Goal: Task Accomplishment & Management: Complete application form

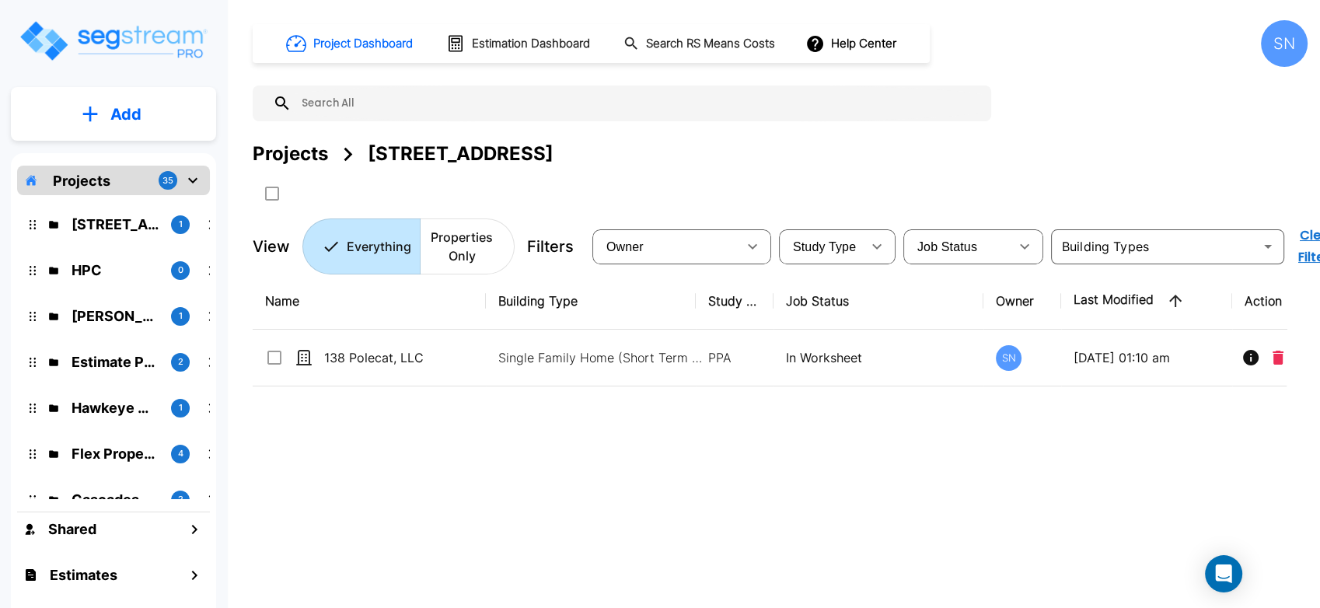
click at [134, 186] on div "Projects 35" at bounding box center [113, 181] width 193 height 30
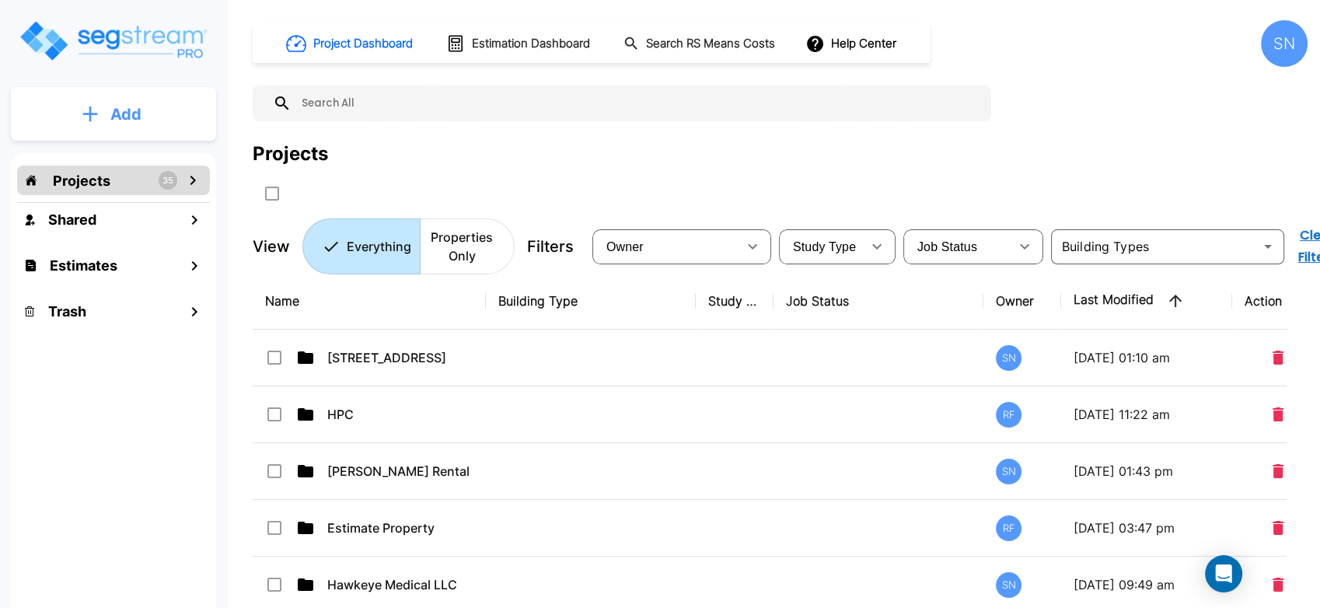
click at [148, 119] on button "Add" at bounding box center [113, 114] width 205 height 45
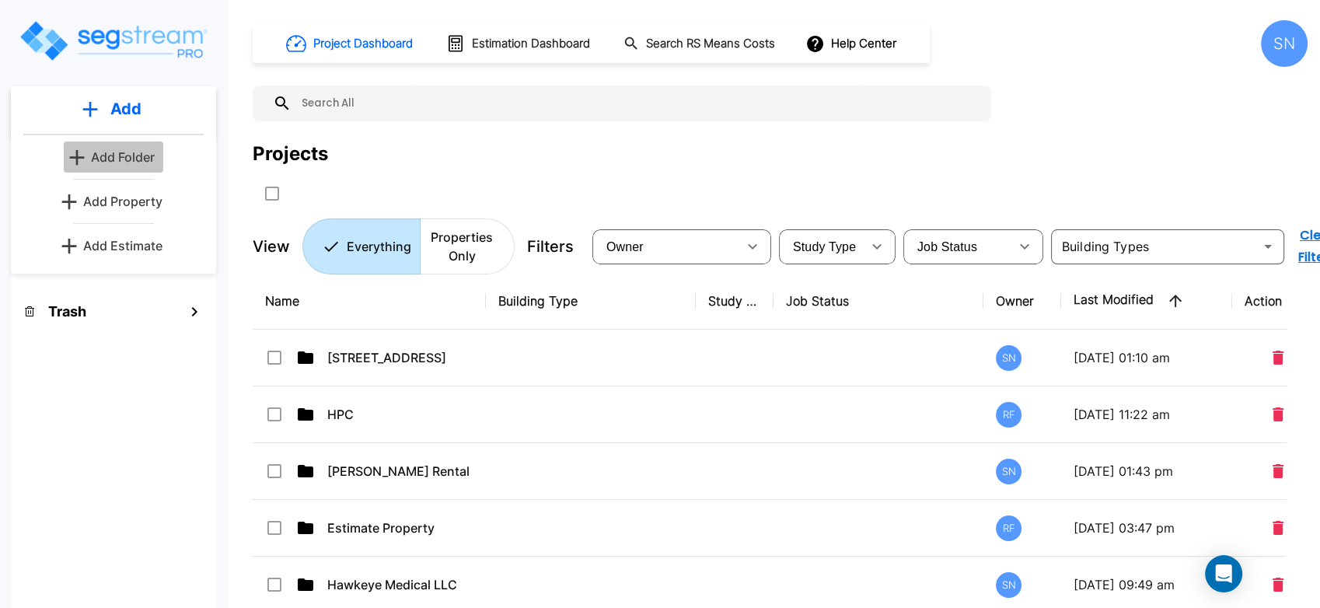
click at [132, 162] on p "Add Folder" at bounding box center [123, 157] width 64 height 19
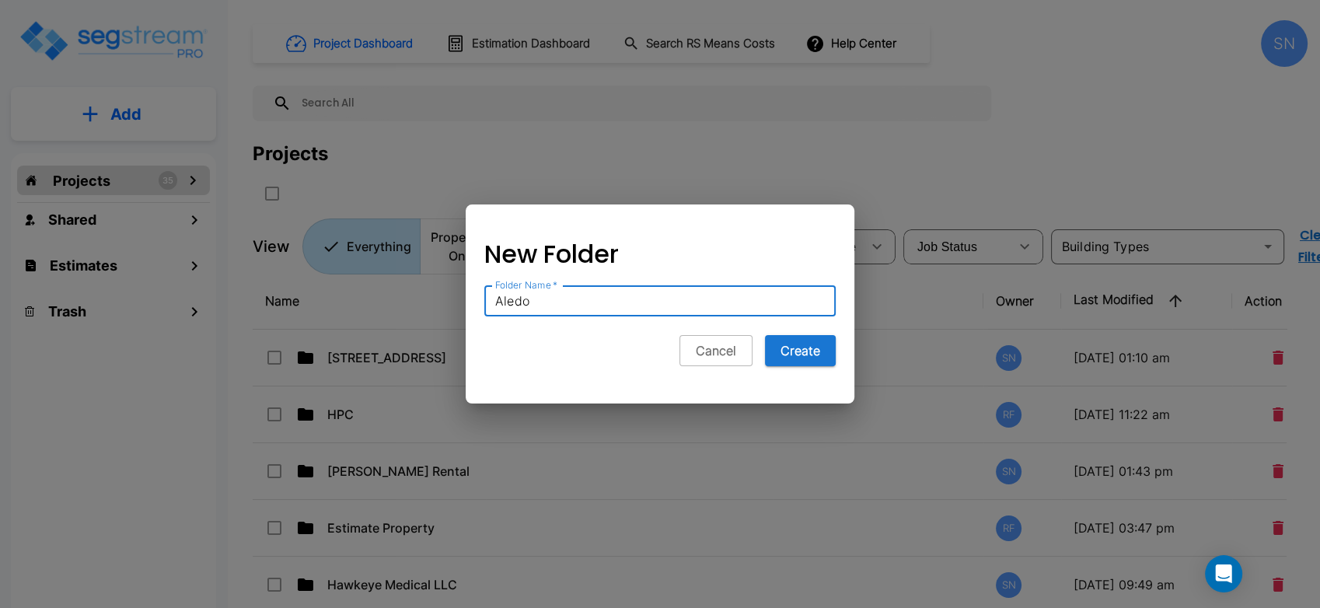
type input "Aledo"
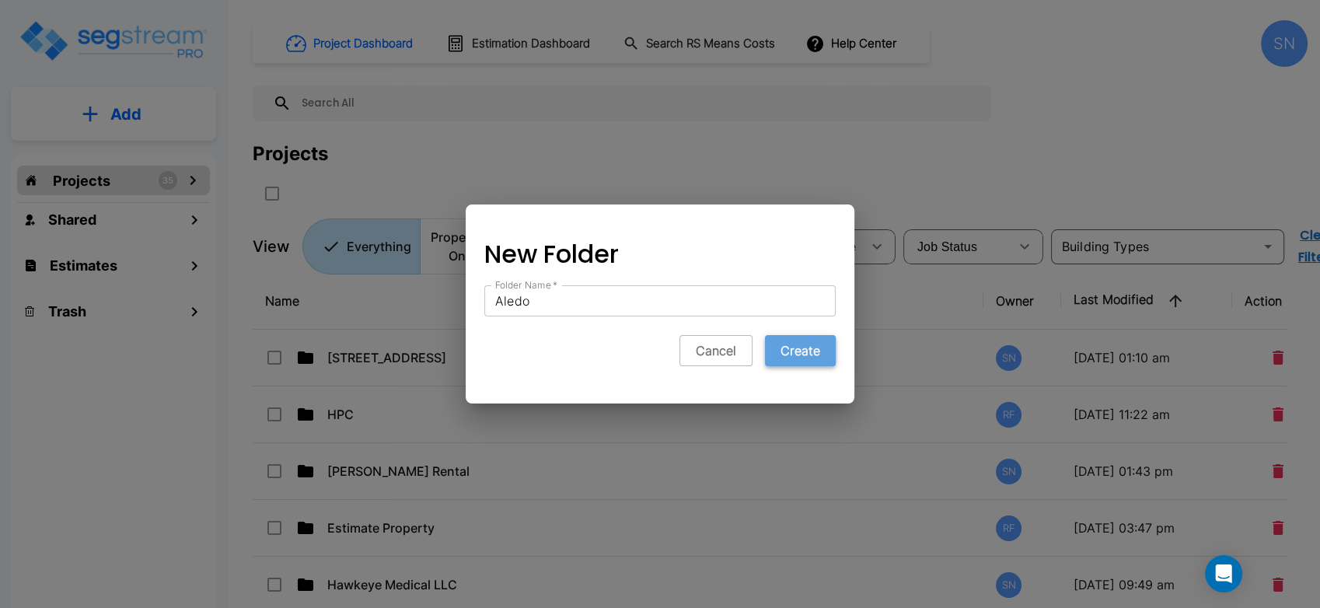
click at [807, 356] on button "Create" at bounding box center [800, 350] width 71 height 31
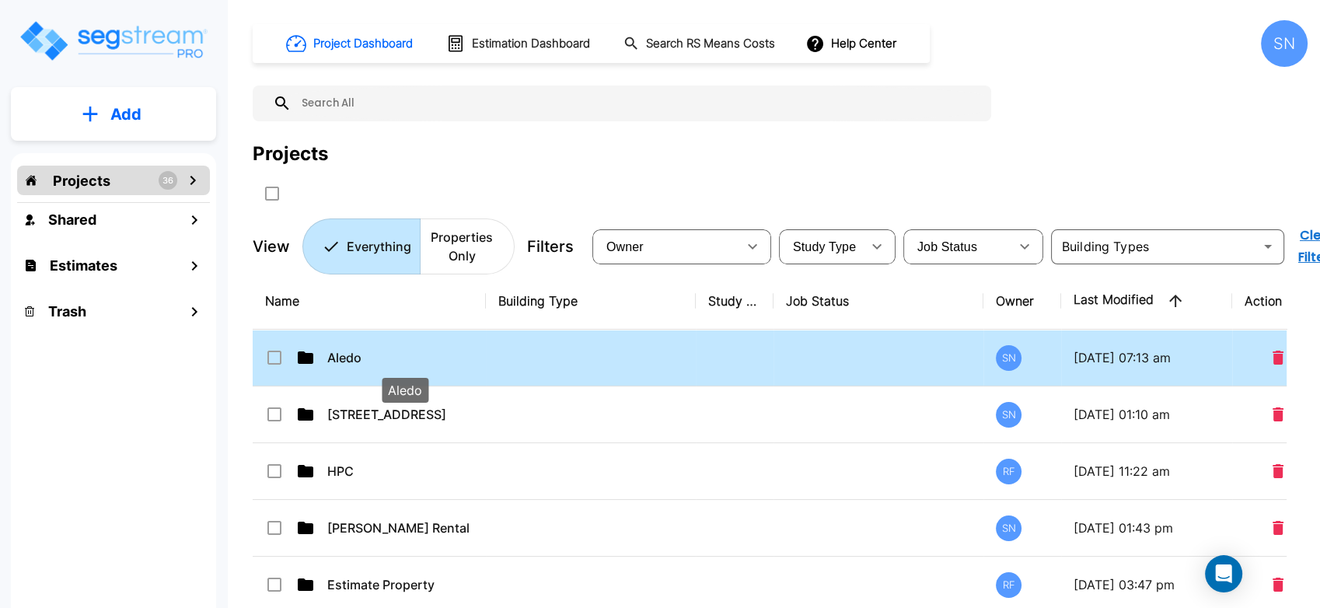
click at [388, 358] on p "Aledo" at bounding box center [404, 357] width 155 height 19
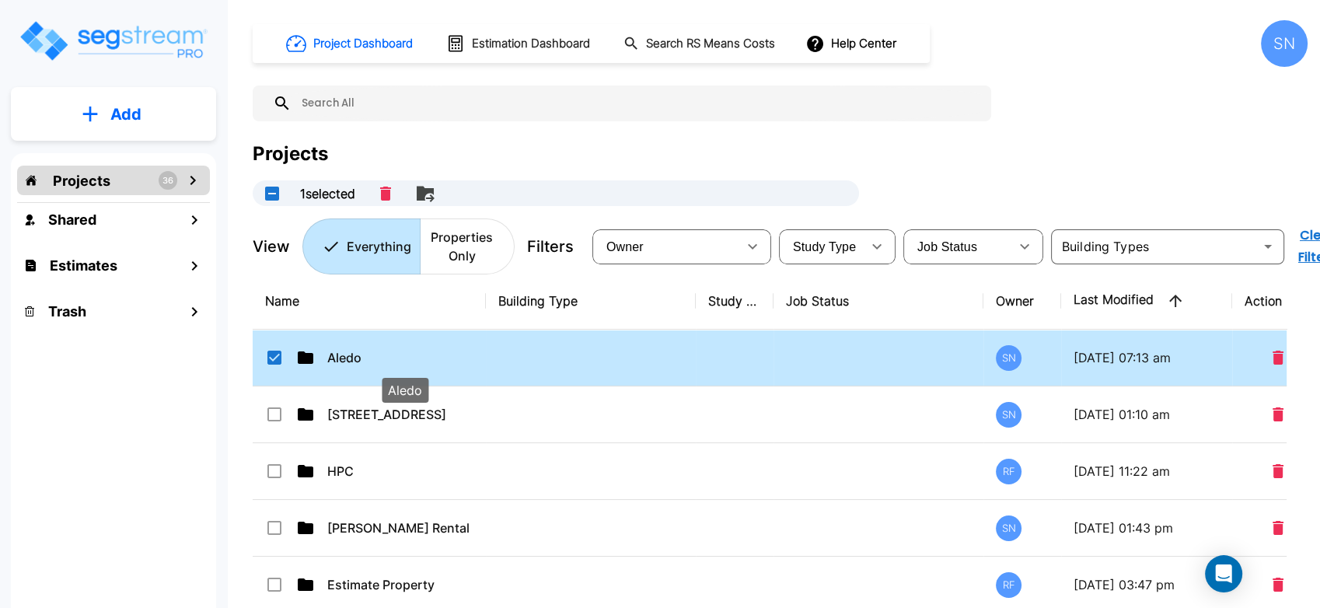
checkbox input "true"
click at [152, 117] on button "Add" at bounding box center [113, 114] width 205 height 45
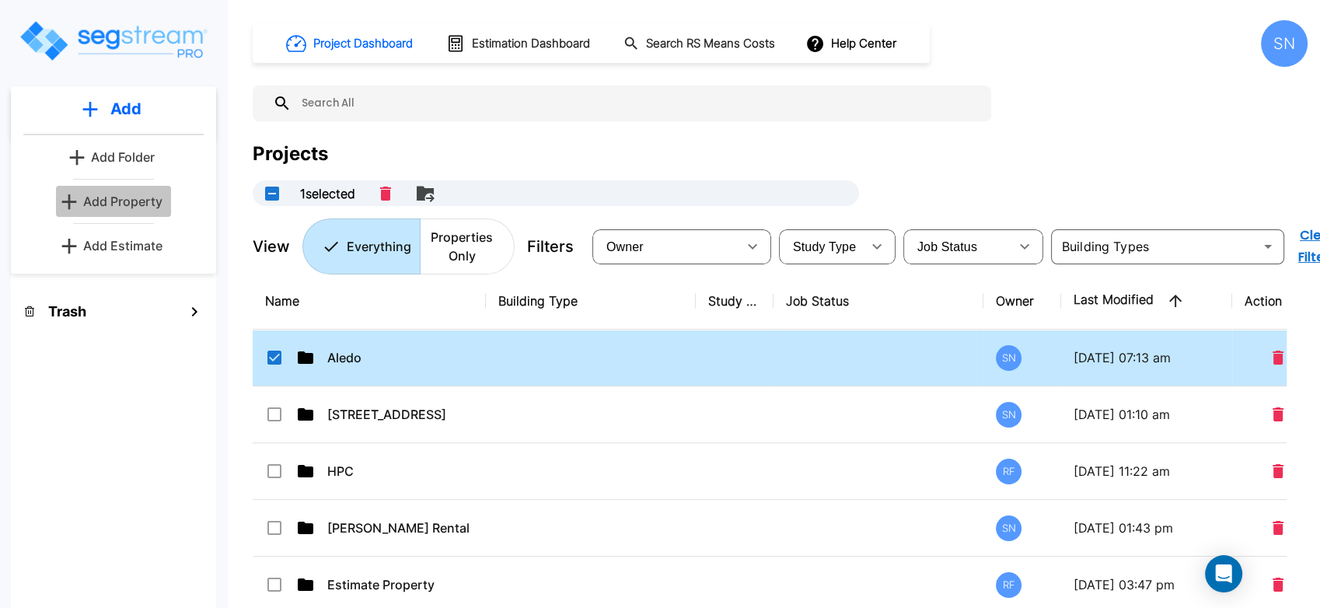
click at [148, 195] on p "Add Property" at bounding box center [122, 201] width 79 height 19
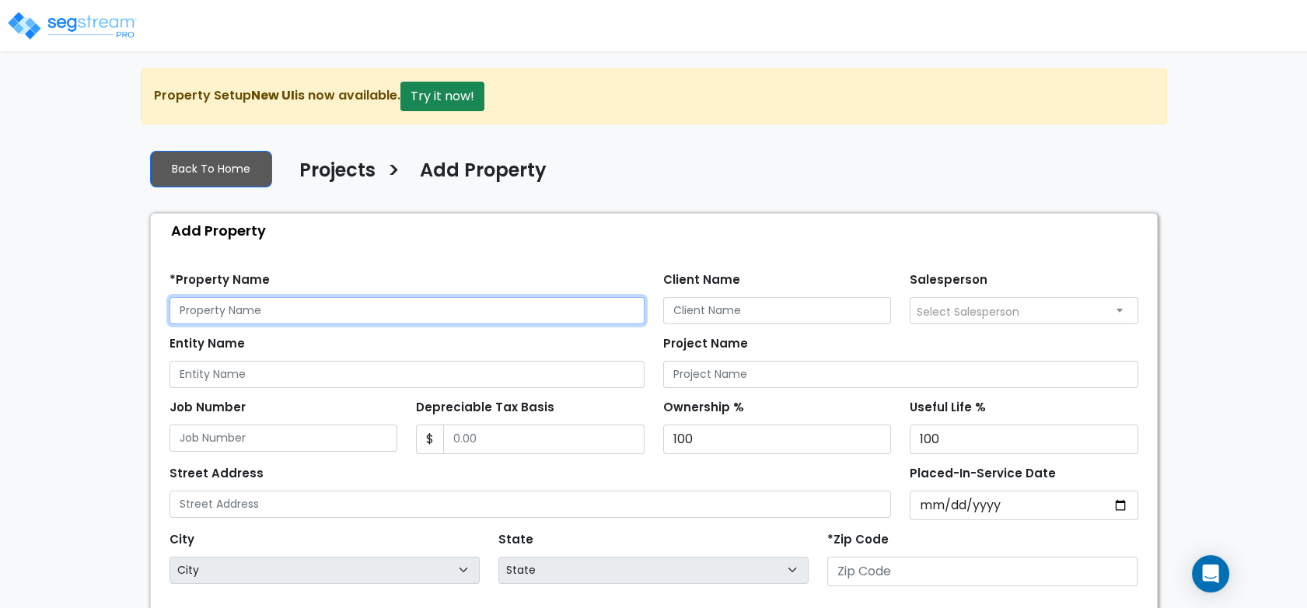
click at [261, 312] on input "text" at bounding box center [406, 310] width 475 height 27
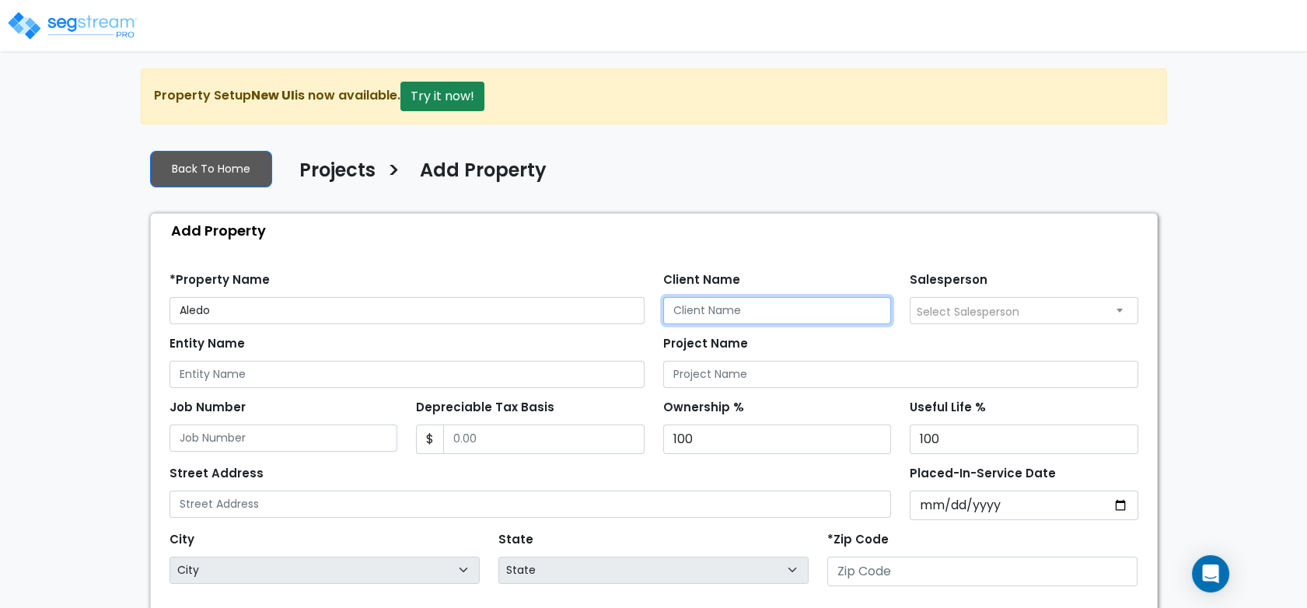
click at [721, 305] on input "Client Name" at bounding box center [777, 310] width 229 height 27
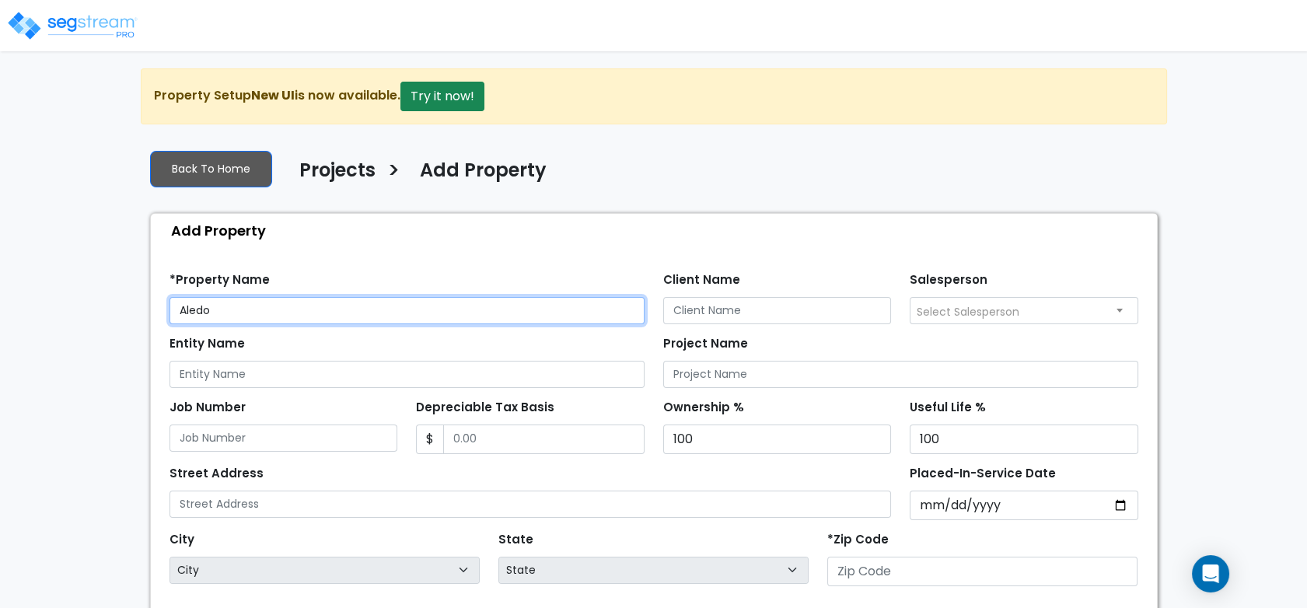
click at [266, 302] on input "Aledo" at bounding box center [406, 310] width 475 height 27
click at [287, 312] on input "Aledo Town Centers, LLC" at bounding box center [406, 310] width 475 height 27
drag, startPoint x: 324, startPoint y: 312, endPoint x: 107, endPoint y: 339, distance: 218.6
click at [107, 339] on div "We are Building your Property. So please grab a coffee and let us do the heavy …" at bounding box center [653, 468] width 1307 height 800
type input "Aledo Town Center, LLC"
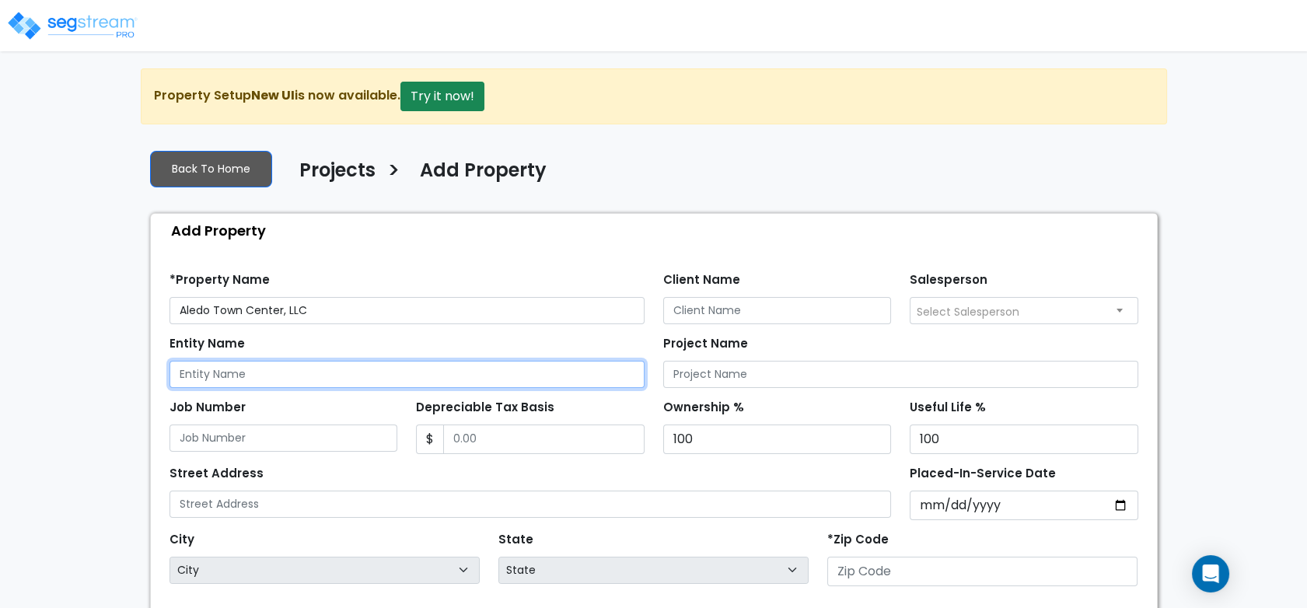
click at [239, 379] on input "Entity Name" at bounding box center [406, 374] width 475 height 27
paste input "Aledo Town Center, LLC"
type input "Aledo Town Center, LLC"
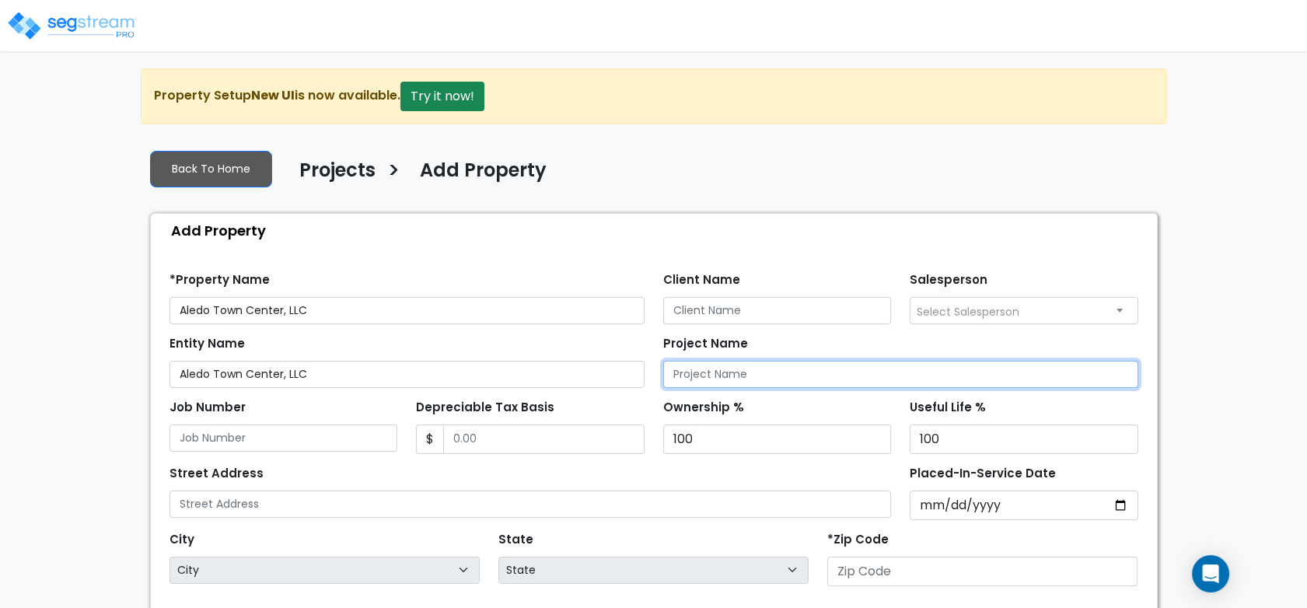
click at [820, 369] on input "Project Name" at bounding box center [900, 374] width 475 height 27
paste input "Aledo Town Center, LLC"
click at [820, 369] on input "Aledo Town Center, LLC" at bounding box center [900, 374] width 475 height 27
type input "Aledo Town Center, LLC"
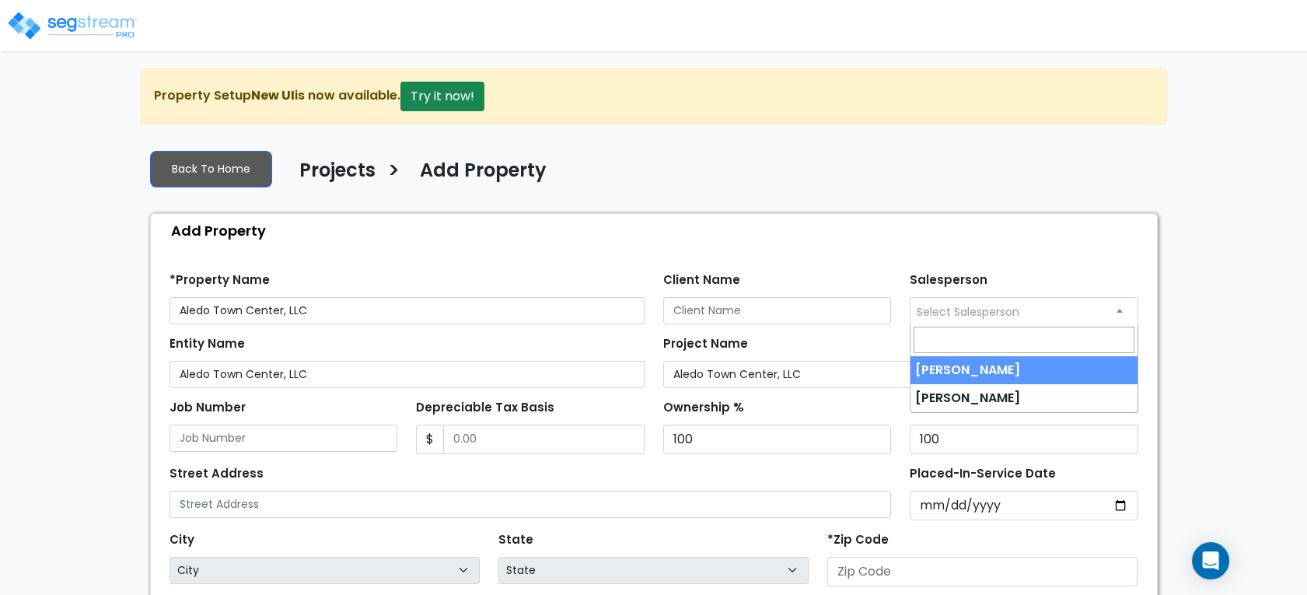
click at [926, 316] on span "Select Salesperson" at bounding box center [967, 312] width 103 height 16
select select "127"
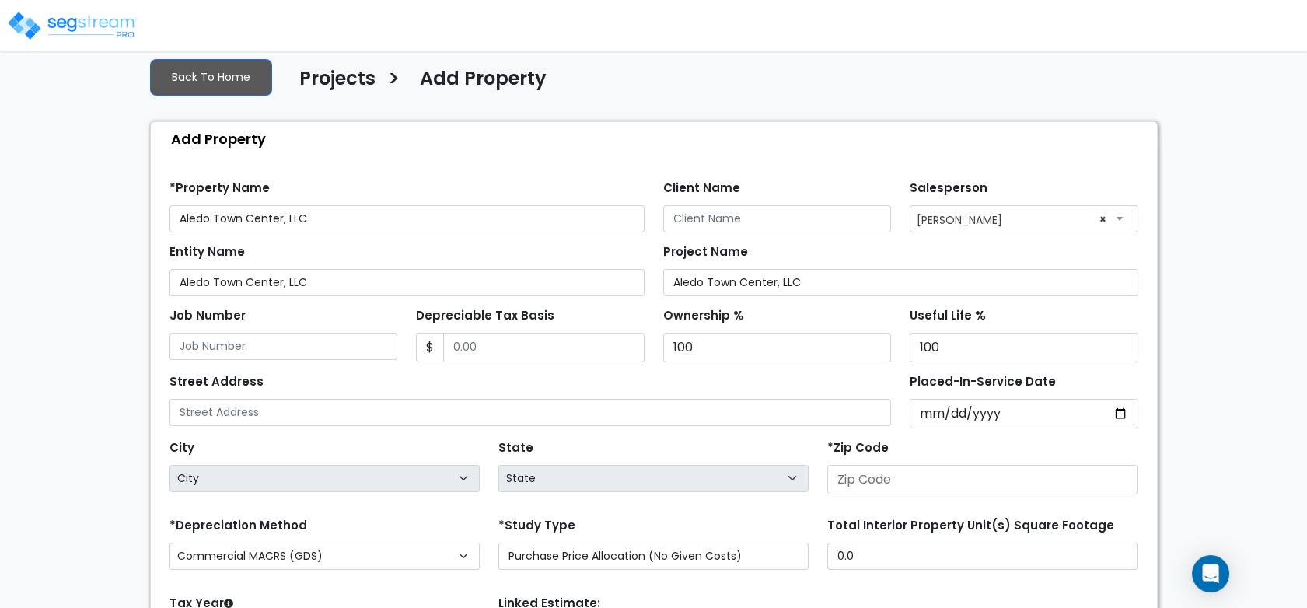
scroll to position [92, 0]
click at [583, 337] on input "Depreciable Tax Basis" at bounding box center [543, 347] width 201 height 30
type input "7,349,051.79"
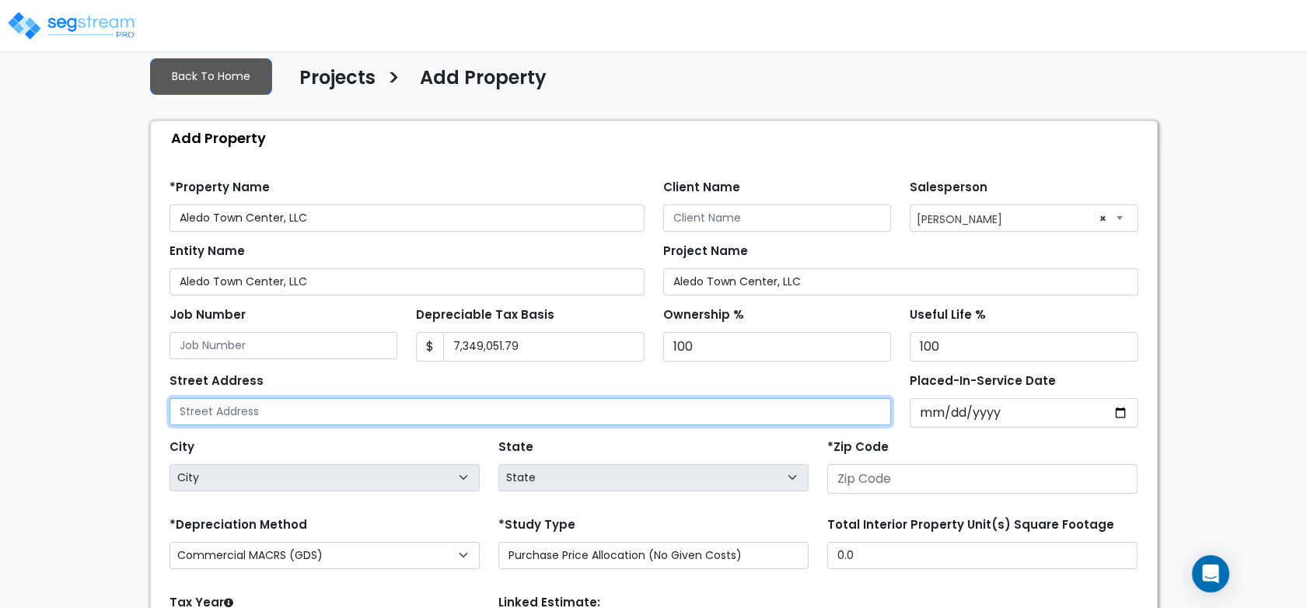
click at [483, 414] on input "text" at bounding box center [530, 411] width 722 height 27
paste input "311 Farm to Market Road 1187"
type input "311 Farm to Market Road 1187"
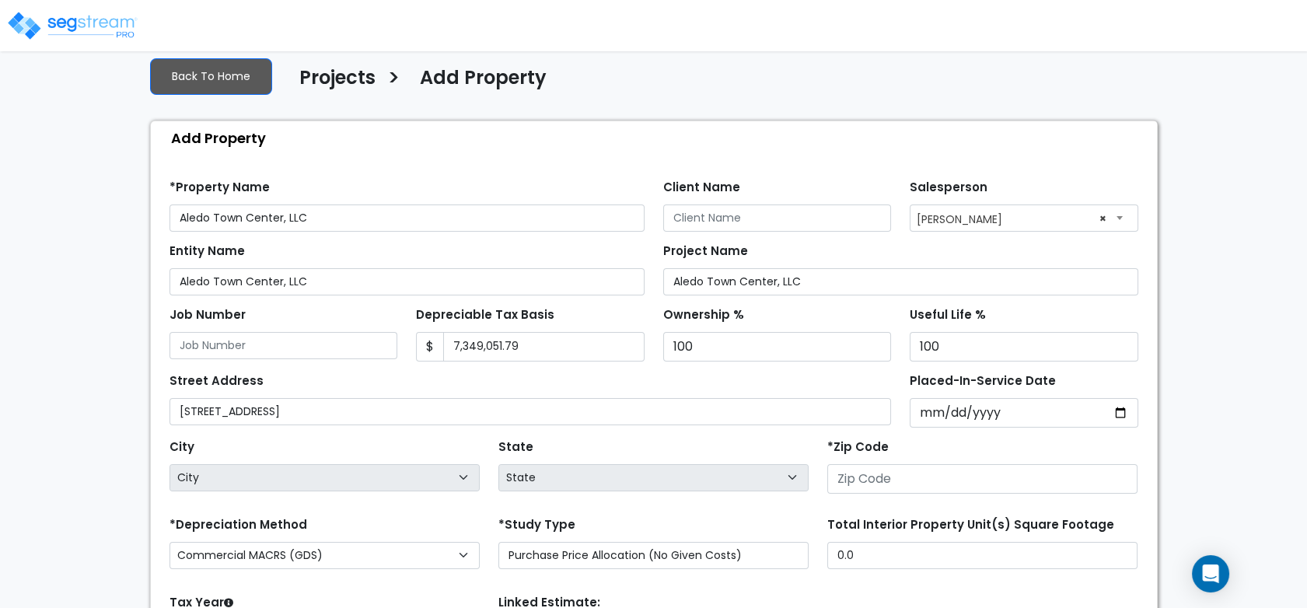
click at [616, 381] on div "Street Address 311 Farm to Market Road 1187" at bounding box center [530, 397] width 722 height 56
click at [897, 483] on input "number" at bounding box center [982, 479] width 310 height 30
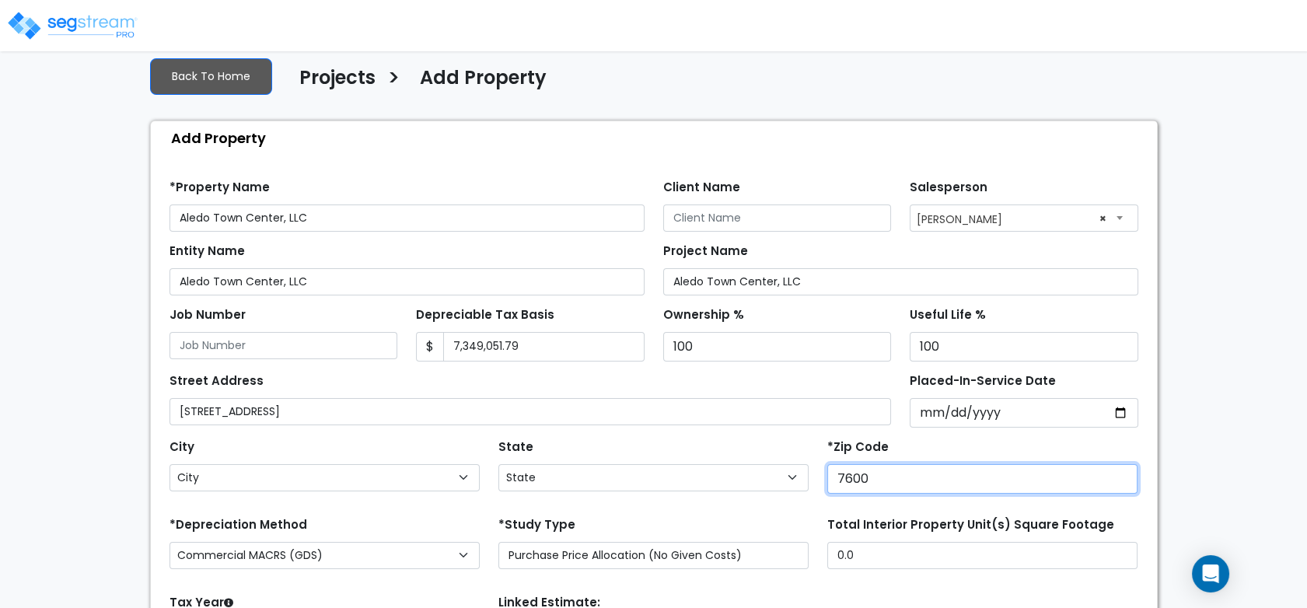
type input "76008"
select select "TX"
type input "76008"
click at [701, 441] on div "State State National Average AB AK AL AR AZ BC CA CO CT DC DE FL GA HI" at bounding box center [653, 466] width 329 height 62
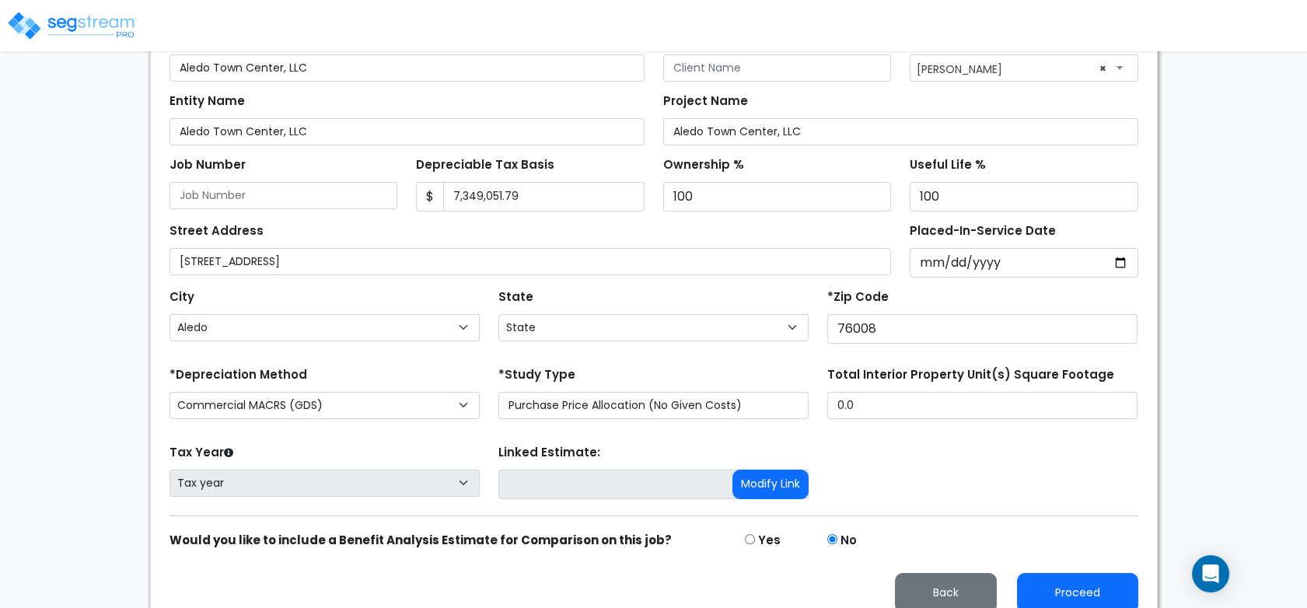
scroll to position [258, 0]
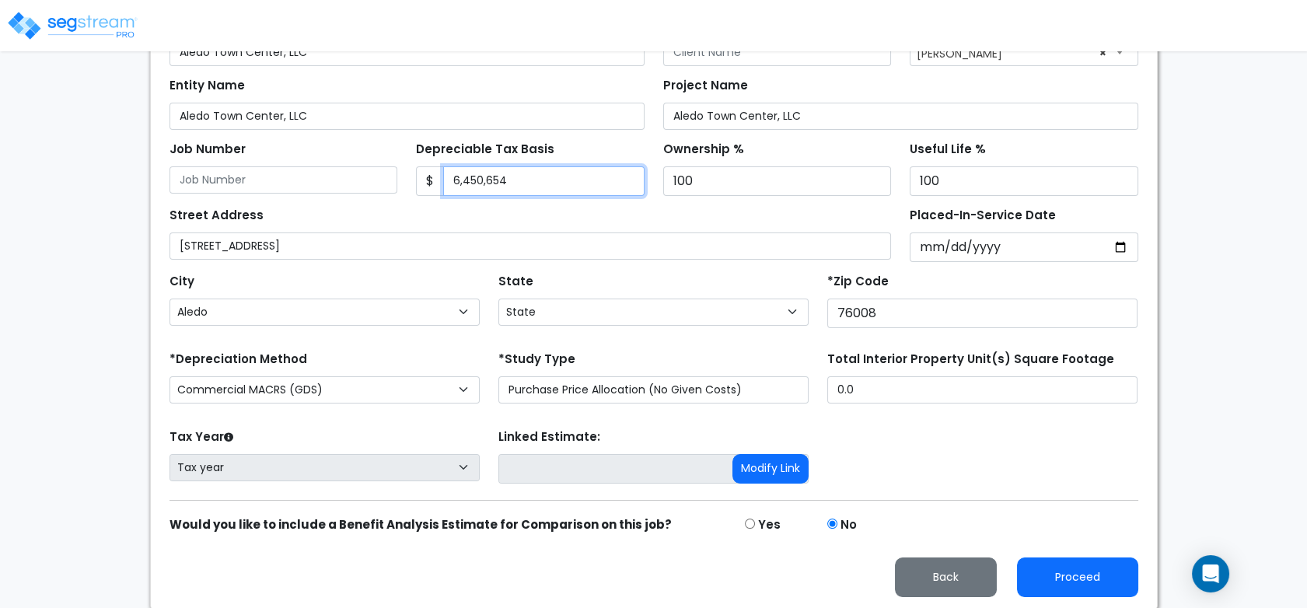
type input "6,450,654"
click at [647, 564] on div "Proceed Back" at bounding box center [653, 577] width 987 height 40
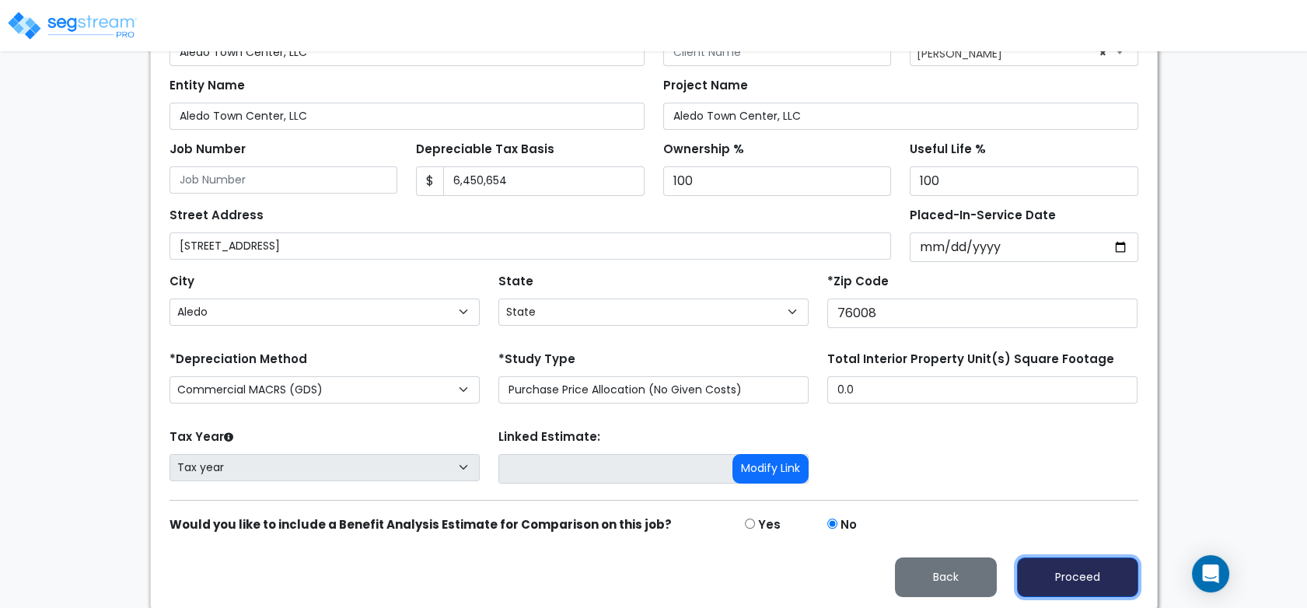
click at [1075, 569] on button "Proceed" at bounding box center [1077, 577] width 121 height 40
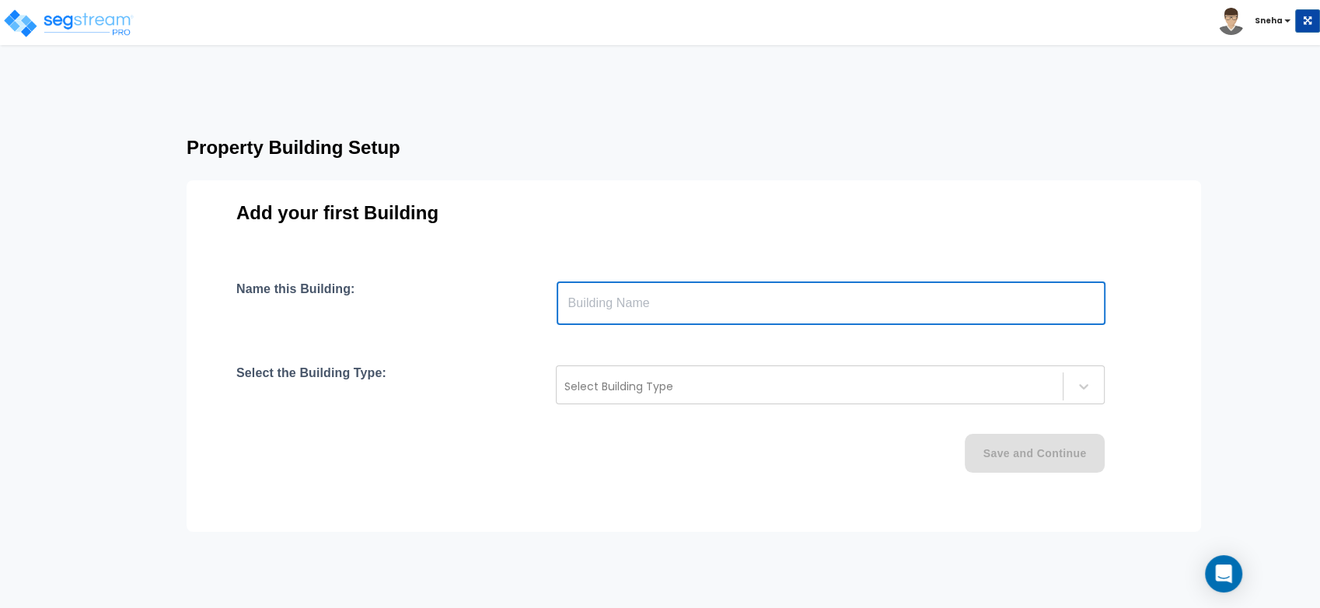
click at [828, 290] on input "text" at bounding box center [831, 303] width 549 height 44
type input "Building"
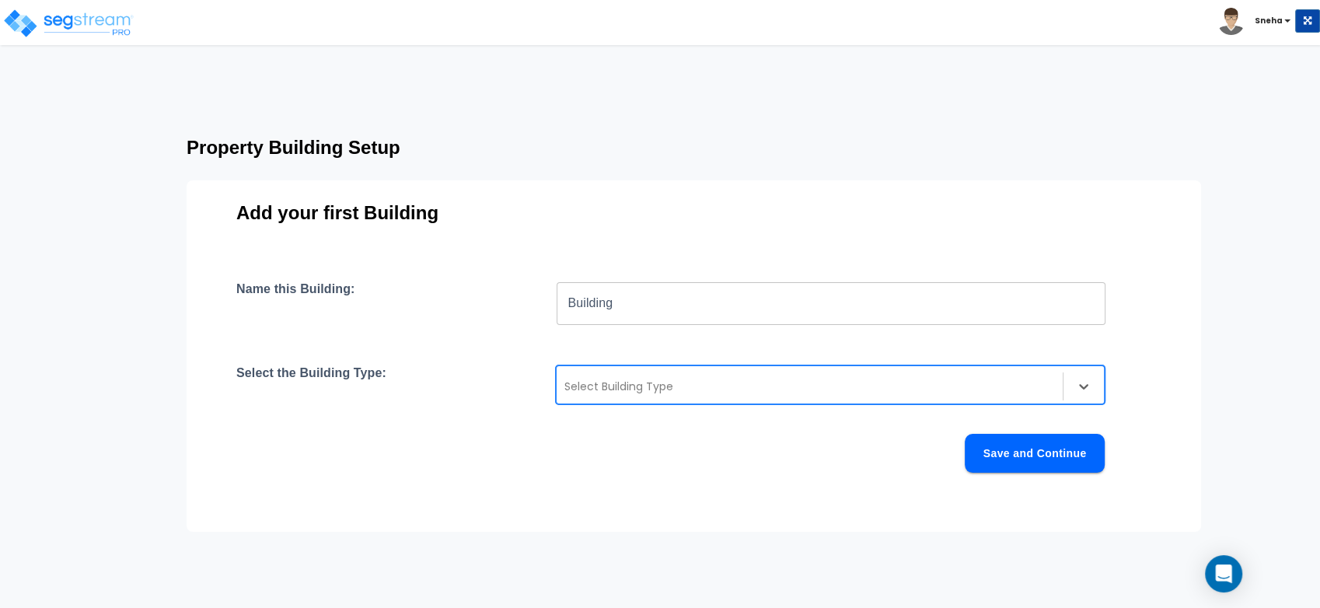
click at [713, 382] on div at bounding box center [809, 386] width 490 height 19
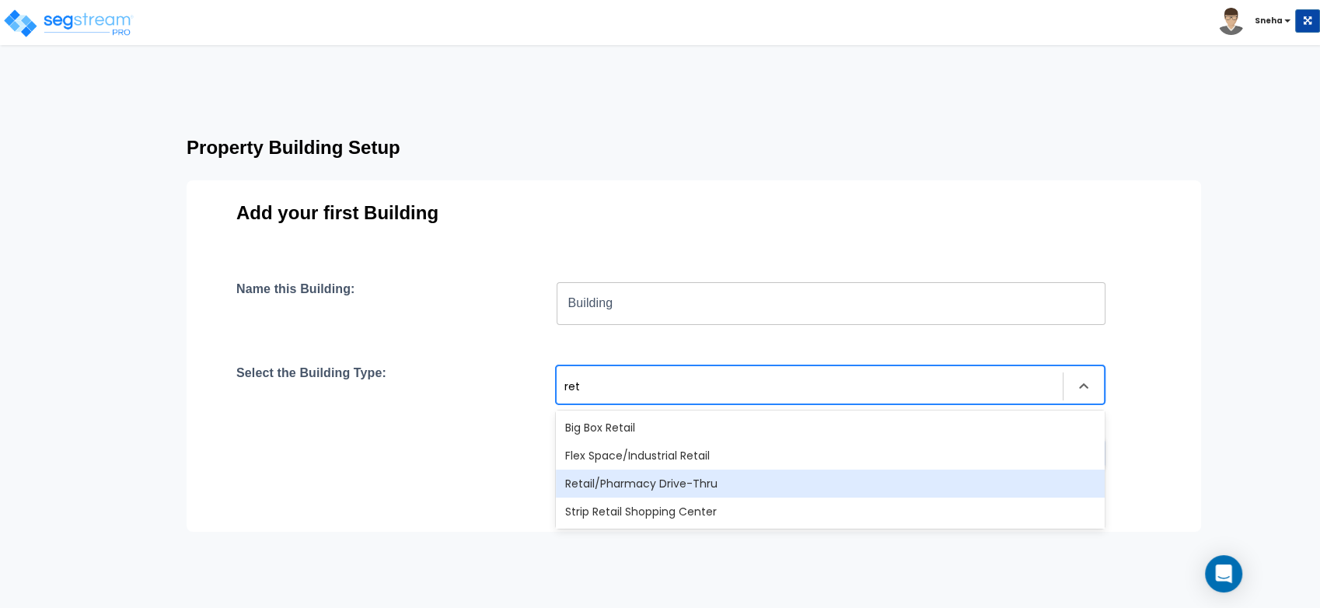
type input "ret"
type input "retail"
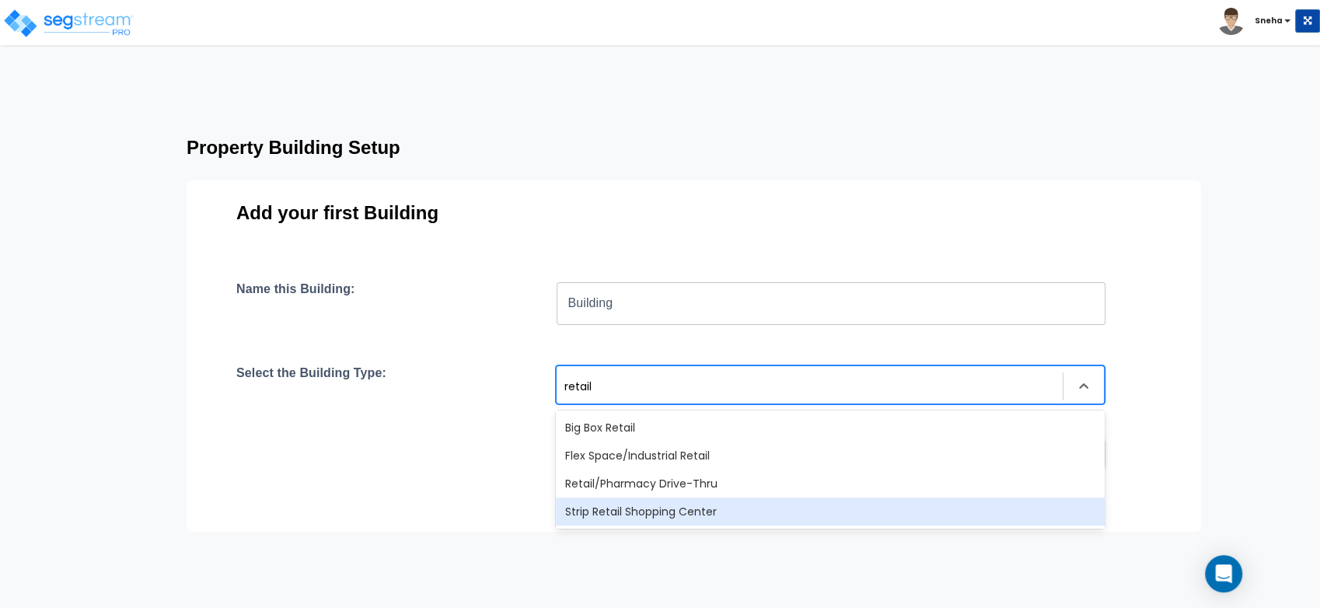
click at [633, 510] on div "Strip Retail Shopping Center" at bounding box center [830, 511] width 549 height 28
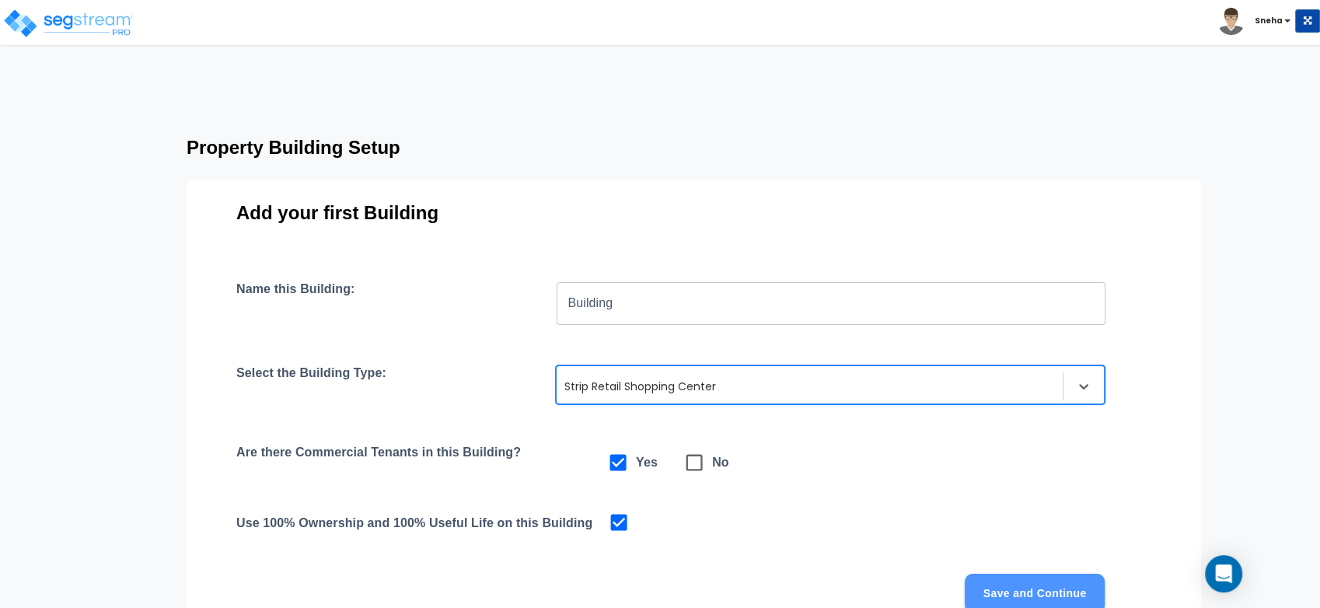
click at [1039, 591] on button "Save and Continue" at bounding box center [1035, 593] width 140 height 39
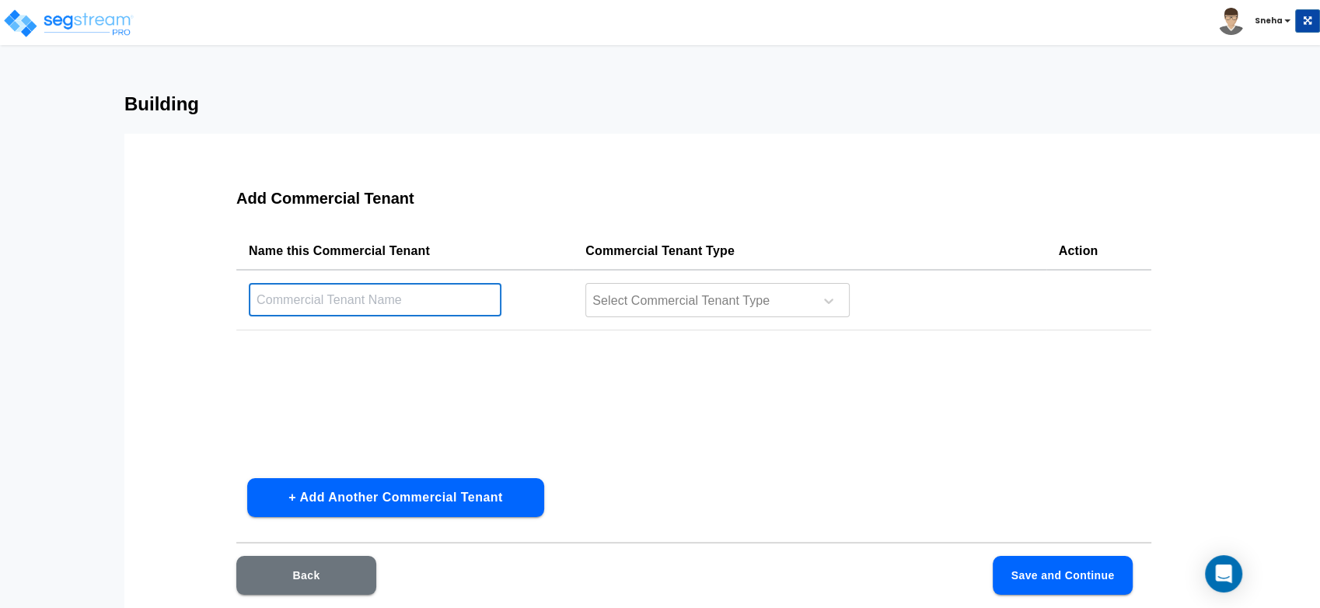
click at [417, 292] on input "text" at bounding box center [375, 299] width 253 height 33
type input "Ciera Bank"
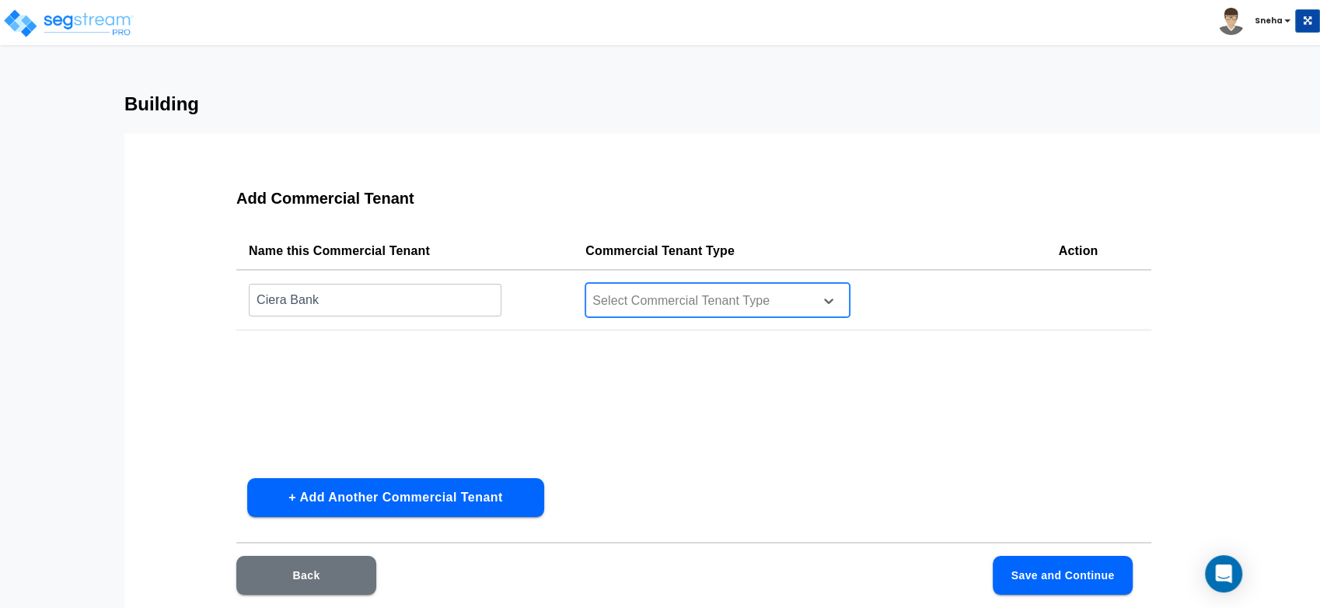
click at [612, 298] on div at bounding box center [697, 301] width 213 height 21
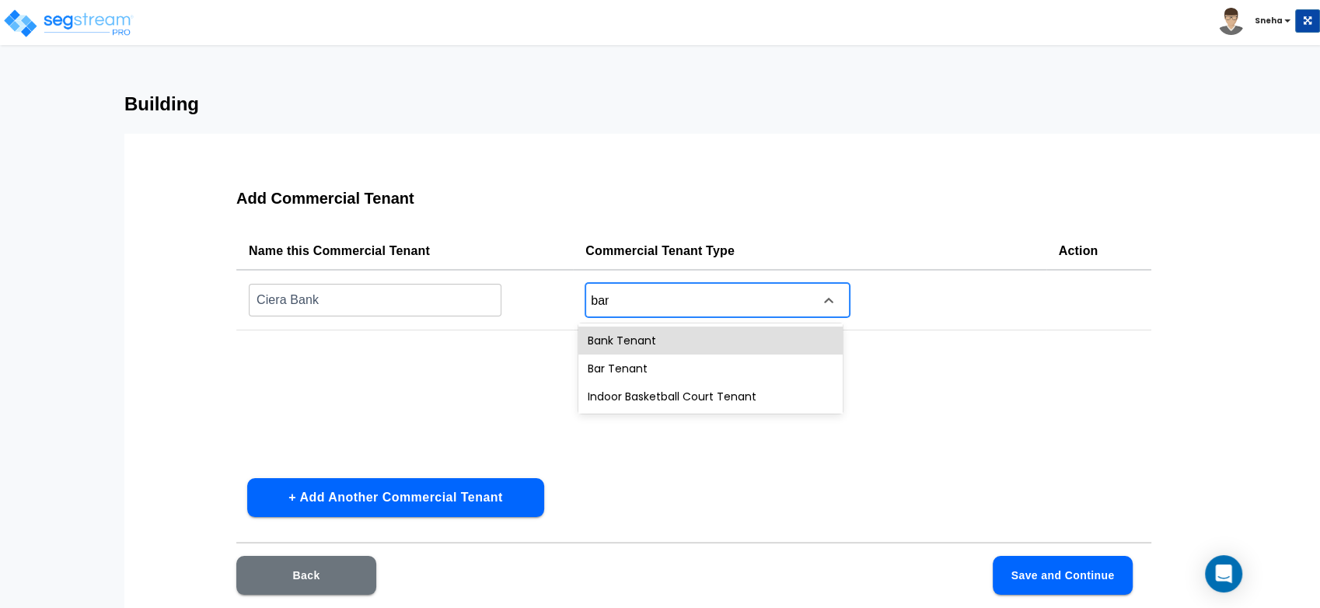
type input "bank"
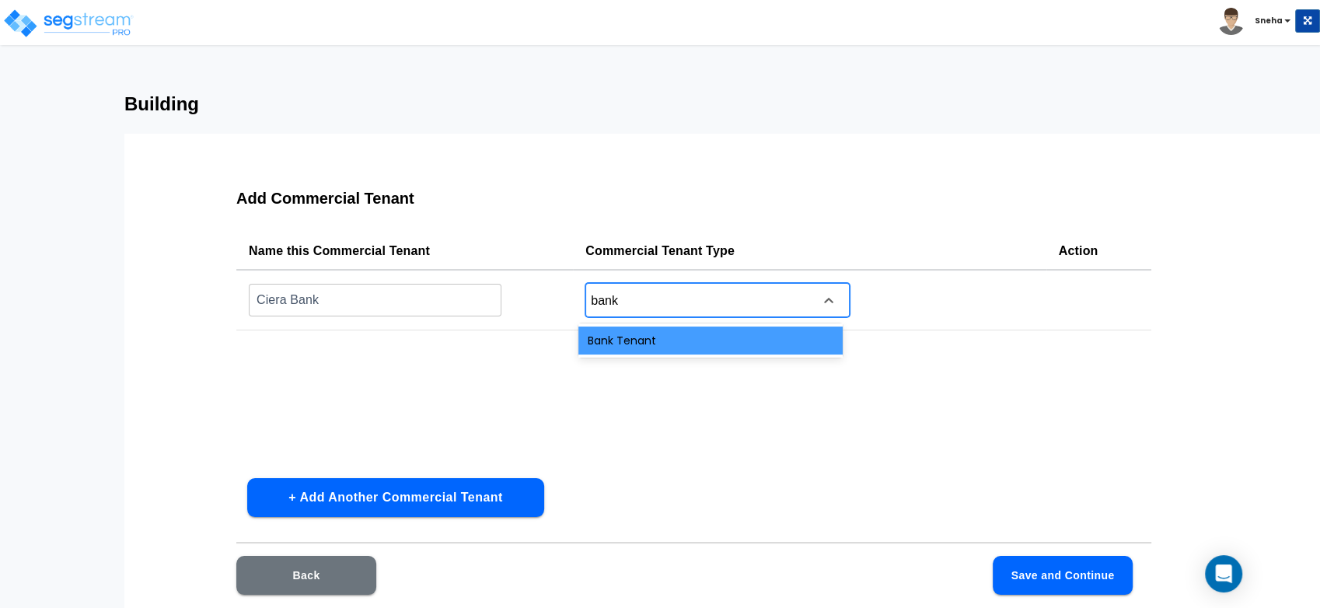
click at [632, 336] on div "Bank Tenant" at bounding box center [710, 340] width 264 height 28
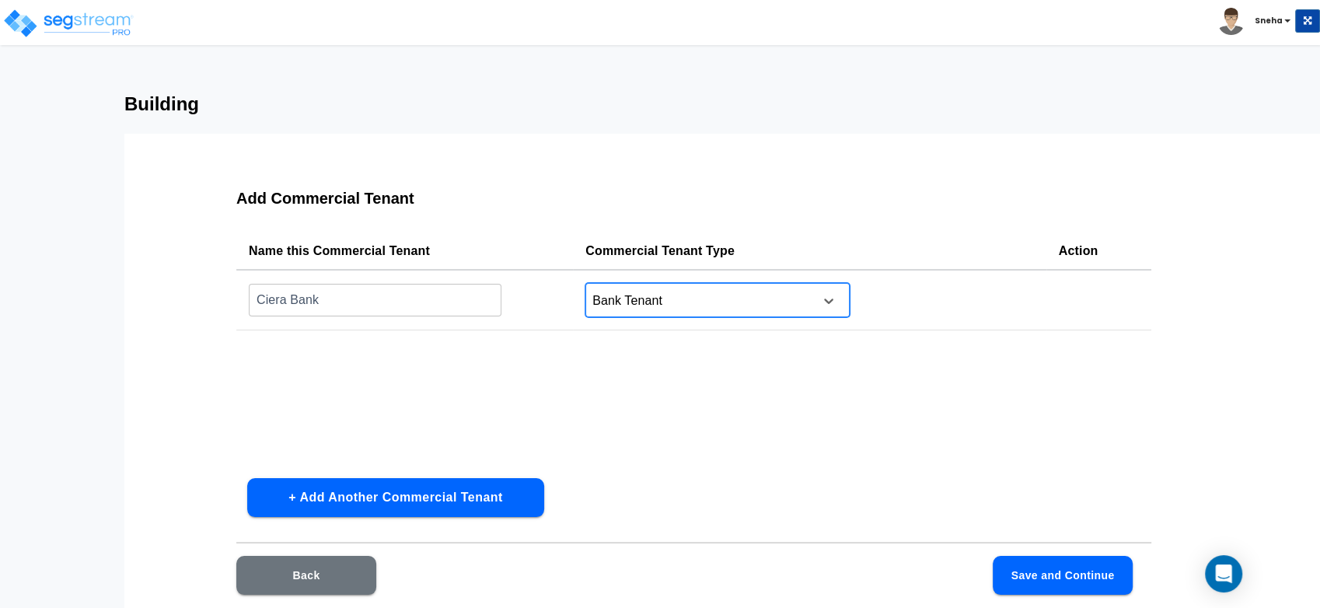
click at [561, 400] on div "Name this Commercial Tenant Commercial Tenant Type Action Ciera Bank ​ option B…" at bounding box center [693, 348] width 915 height 233
click at [377, 511] on button "+ Add Another Commercial Tenant" at bounding box center [395, 497] width 297 height 39
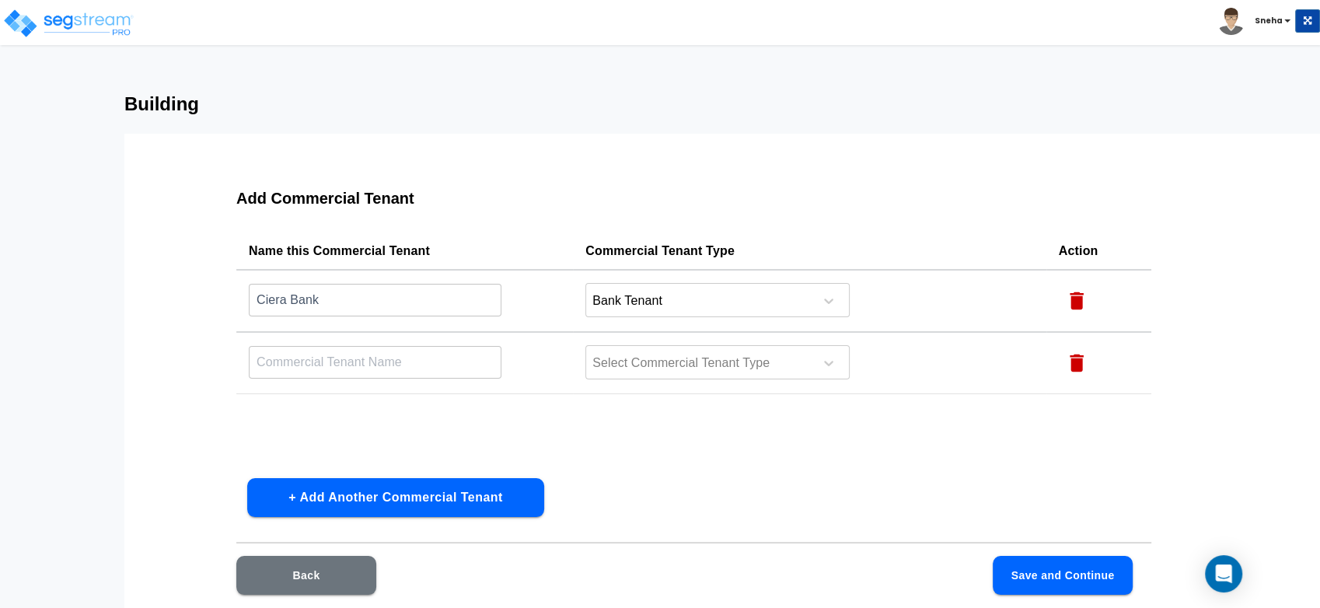
click at [345, 368] on input "text" at bounding box center [375, 361] width 253 height 33
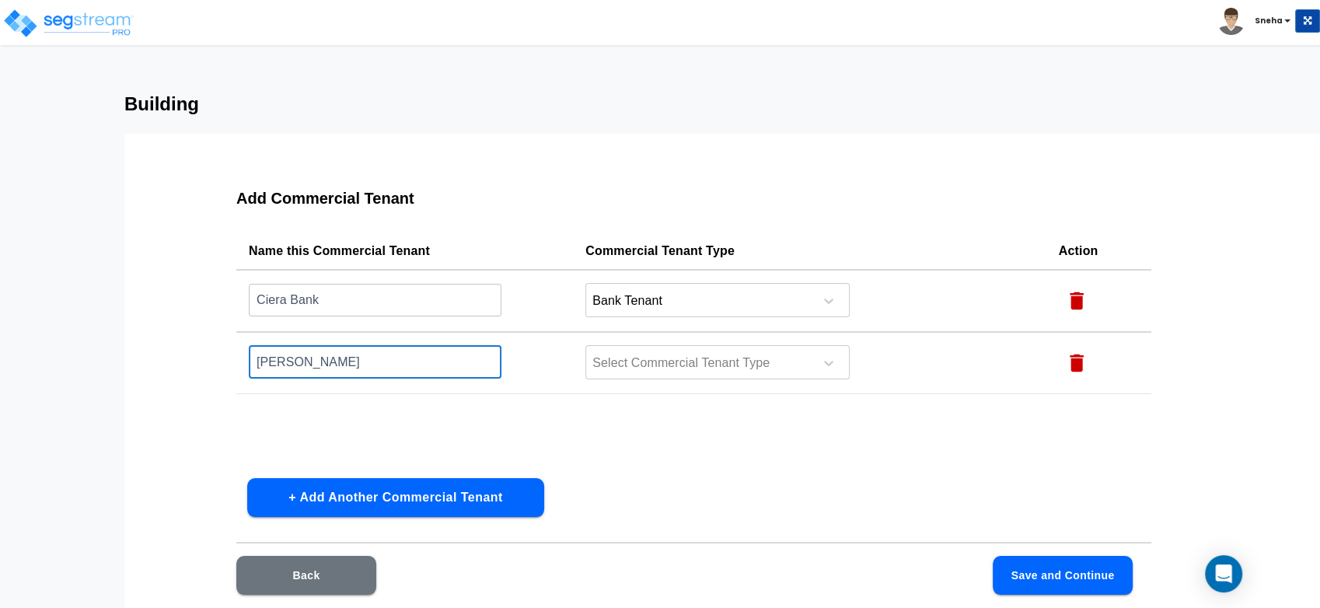
type input "Edward Jones"
click at [393, 502] on button "+ Add Another Commercial Tenant" at bounding box center [395, 497] width 297 height 39
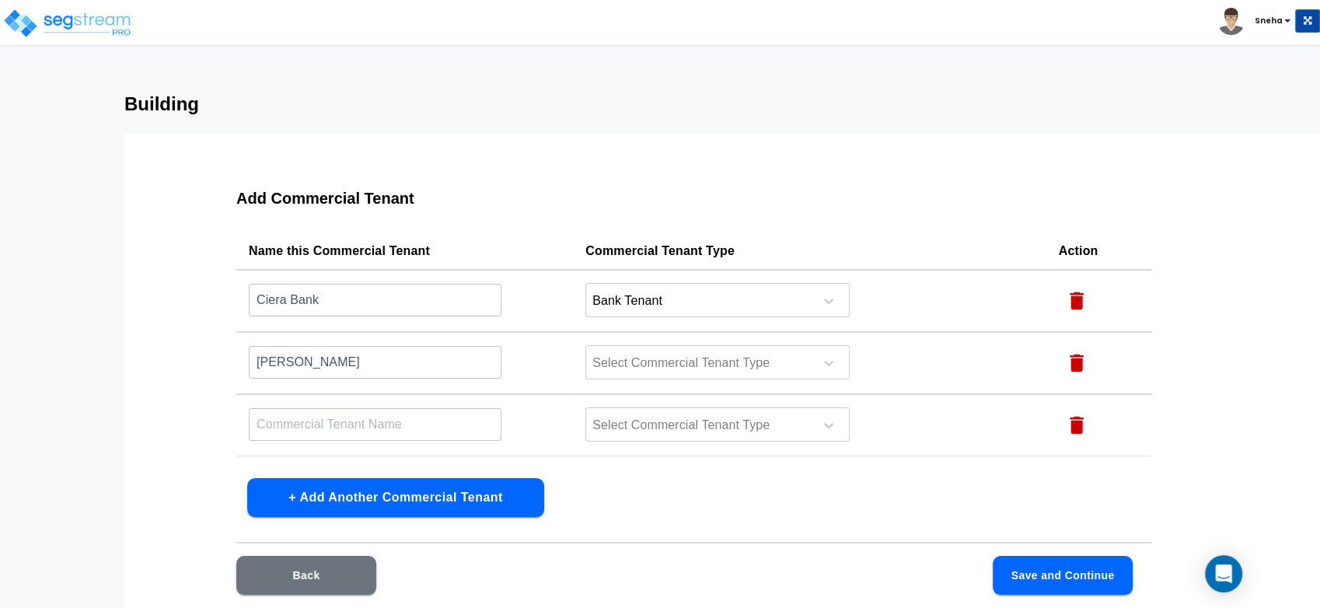
click at [323, 424] on input "text" at bounding box center [375, 423] width 253 height 33
type input "Joes Pizza"
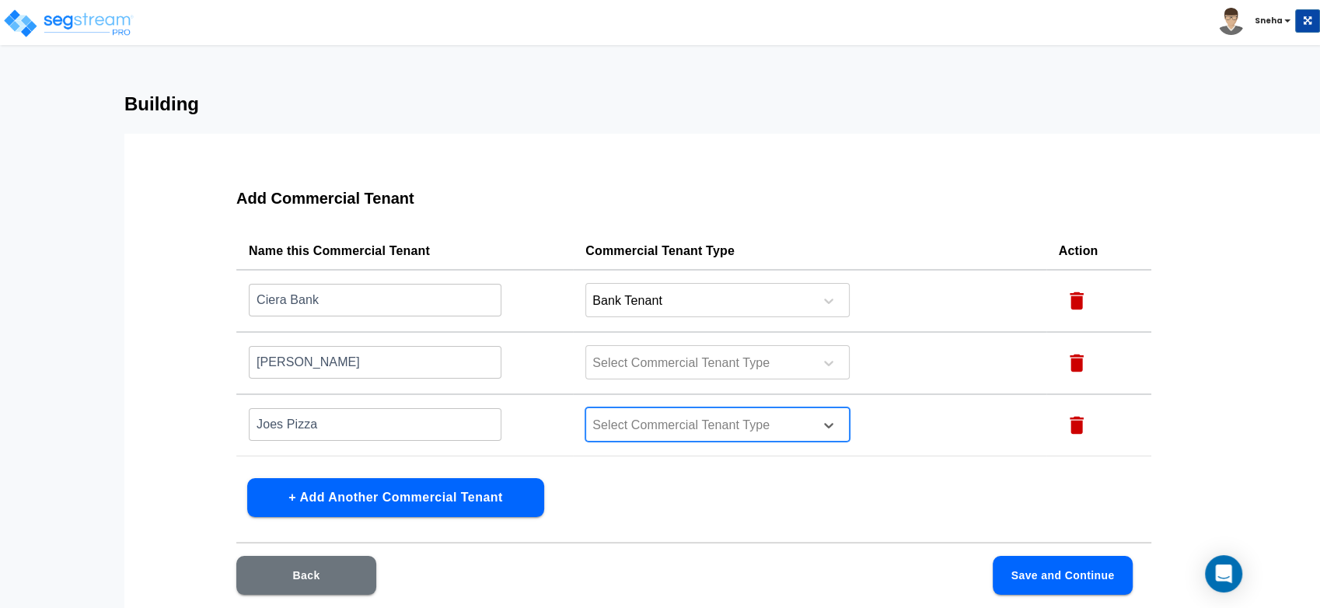
click at [678, 426] on div at bounding box center [697, 425] width 213 height 21
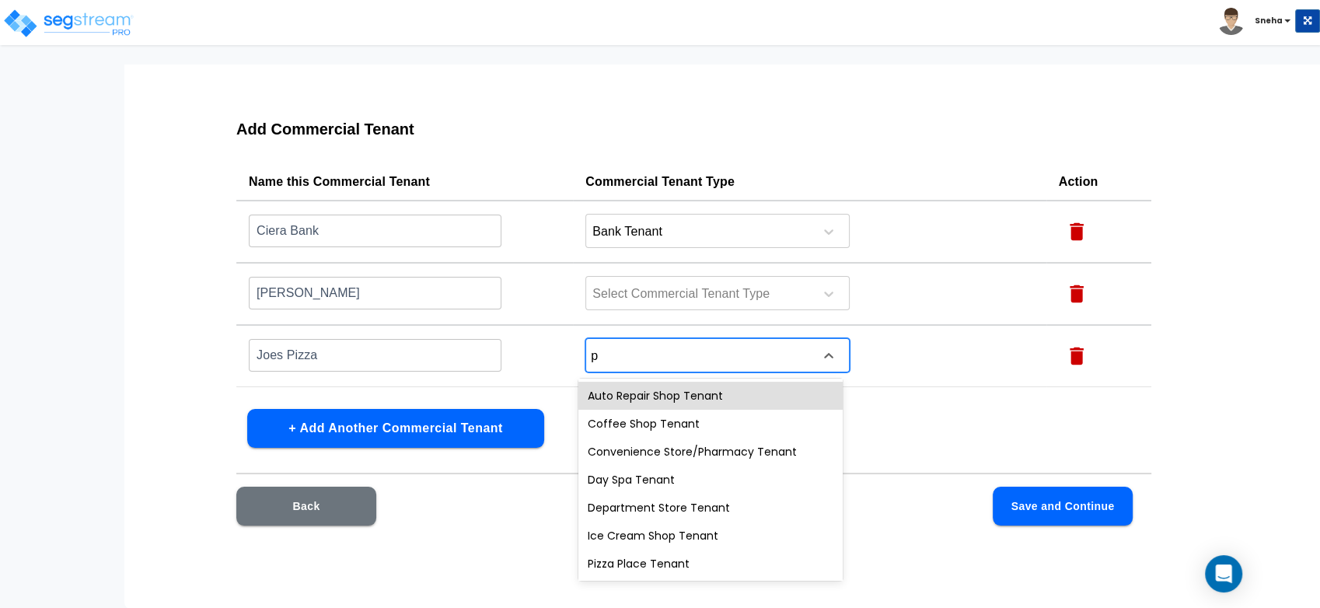
type input "pi"
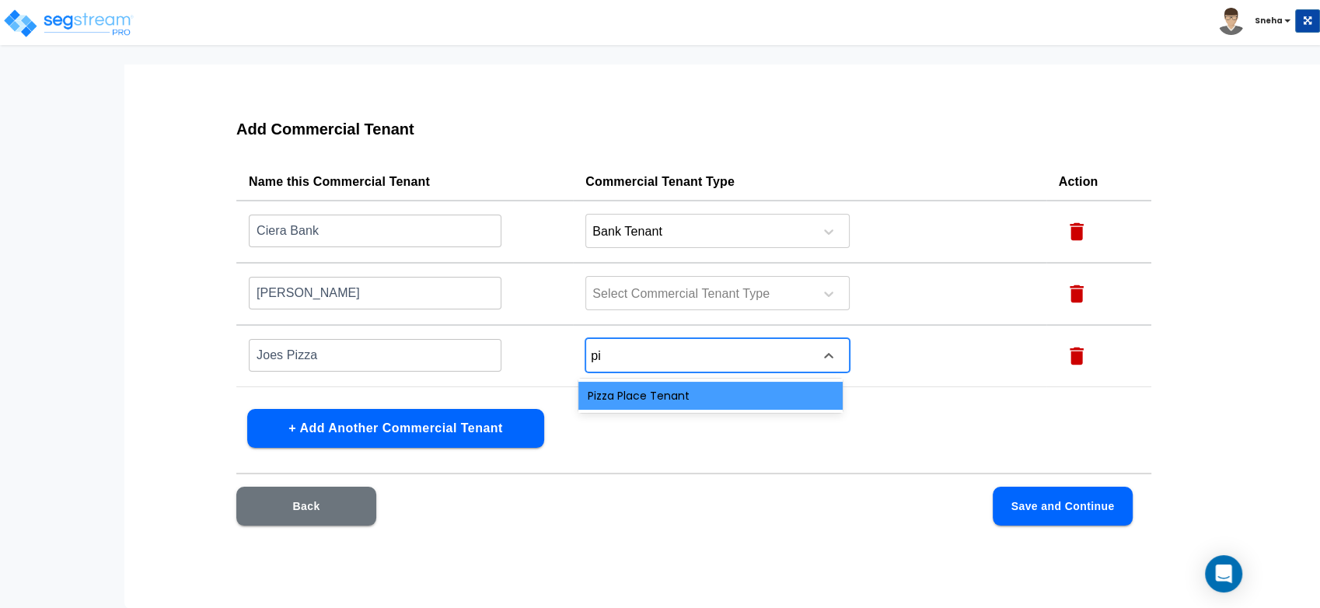
click at [688, 403] on div "Pizza Place Tenant" at bounding box center [710, 396] width 264 height 28
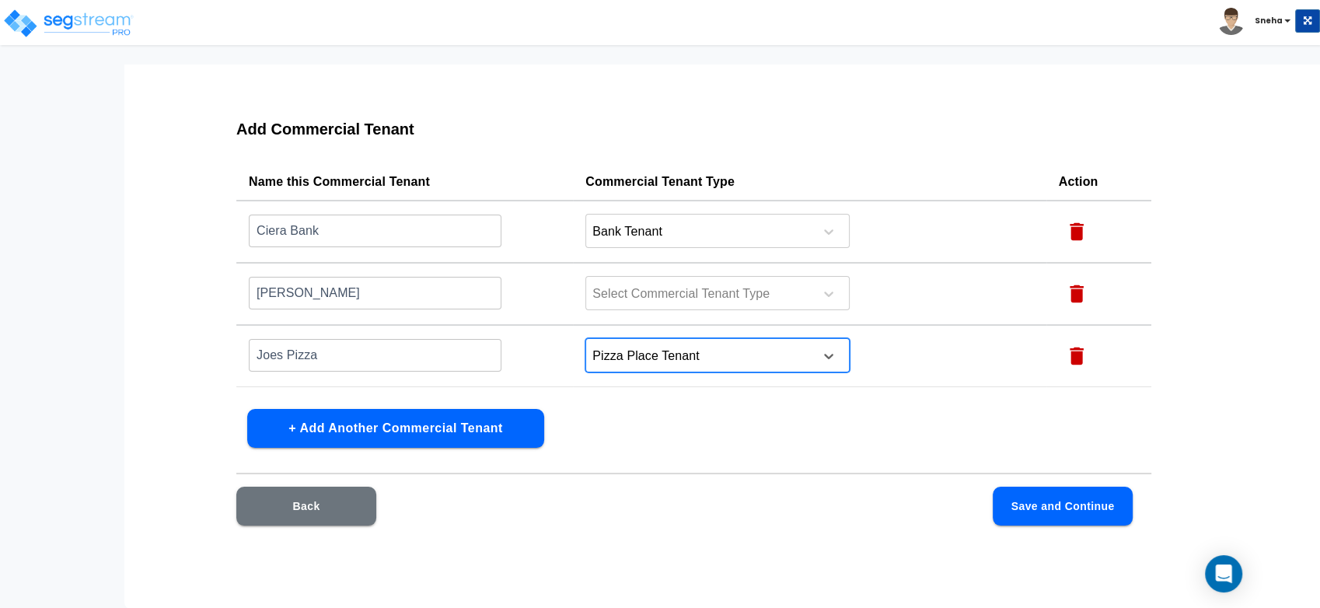
click at [454, 431] on button "+ Add Another Commercial Tenant" at bounding box center [395, 428] width 297 height 39
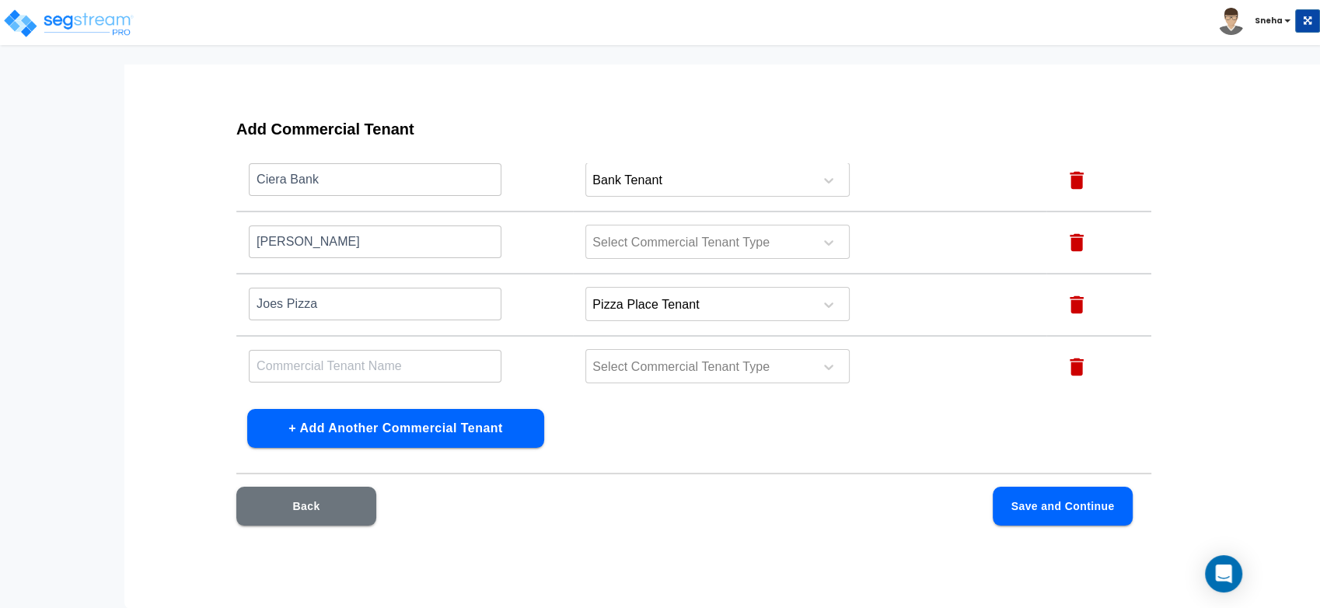
click at [354, 361] on input "text" at bounding box center [375, 365] width 253 height 33
type input "Ivory Dental"
click at [634, 366] on div at bounding box center [697, 367] width 213 height 21
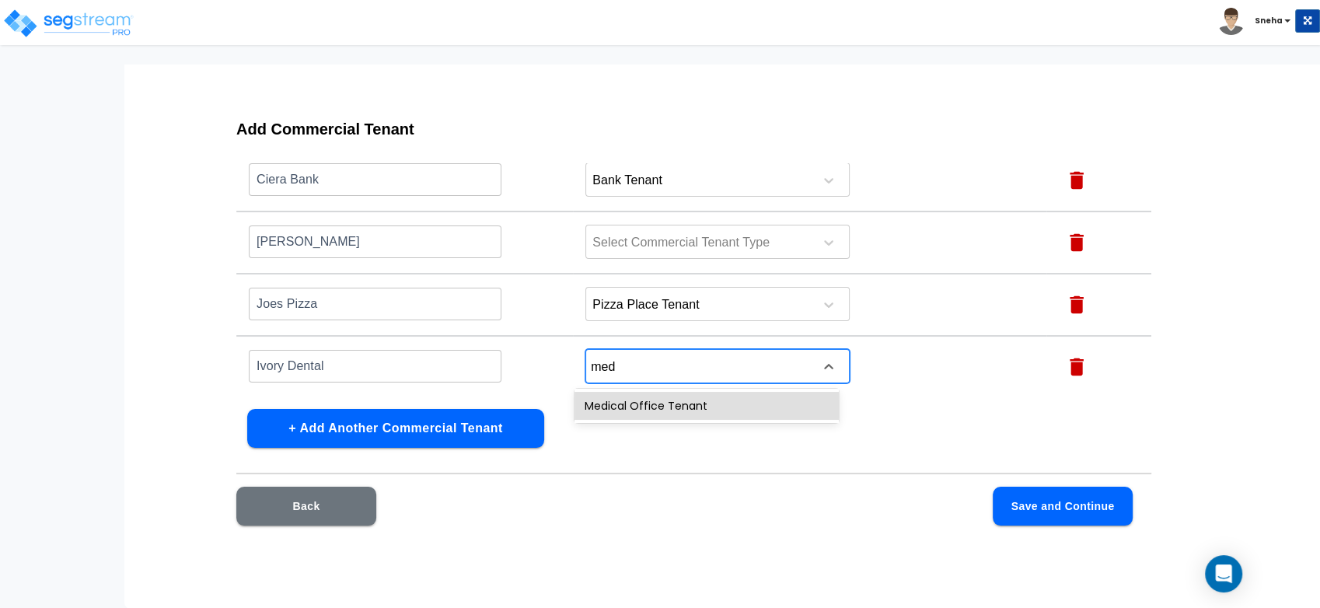
type input "medi"
click at [645, 402] on div "Medical Office Tenant" at bounding box center [706, 406] width 264 height 28
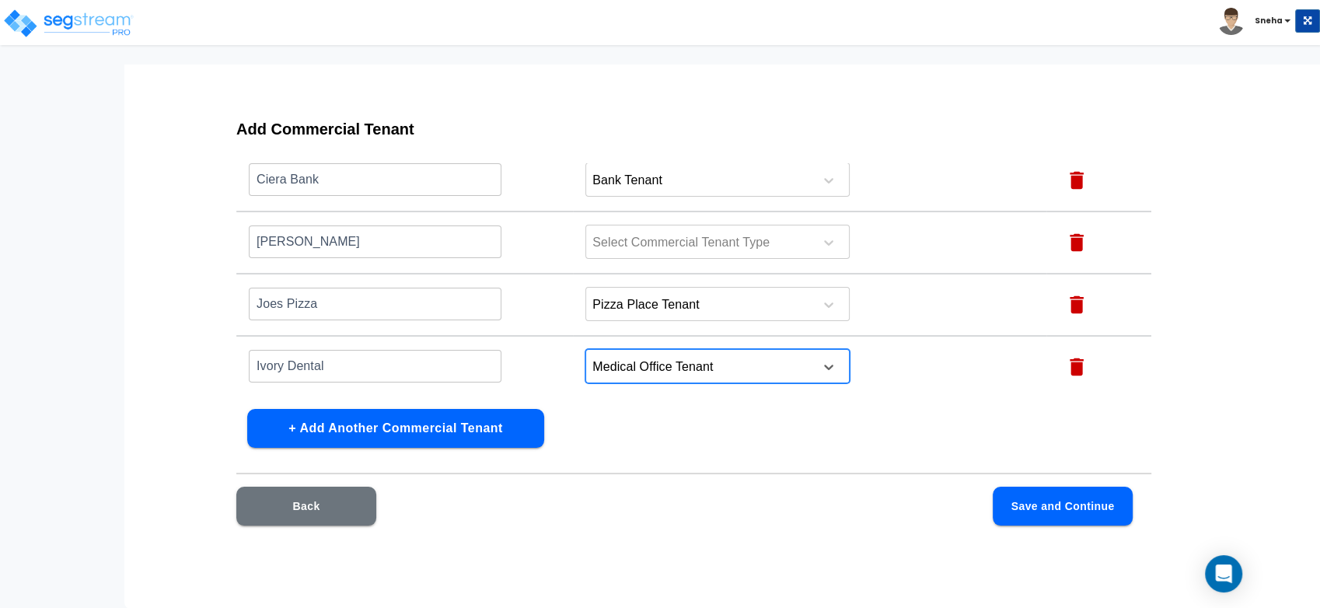
click at [616, 424] on div "Add Commercial Tenant Name this Commercial Tenant Commercial Tenant Type Action…" at bounding box center [694, 332] width 1014 height 466
click at [502, 423] on button "+ Add Another Commercial Tenant" at bounding box center [395, 428] width 297 height 39
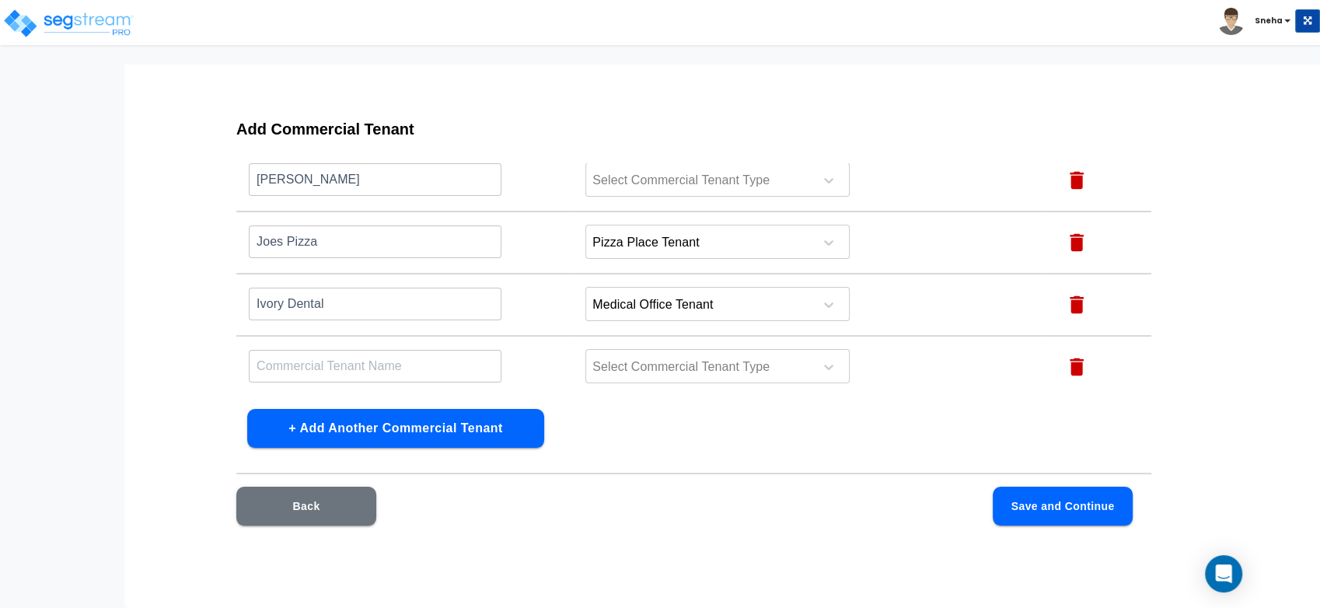
click at [316, 361] on input "text" at bounding box center [375, 365] width 253 height 33
type input "Scott Mysers Orthantics"
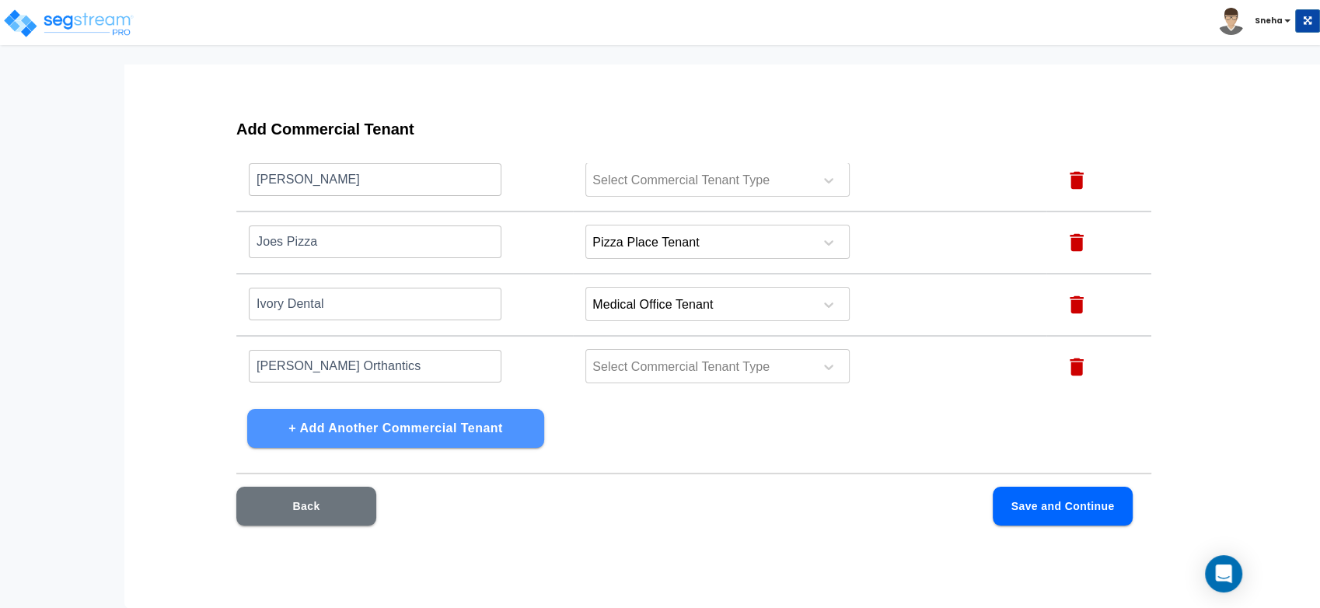
click at [418, 430] on button "+ Add Another Commercial Tenant" at bounding box center [395, 428] width 297 height 39
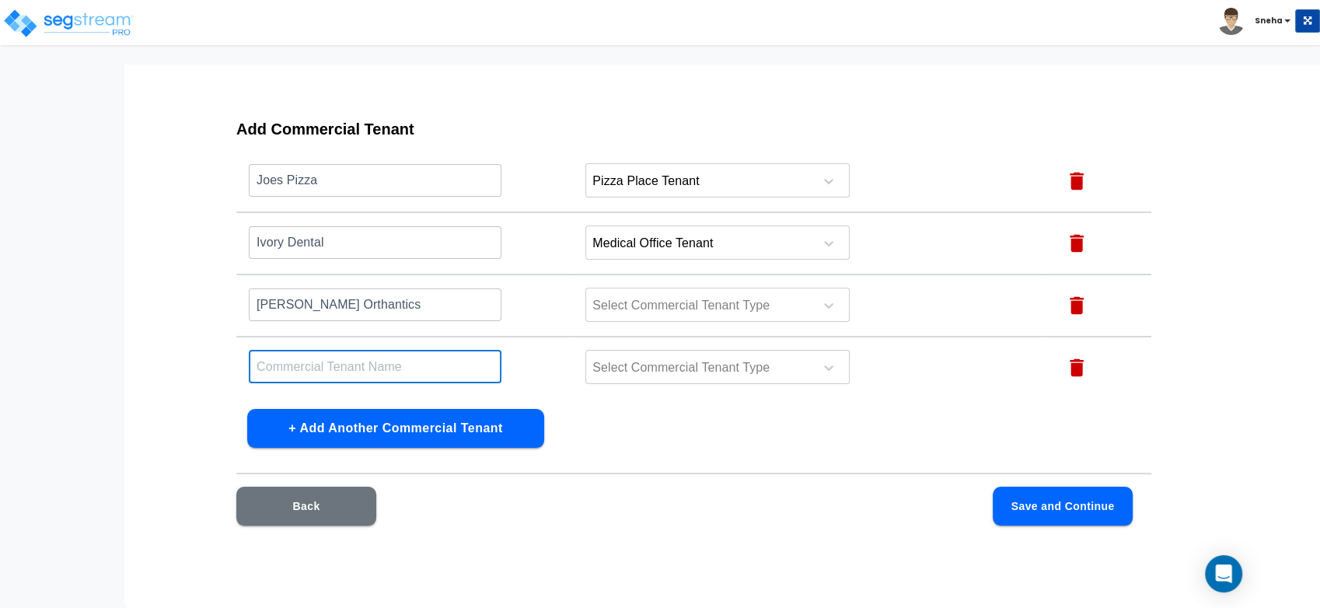
click at [377, 354] on input "text" at bounding box center [375, 366] width 253 height 33
type input "Dominos"
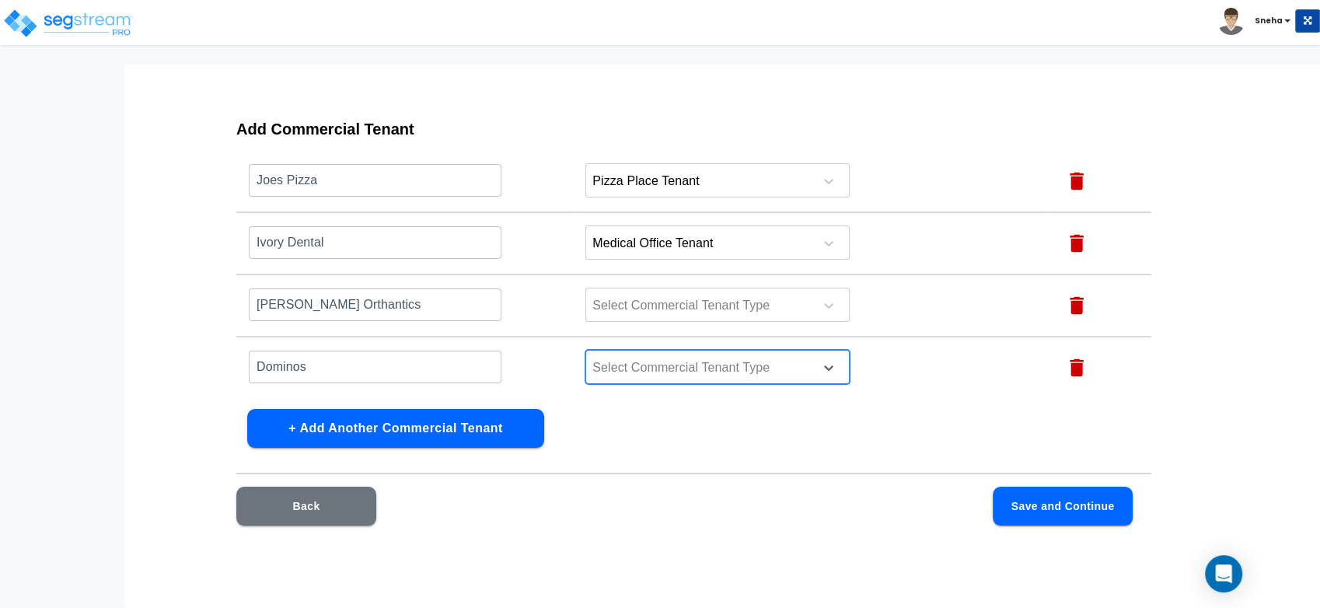
drag, startPoint x: 658, startPoint y: 347, endPoint x: 658, endPoint y: 361, distance: 13.2
click at [658, 359] on div "Select Commercial Tenant Type" at bounding box center [717, 367] width 264 height 34
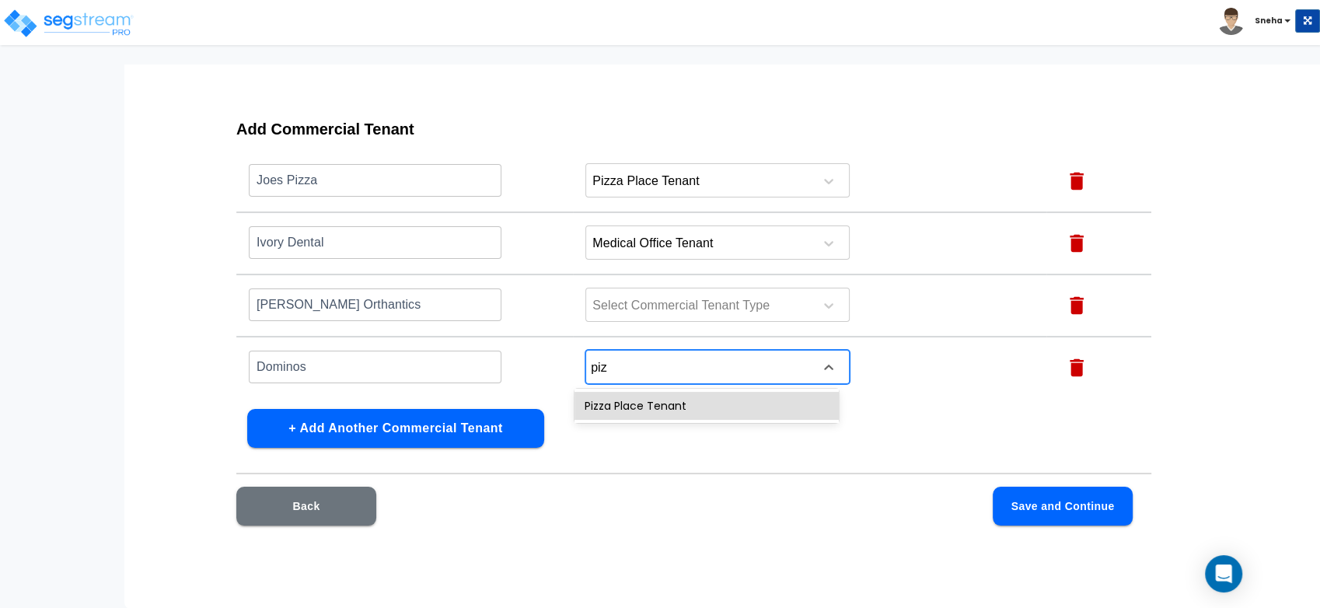
type input "pizz"
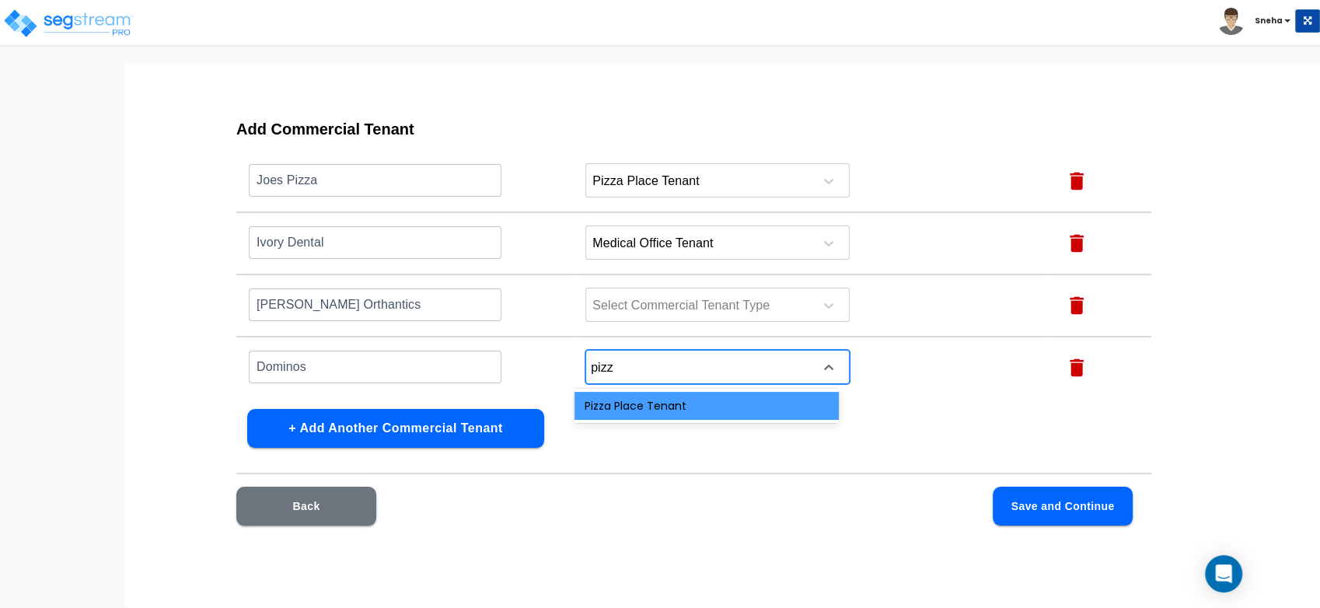
click at [664, 403] on div "Pizza Place Tenant" at bounding box center [706, 406] width 264 height 28
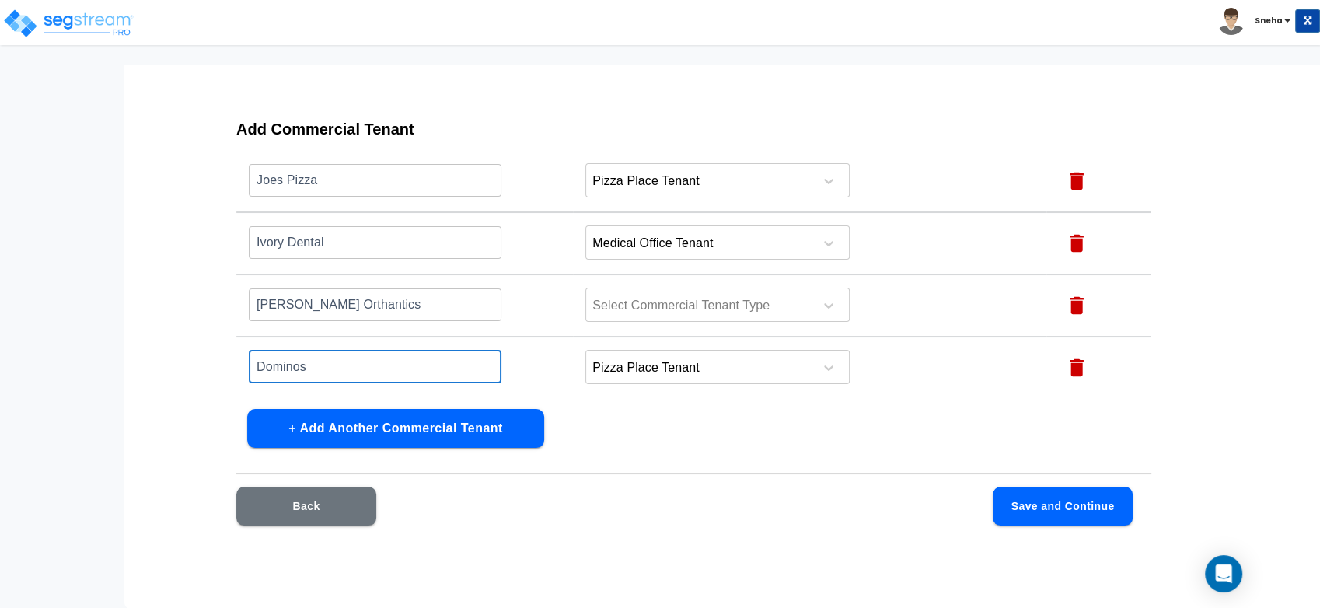
click at [440, 359] on input "Dominos" at bounding box center [375, 366] width 253 height 33
click at [433, 425] on button "+ Add Another Commercial Tenant" at bounding box center [395, 428] width 297 height 39
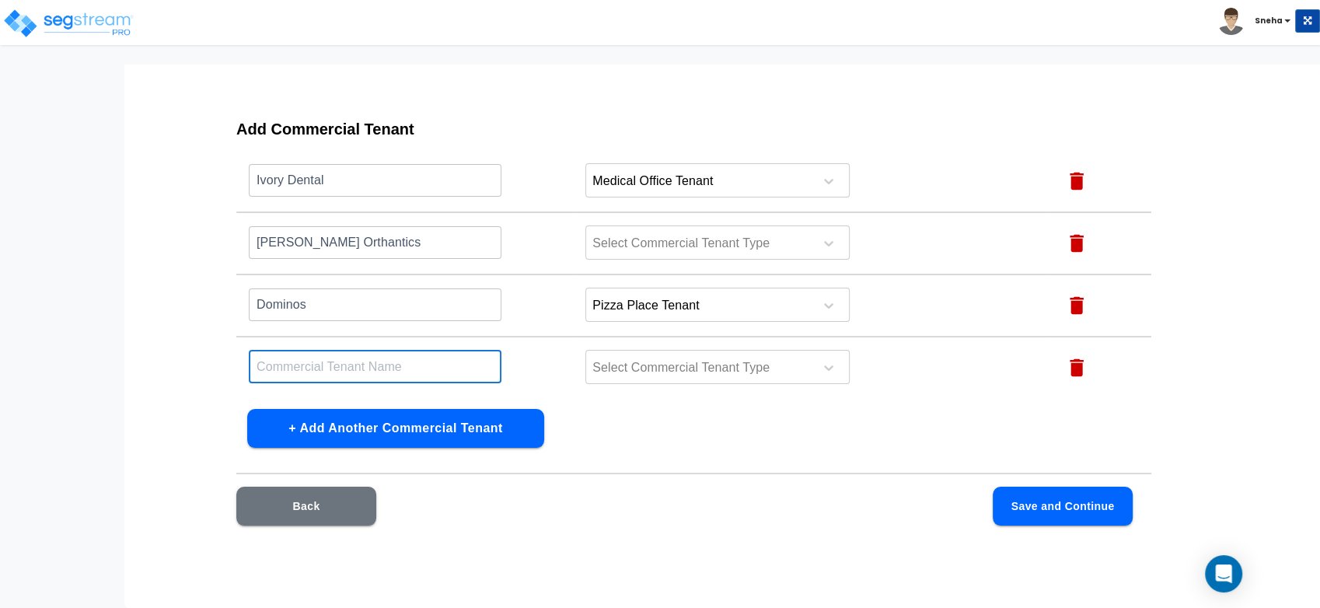
click at [464, 368] on input "text" at bounding box center [375, 366] width 253 height 33
type input "Bearcat Donut"
click at [693, 358] on div at bounding box center [697, 368] width 213 height 21
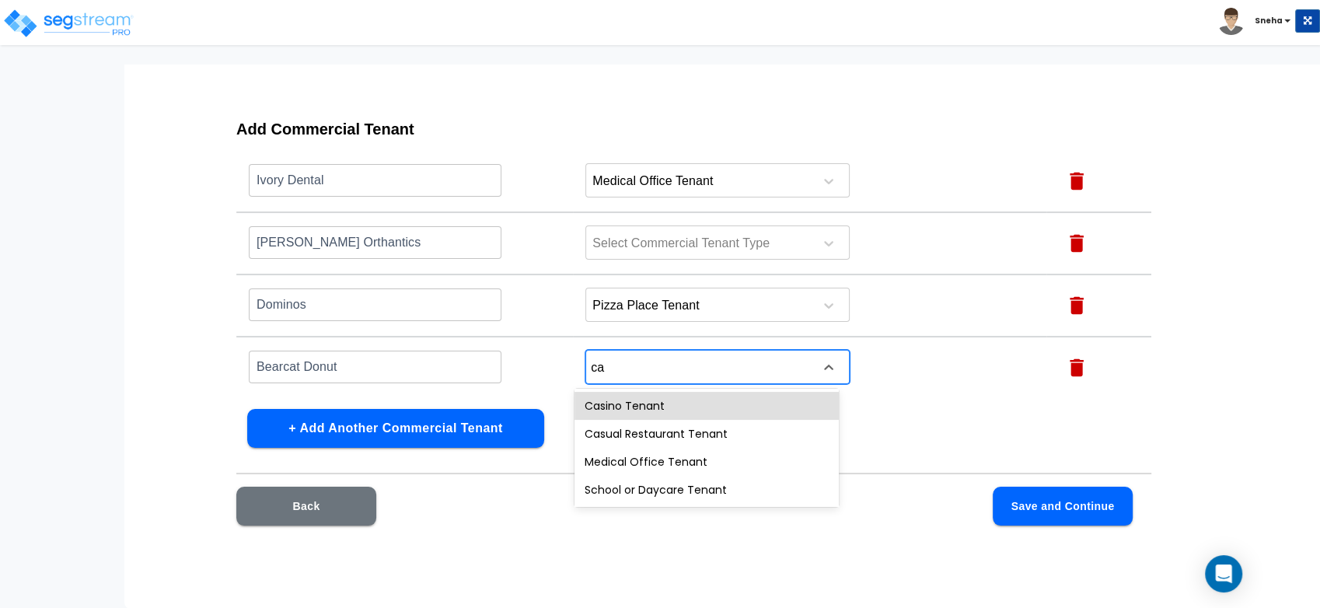
type input "c"
type input "fas"
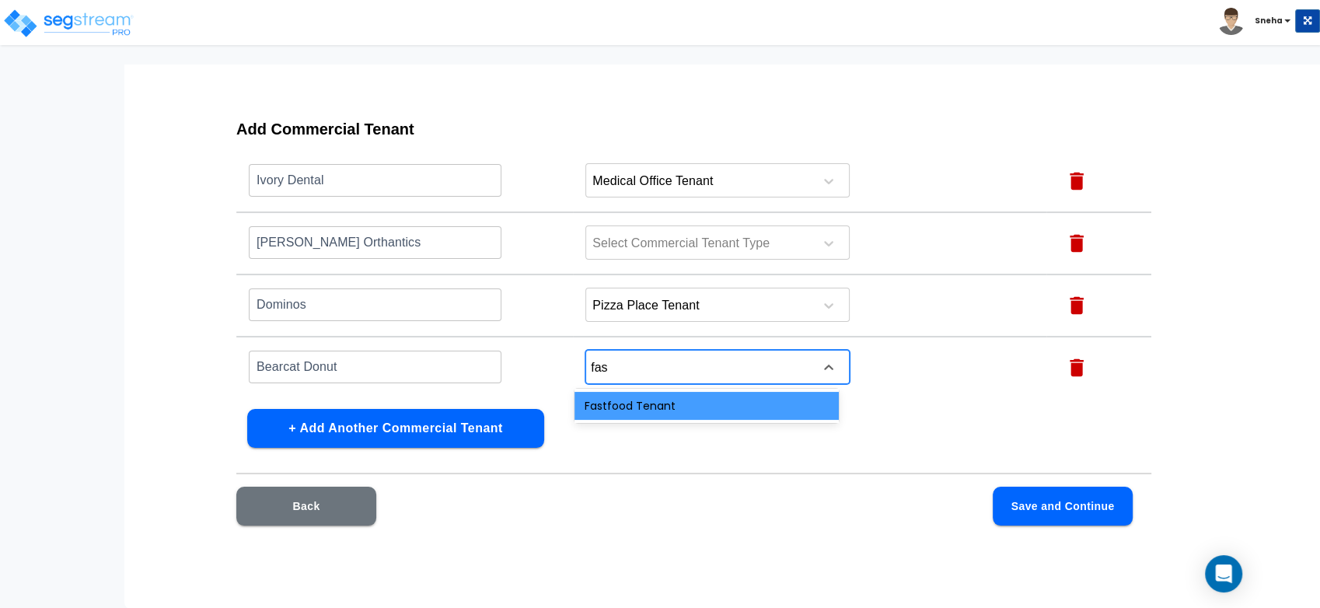
click at [696, 404] on div "Fastfood Tenant" at bounding box center [706, 406] width 264 height 28
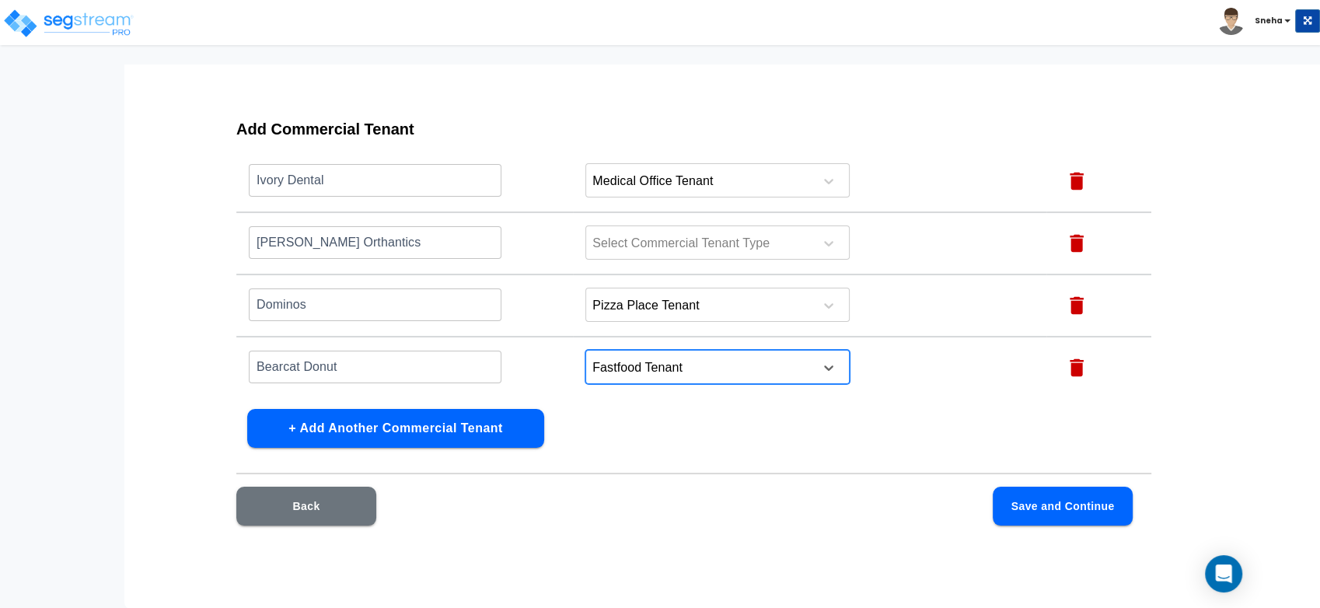
click at [647, 448] on div "Add Commercial Tenant Name this Commercial Tenant Commercial Tenant Type Action…" at bounding box center [694, 332] width 1014 height 466
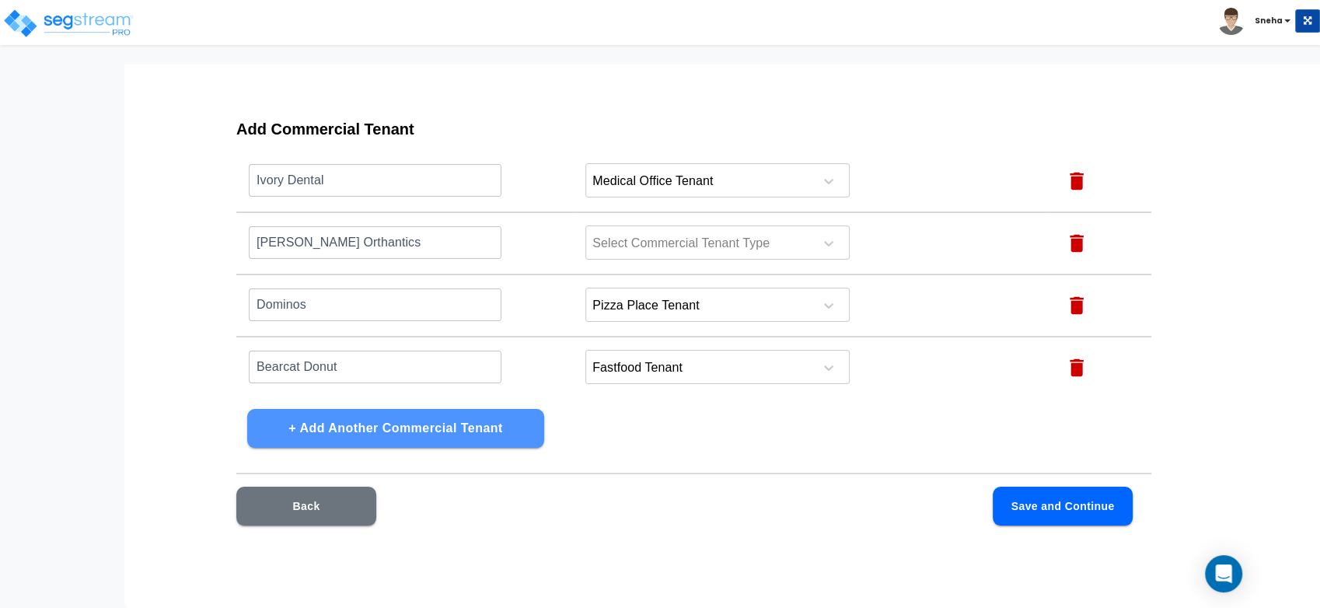
click at [475, 440] on button "+ Add Another Commercial Tenant" at bounding box center [395, 428] width 297 height 39
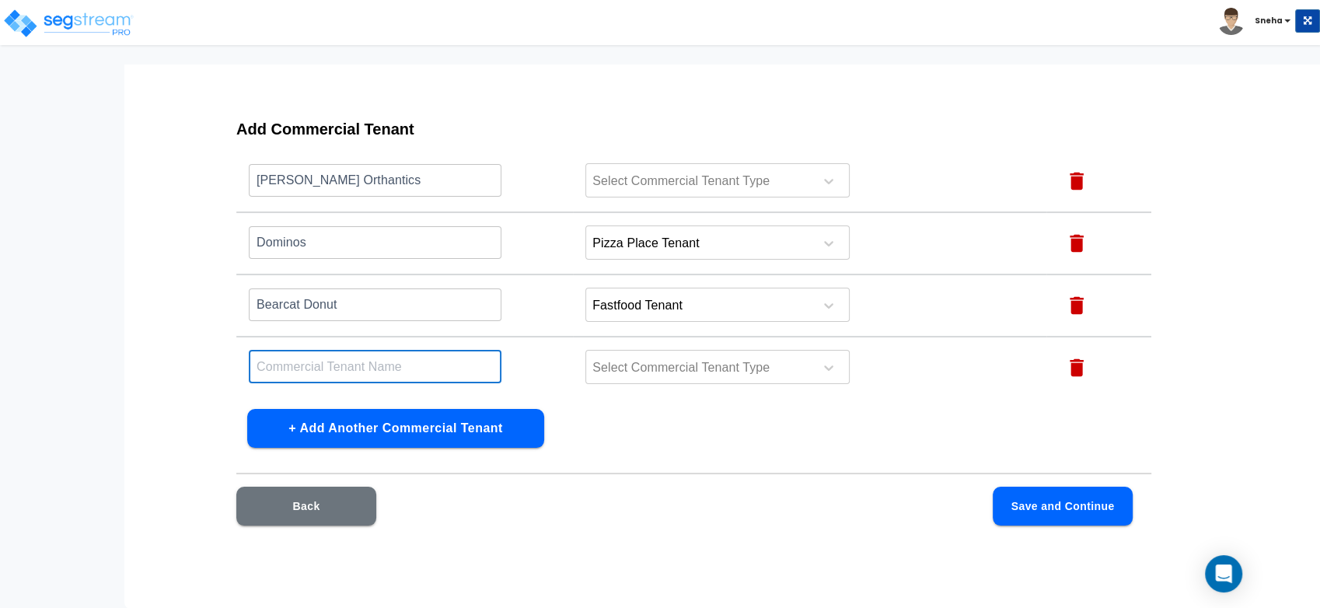
click at [309, 368] on input "text" at bounding box center [375, 366] width 253 height 33
type input "Sunway"
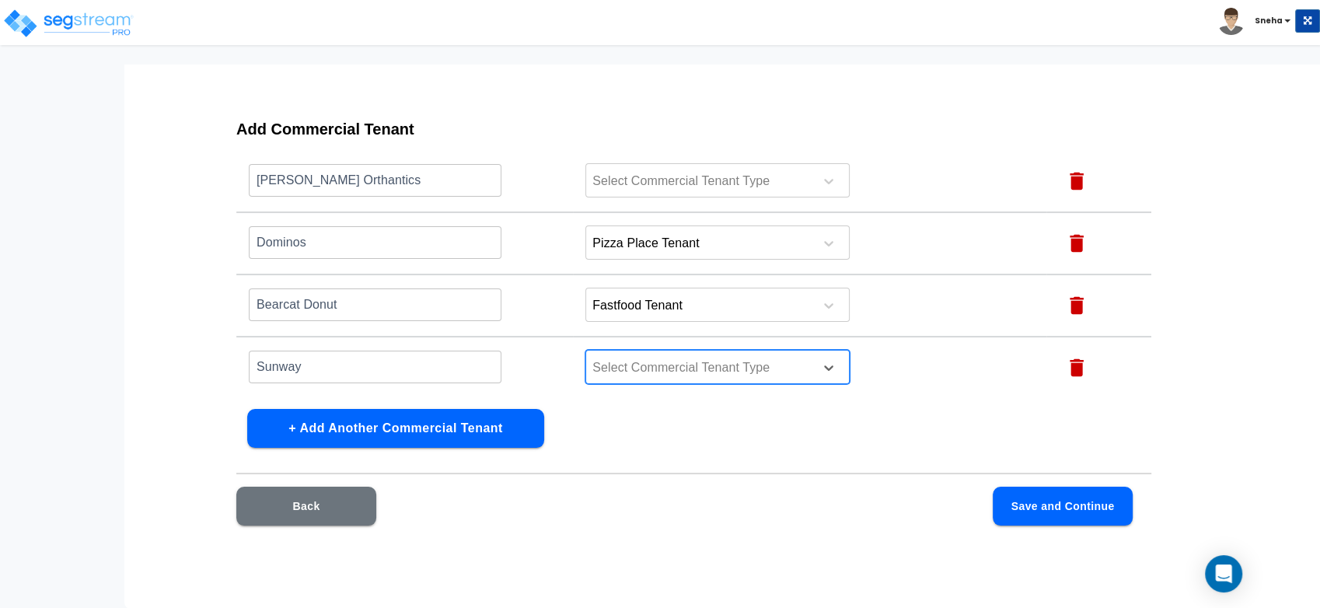
click at [665, 358] on div at bounding box center [697, 368] width 213 height 21
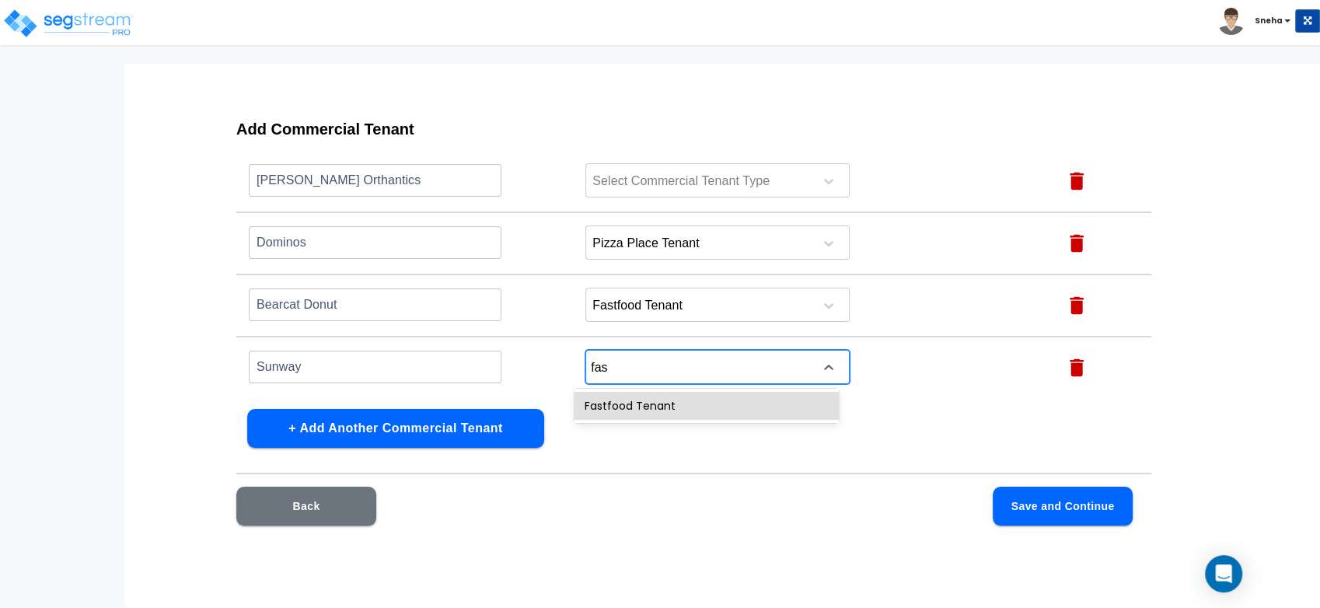
type input "fast"
click at [661, 402] on div "Fastfood Tenant" at bounding box center [706, 406] width 264 height 28
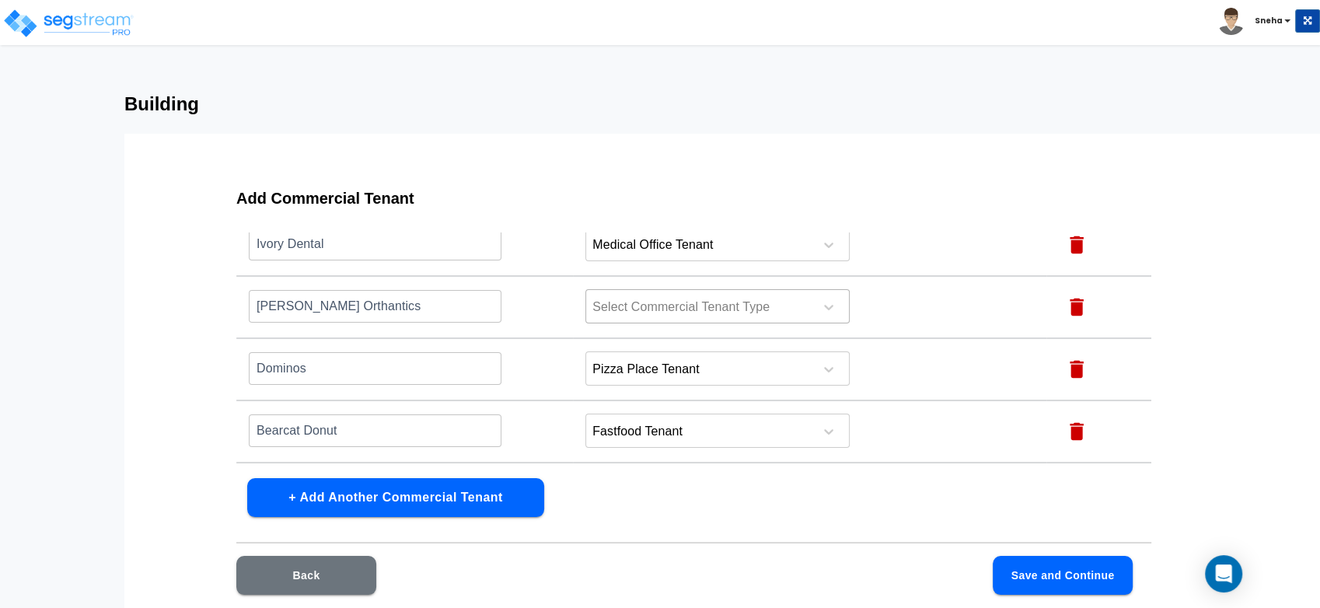
scroll to position [213, 0]
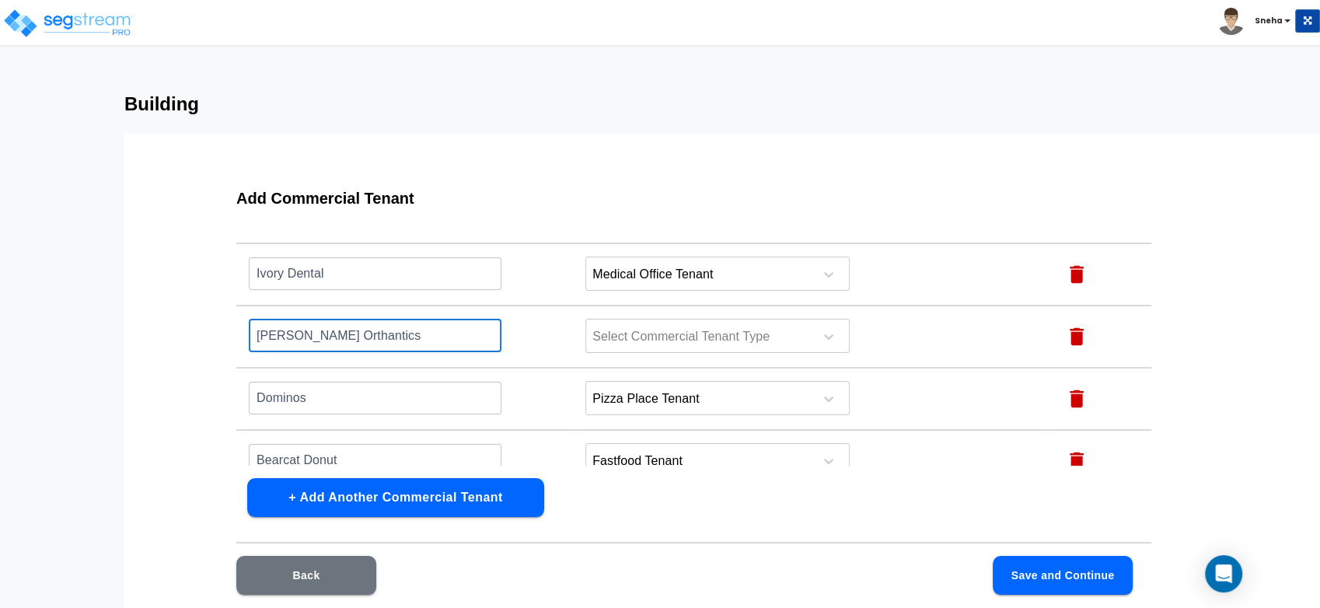
drag, startPoint x: 402, startPoint y: 335, endPoint x: 219, endPoint y: 353, distance: 183.5
click at [219, 353] on div "Add Commercial Tenant Name this Commercial Tenant Commercial Tenant Type Action…" at bounding box center [694, 401] width 1014 height 466
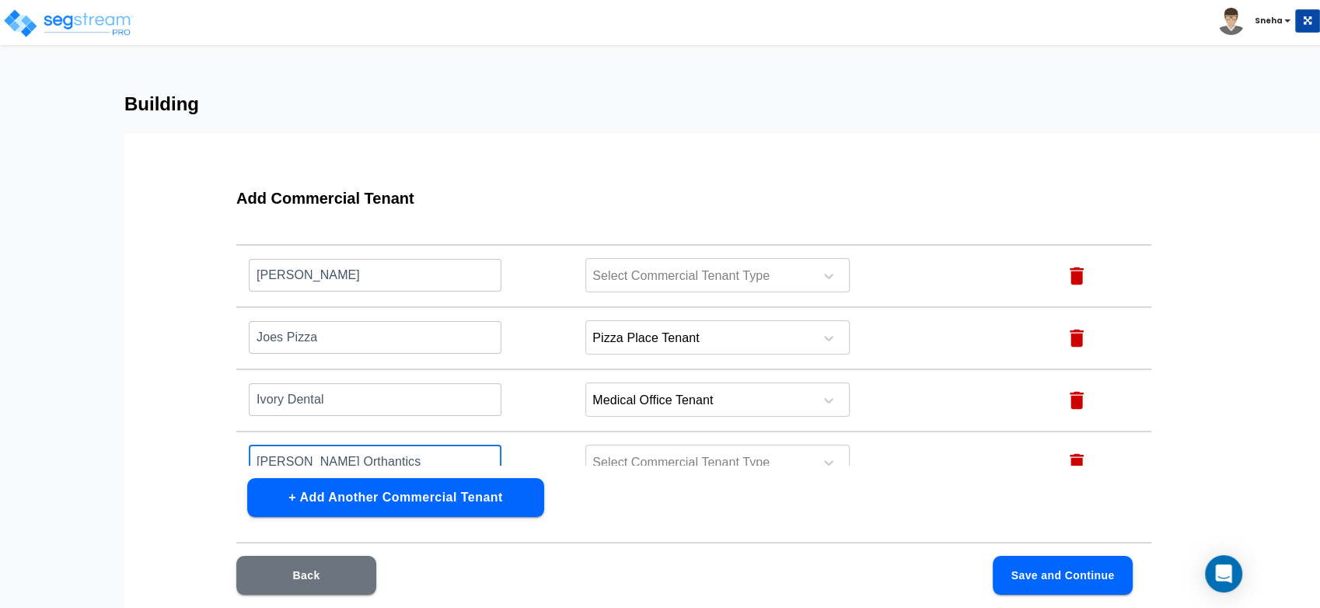
scroll to position [173, 0]
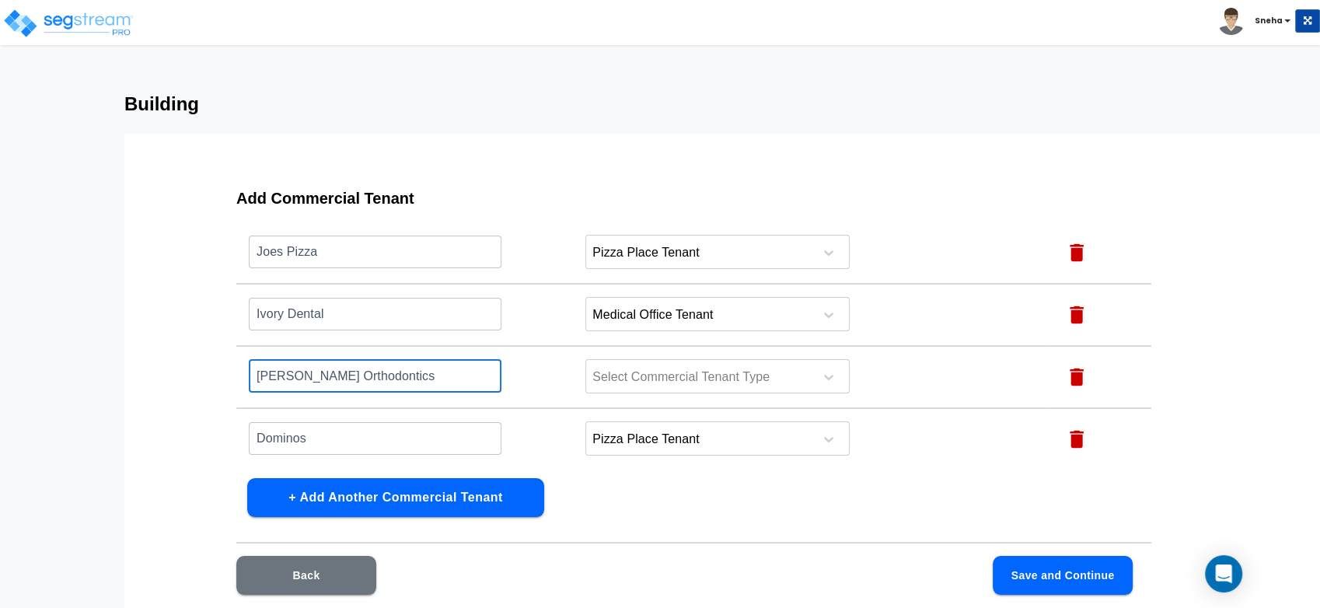
type input "Scott Mysers Orthodontics"
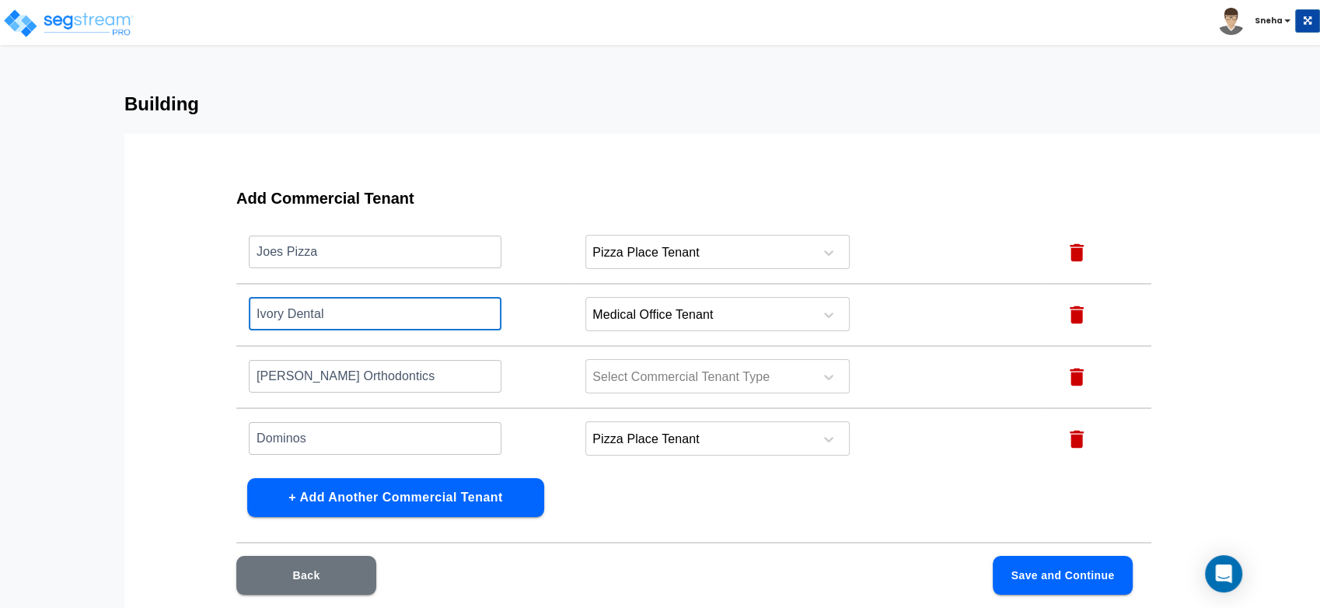
drag, startPoint x: 342, startPoint y: 315, endPoint x: 170, endPoint y: 315, distance: 171.8
click at [170, 315] on div "Add Commercial Tenant Name this Commercial Tenant Commercial Tenant Type Action…" at bounding box center [724, 406] width 1200 height 544
paste input "Ivory Pediatric Denta"
type input "Ivory Pediatric Dental"
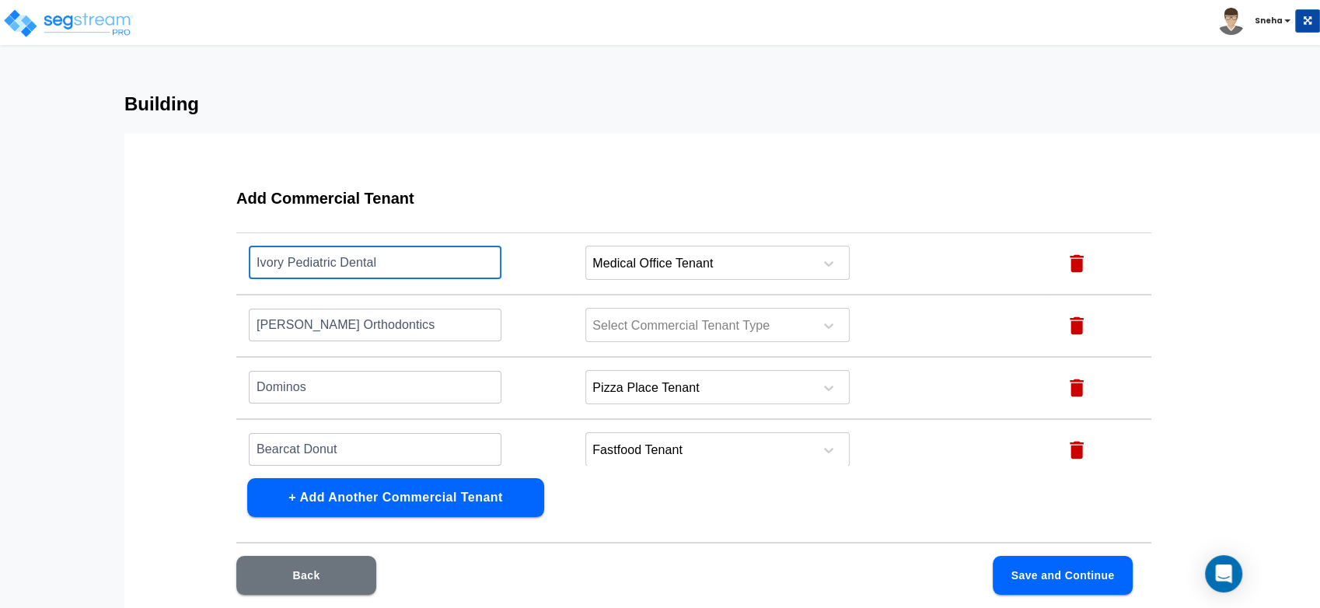
scroll to position [299, 0]
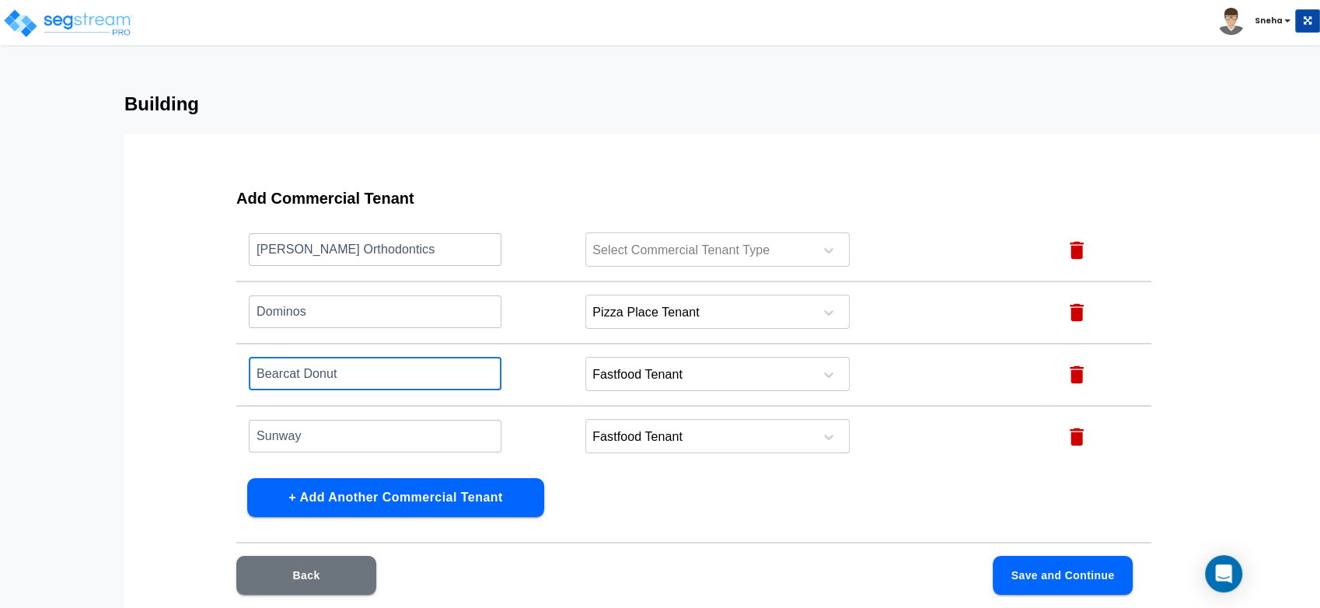
drag, startPoint x: 374, startPoint y: 377, endPoint x: 246, endPoint y: 372, distance: 128.4
click at [246, 372] on td "Bearcat Donut ​" at bounding box center [404, 375] width 337 height 62
paste input "Bear Cats Donuts"
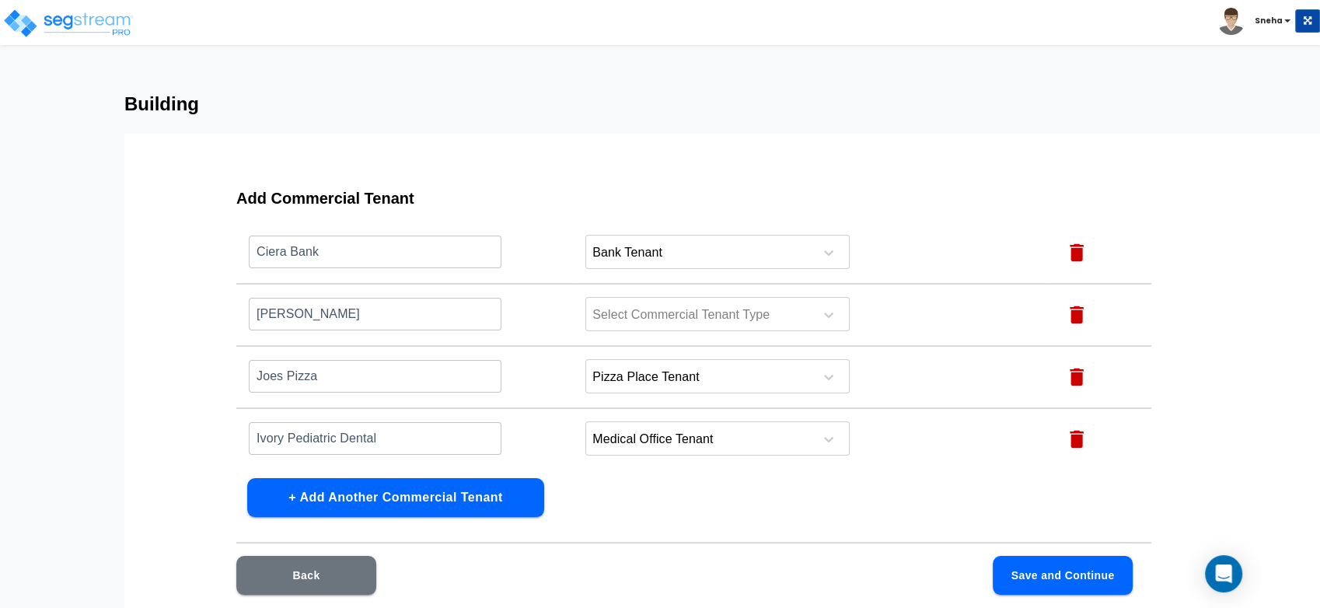
scroll to position [0, 0]
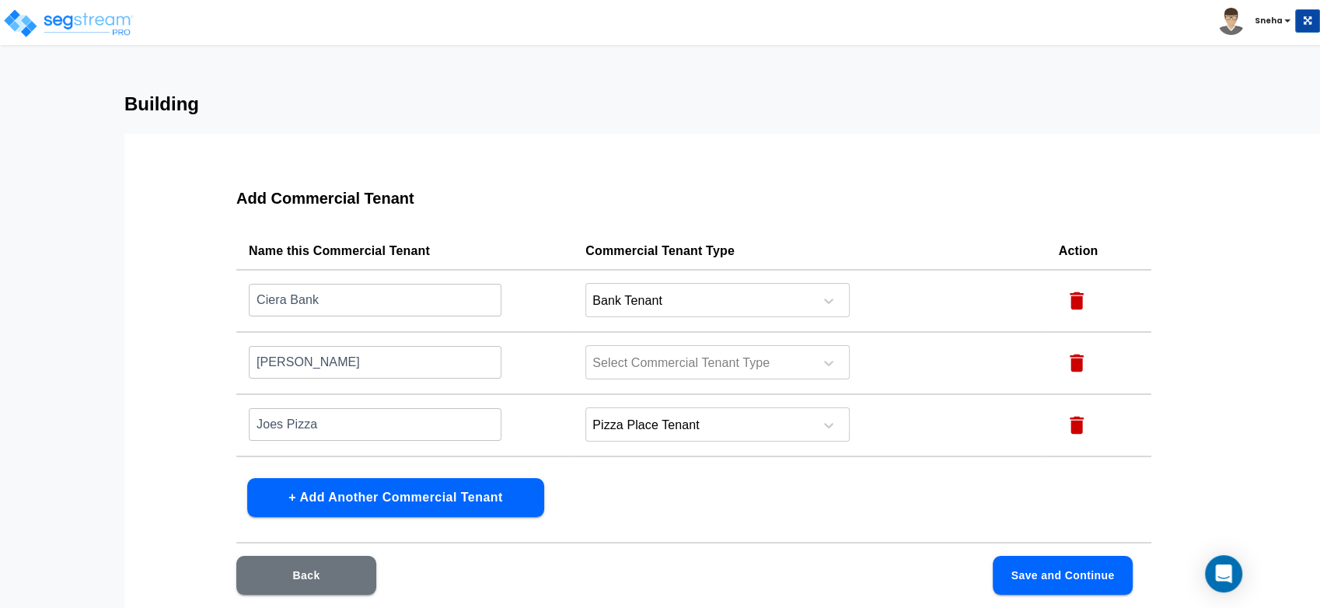
type input "Bear Cats Donuts"
click at [152, 431] on div "Add Commercial Tenant Name this Commercial Tenant Commercial Tenant Type Action…" at bounding box center [724, 406] width 1200 height 544
paste input "'s Pizza and Past"
type input "Joe's Pizza and Pasta"
click at [144, 431] on div "Add Commercial Tenant Name this Commercial Tenant Commercial Tenant Type Action…" at bounding box center [724, 406] width 1200 height 544
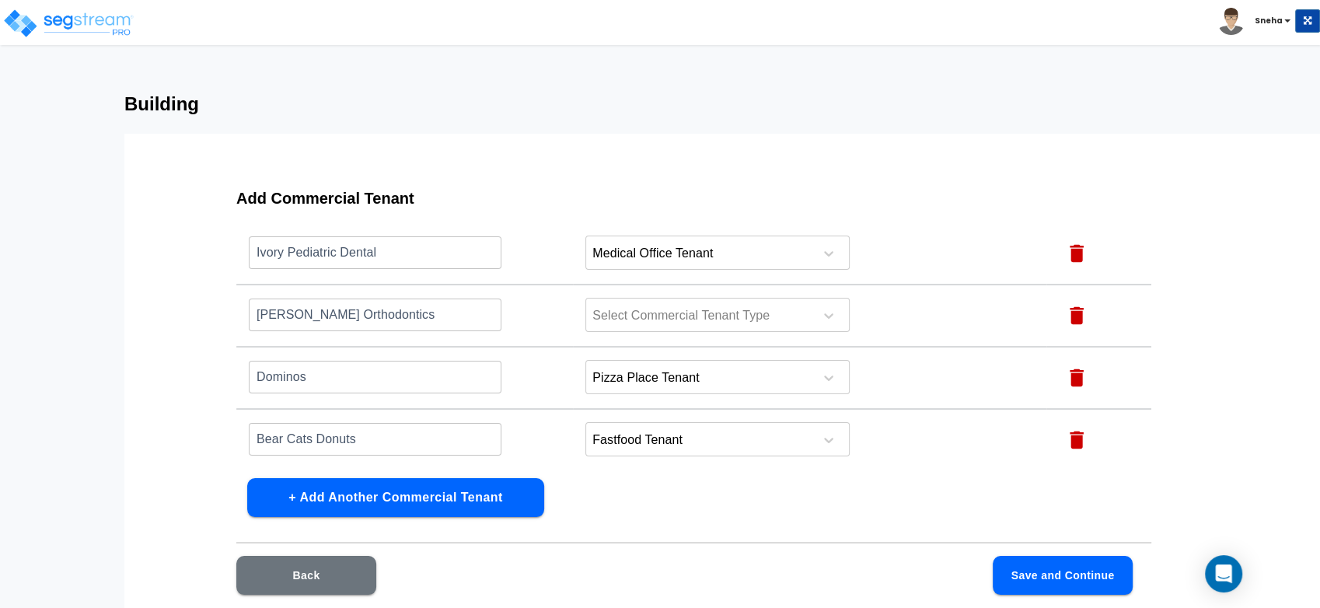
scroll to position [299, 0]
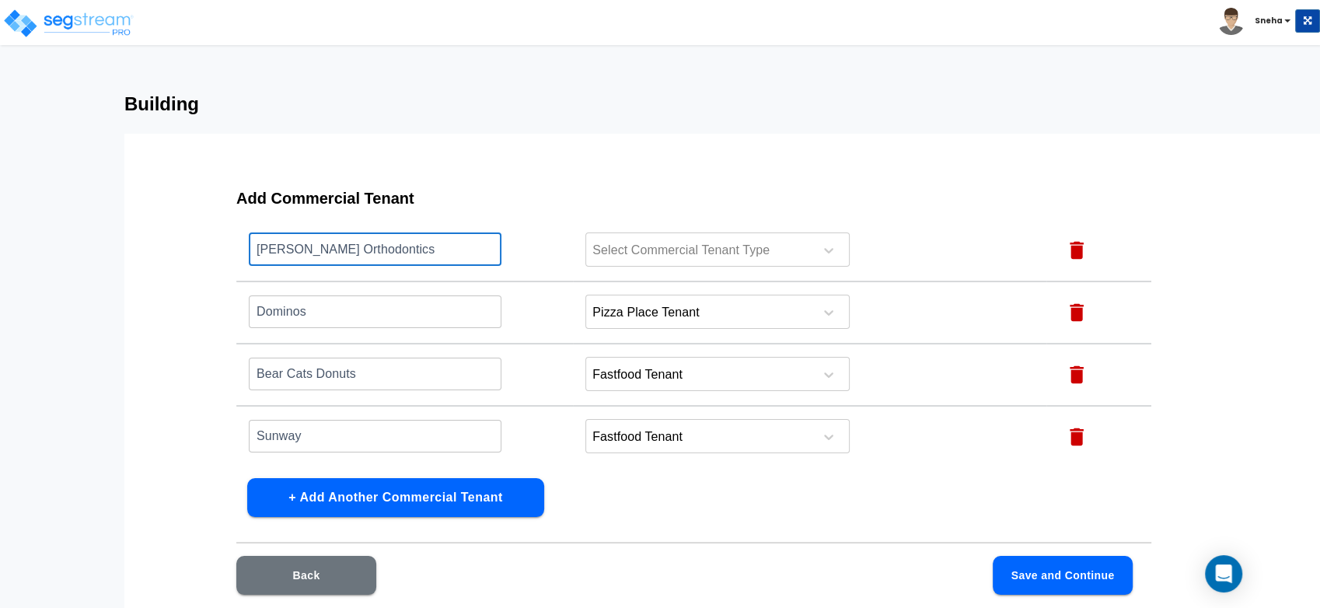
drag, startPoint x: 305, startPoint y: 257, endPoint x: 243, endPoint y: 263, distance: 63.3
click at [243, 263] on td "Scott Mysers Orthodontics ​" at bounding box center [404, 250] width 337 height 62
paste input "text"
type input "Scott Mysers Orthodontics"
click at [235, 295] on div "Add Commercial Tenant Name this Commercial Tenant Commercial Tenant Type Action…" at bounding box center [694, 401] width 1014 height 466
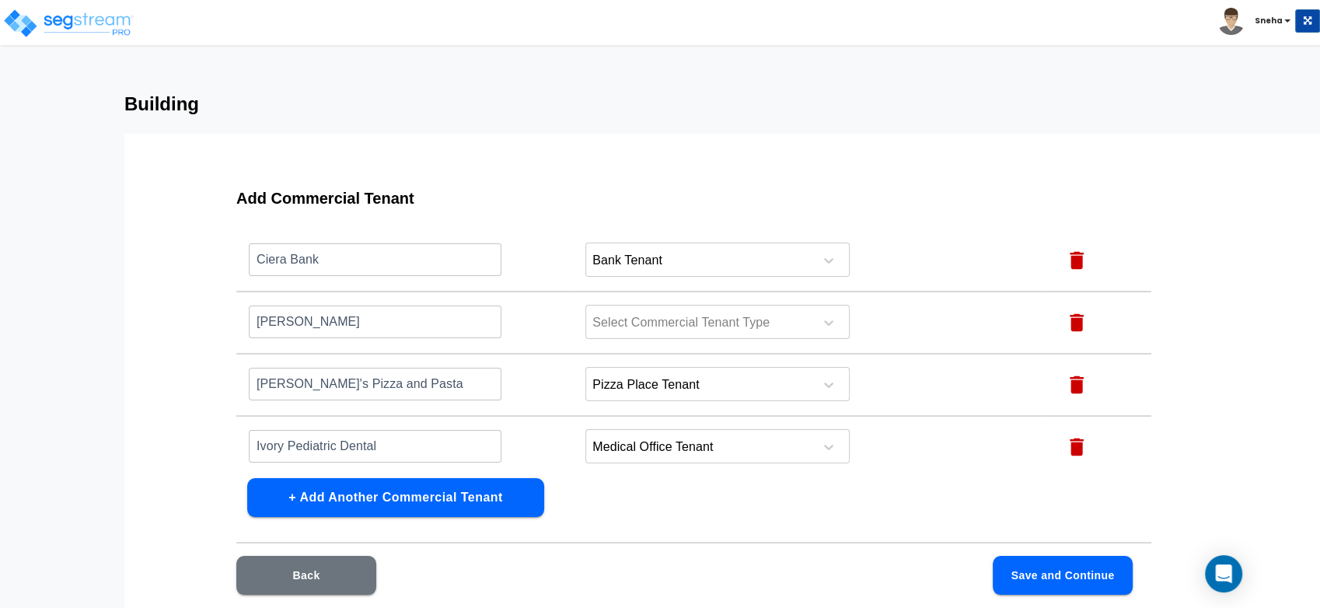
scroll to position [0, 0]
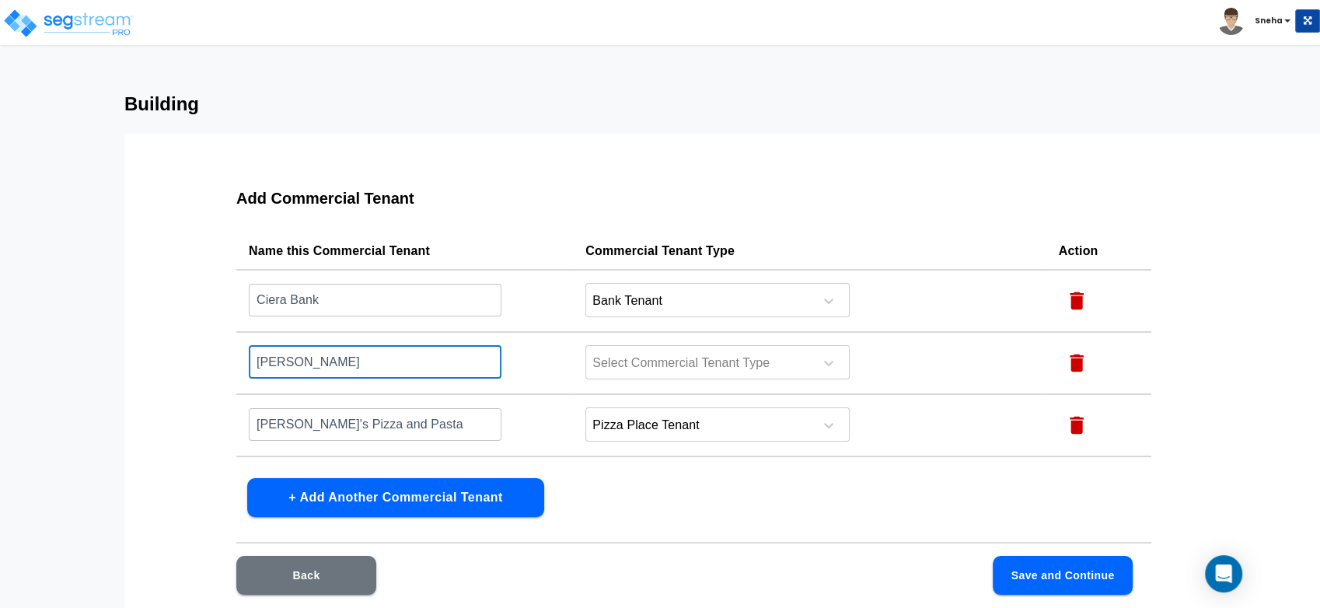
drag, startPoint x: 385, startPoint y: 366, endPoint x: 110, endPoint y: 353, distance: 274.7
click at [110, 353] on div "Building Add Commercial Tenant Name this Commercial Tenant Commercial Tenant Ty…" at bounding box center [660, 385] width 1320 height 584
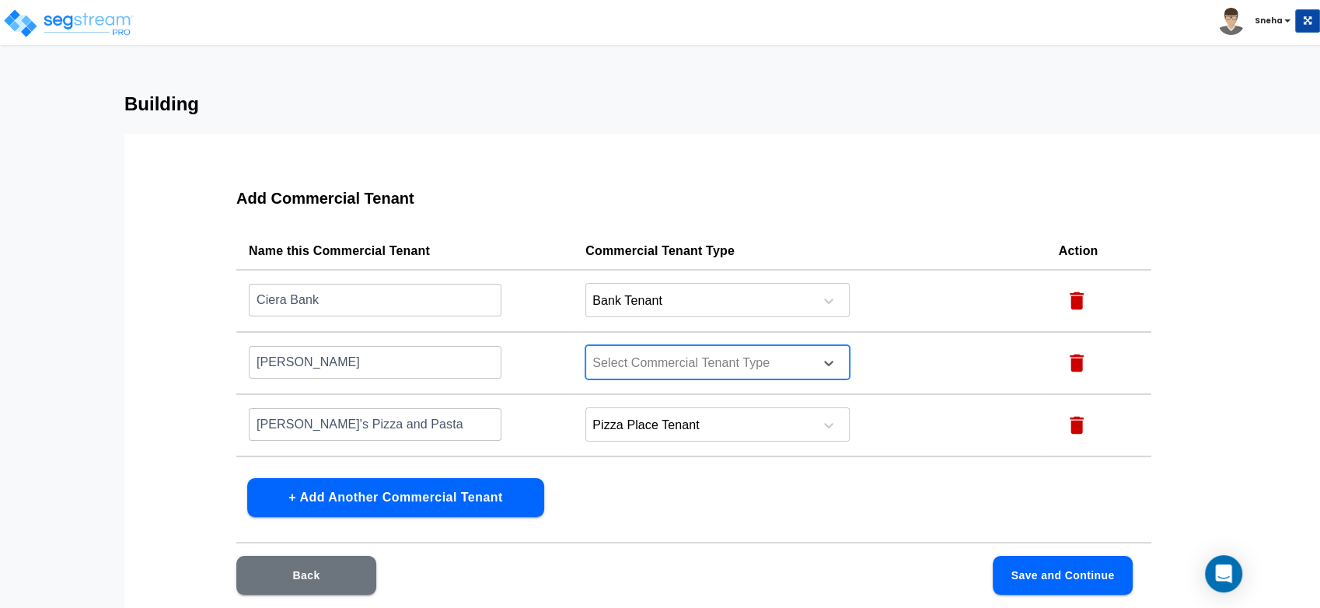
click at [617, 361] on div at bounding box center [697, 363] width 213 height 21
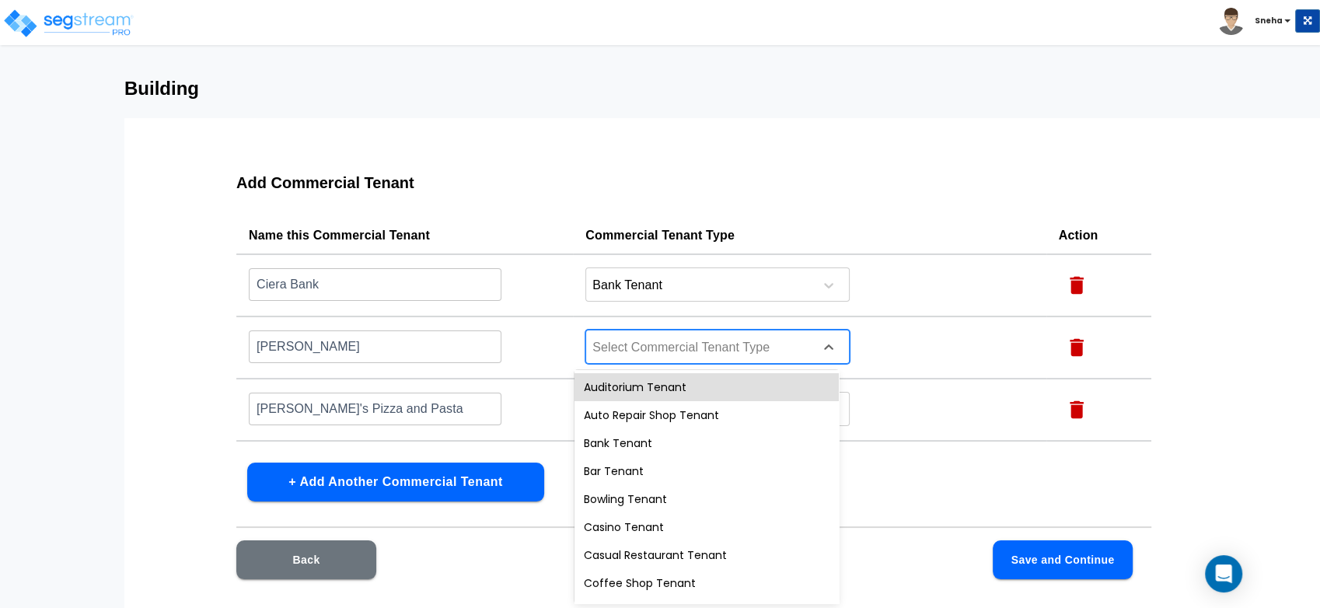
scroll to position [17, 0]
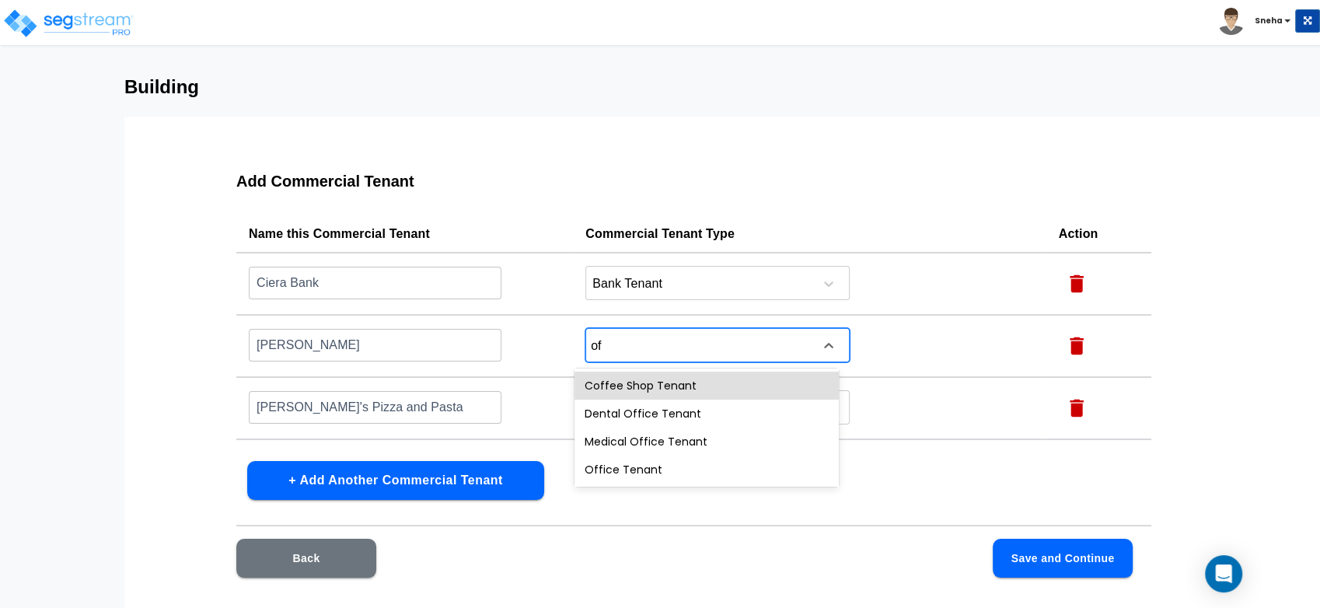
type input "off"
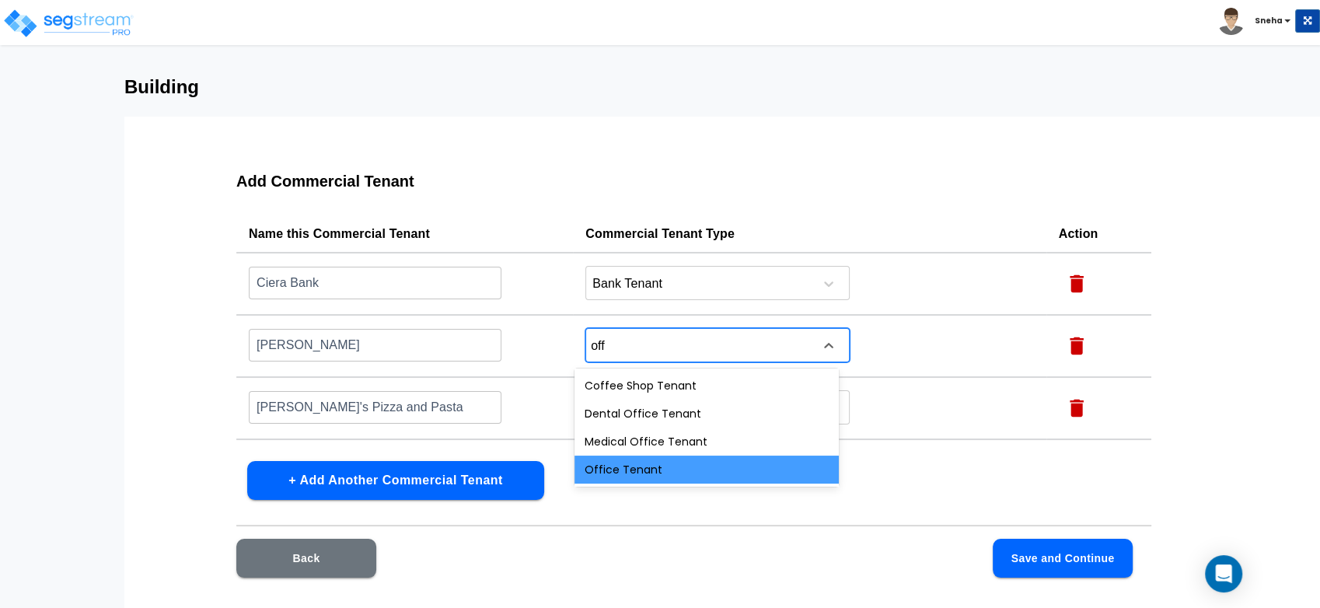
click at [640, 461] on div "Office Tenant" at bounding box center [706, 469] width 264 height 28
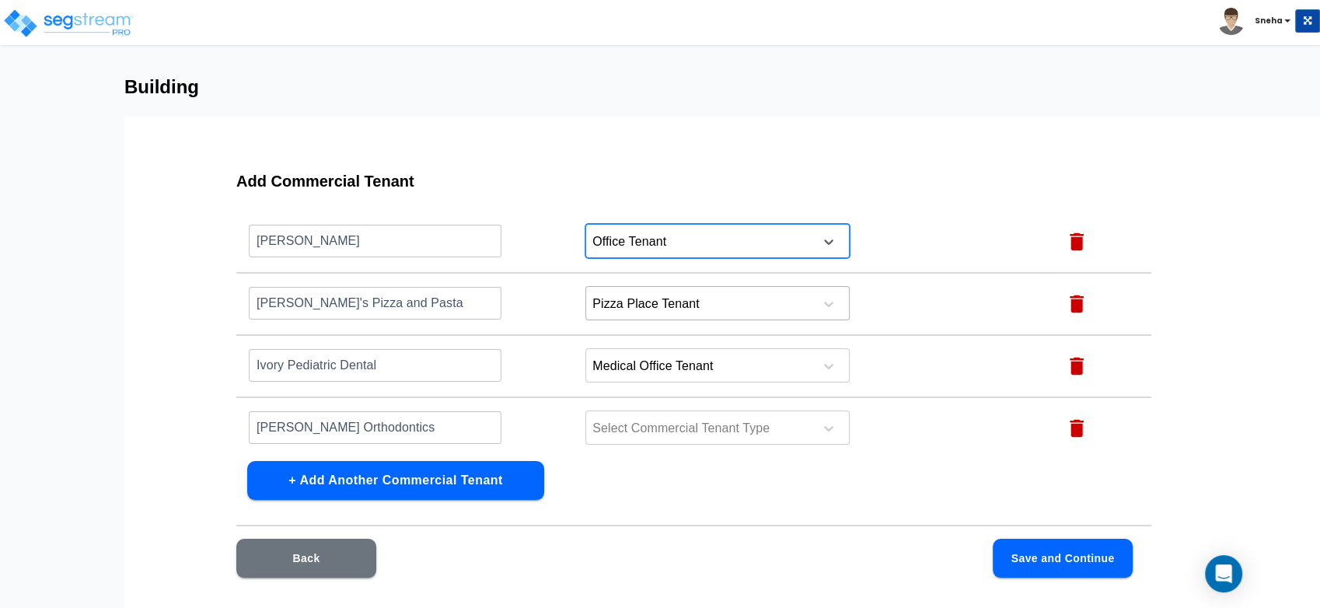
scroll to position [173, 0]
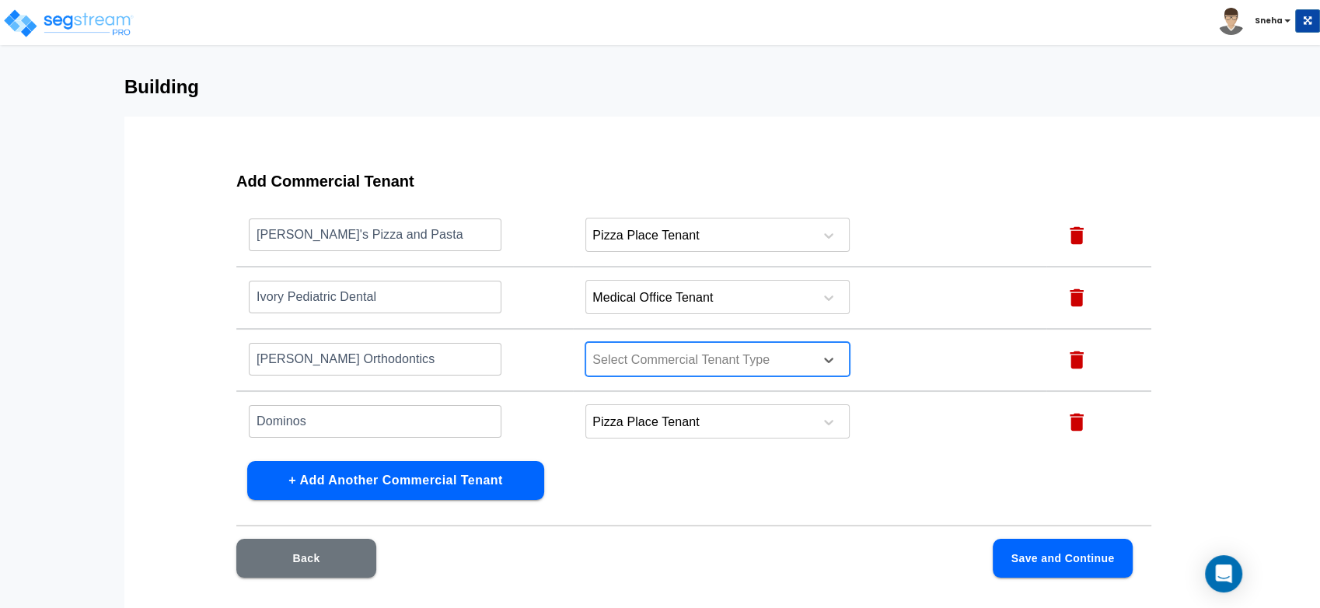
click at [628, 355] on div at bounding box center [697, 360] width 213 height 21
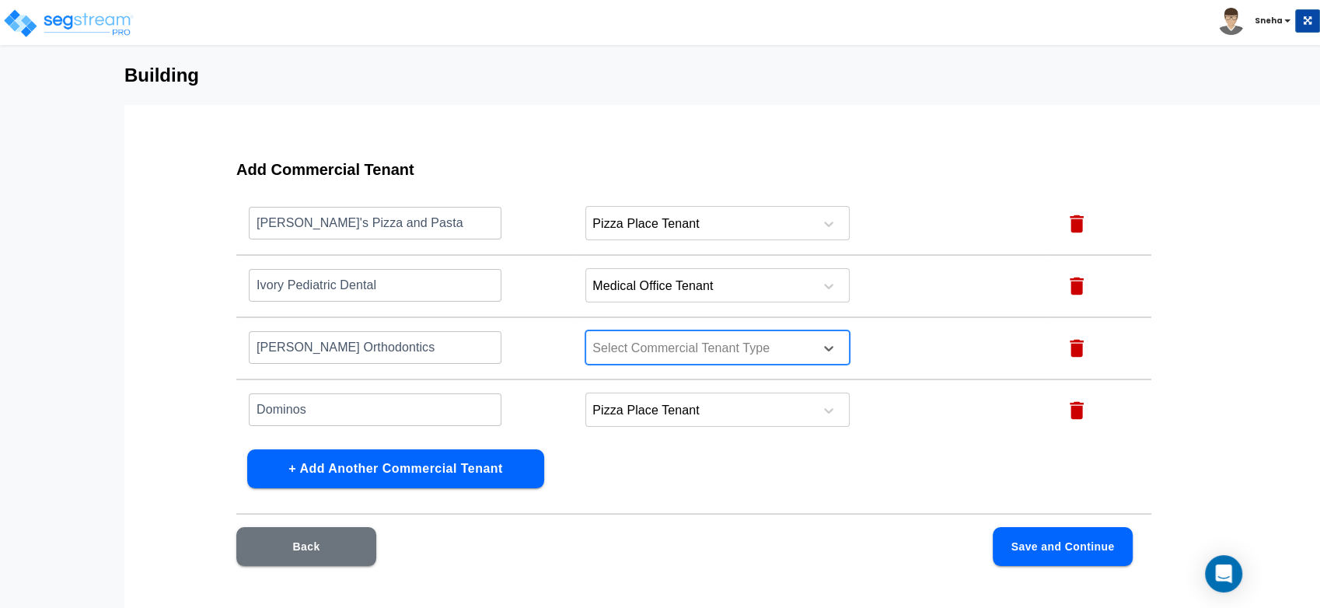
scroll to position [30, 0]
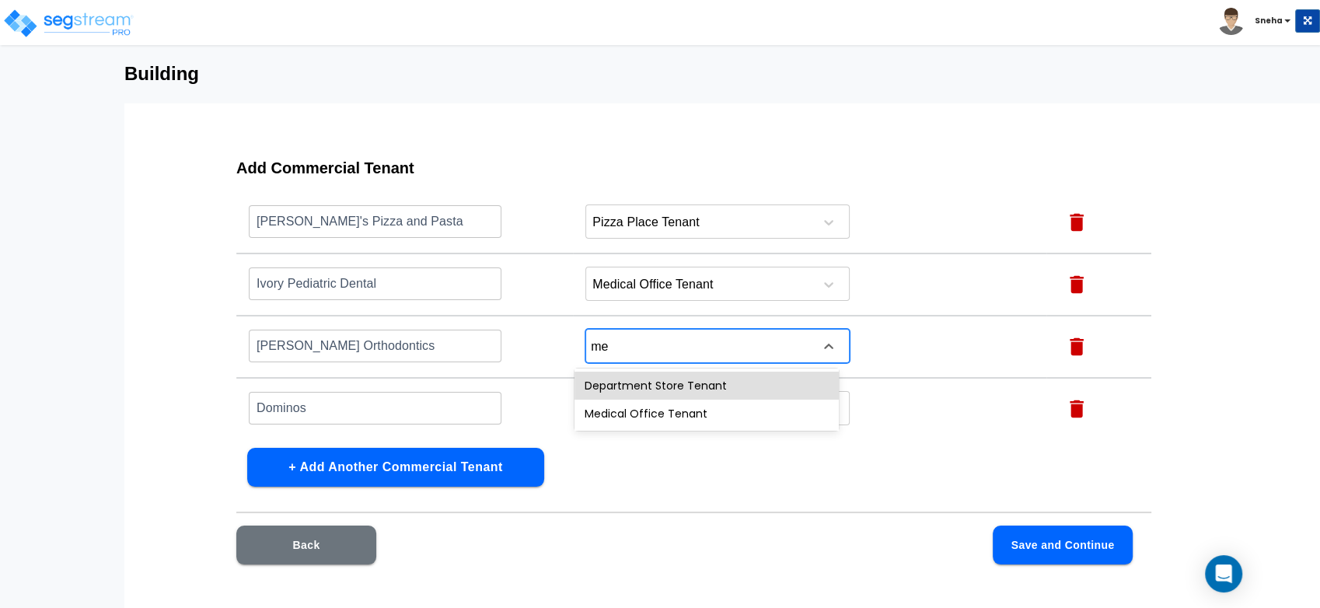
type input "med"
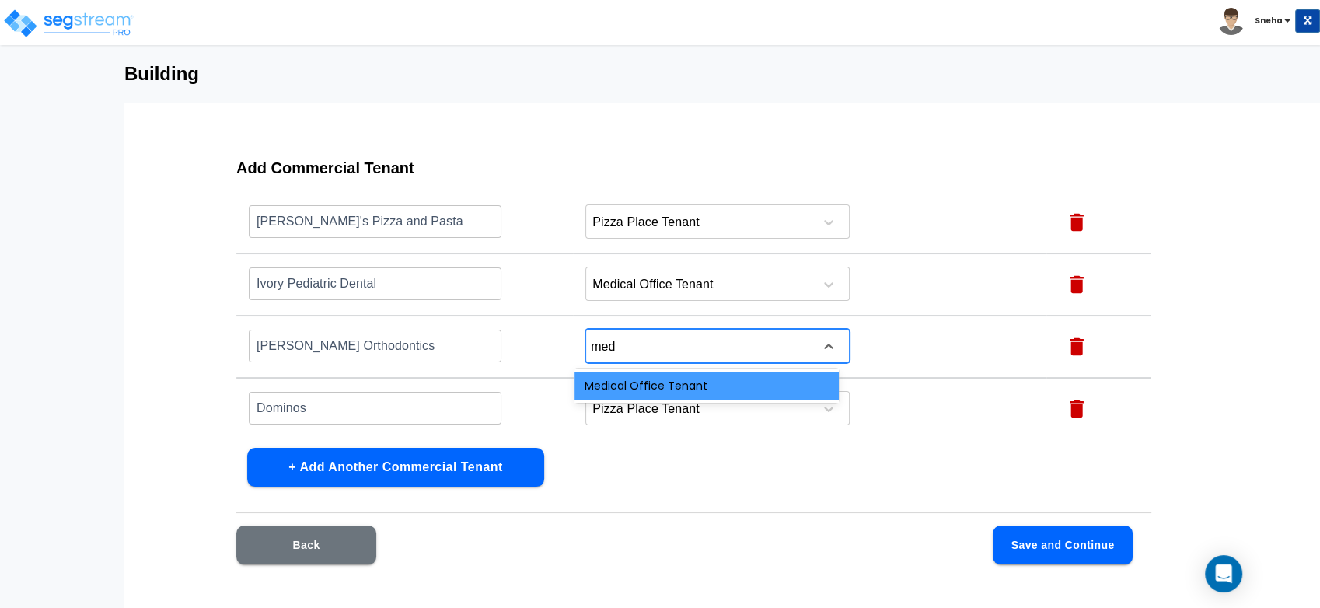
click at [638, 386] on div "Medical Office Tenant" at bounding box center [706, 386] width 264 height 28
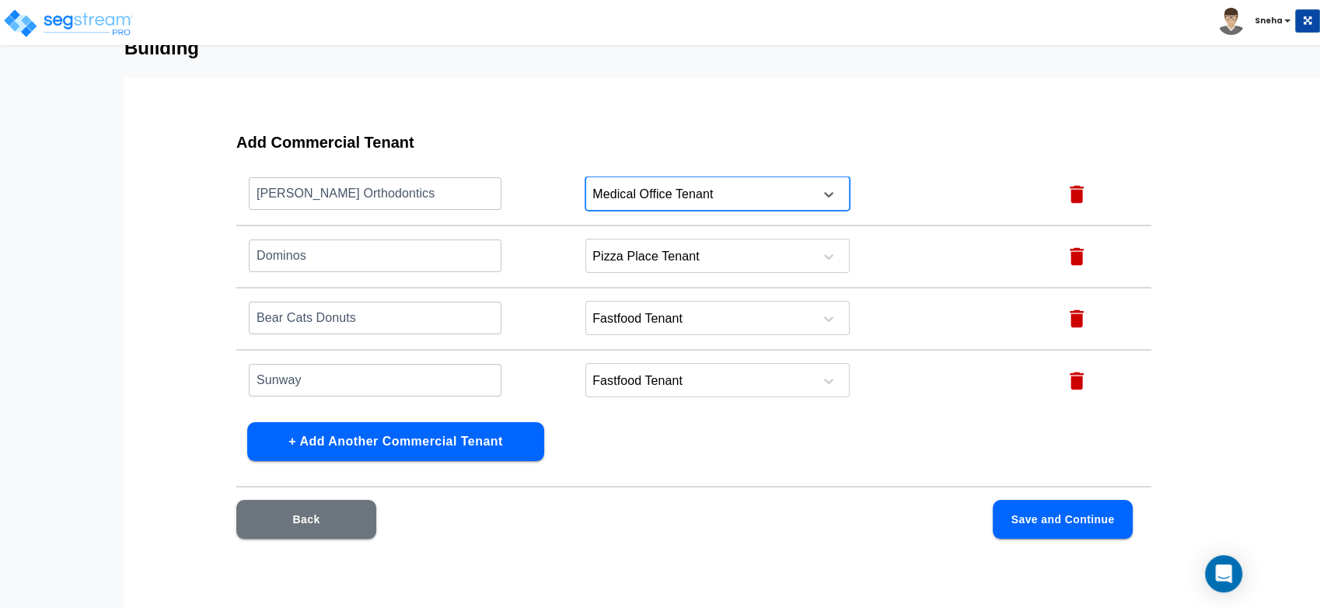
scroll to position [69, 0]
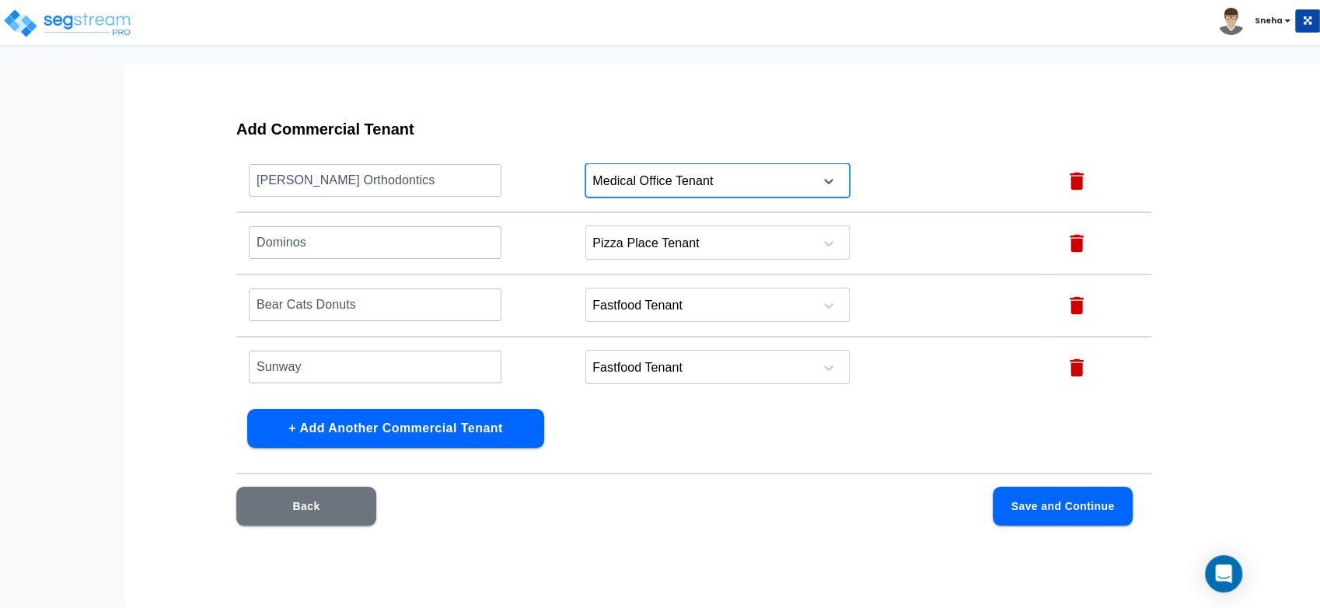
click at [1039, 504] on button "Save and Continue" at bounding box center [1063, 506] width 140 height 39
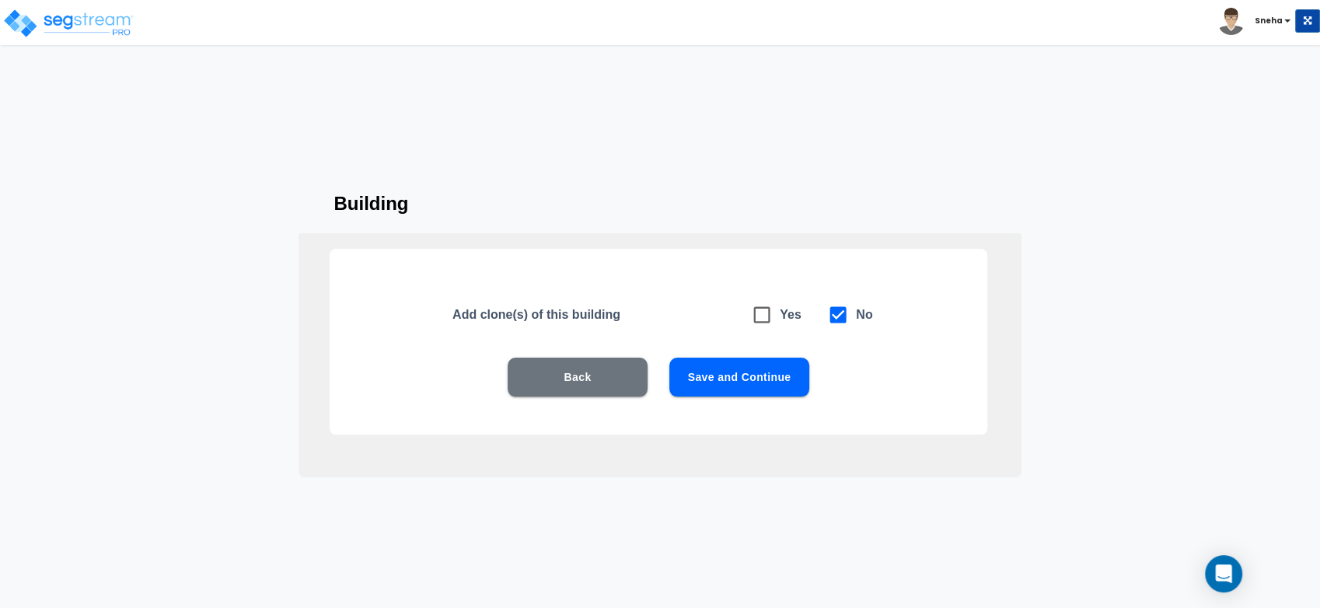
click at [729, 381] on button "Save and Continue" at bounding box center [739, 377] width 140 height 39
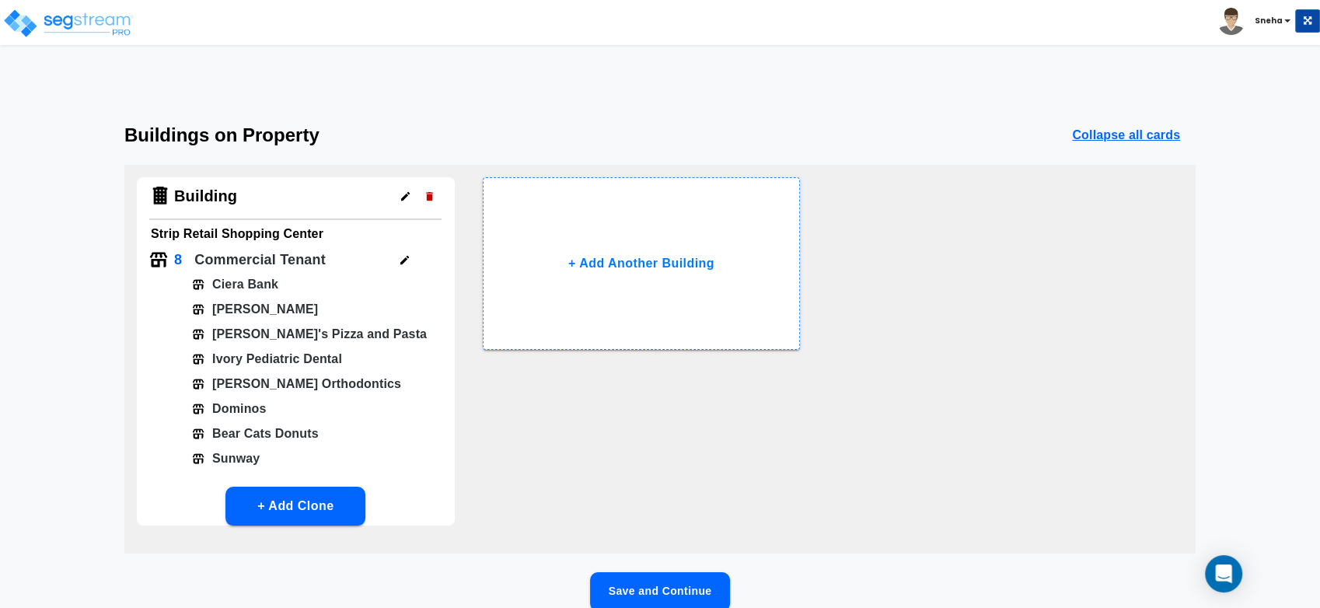
click at [683, 583] on button "Save and Continue" at bounding box center [660, 591] width 140 height 39
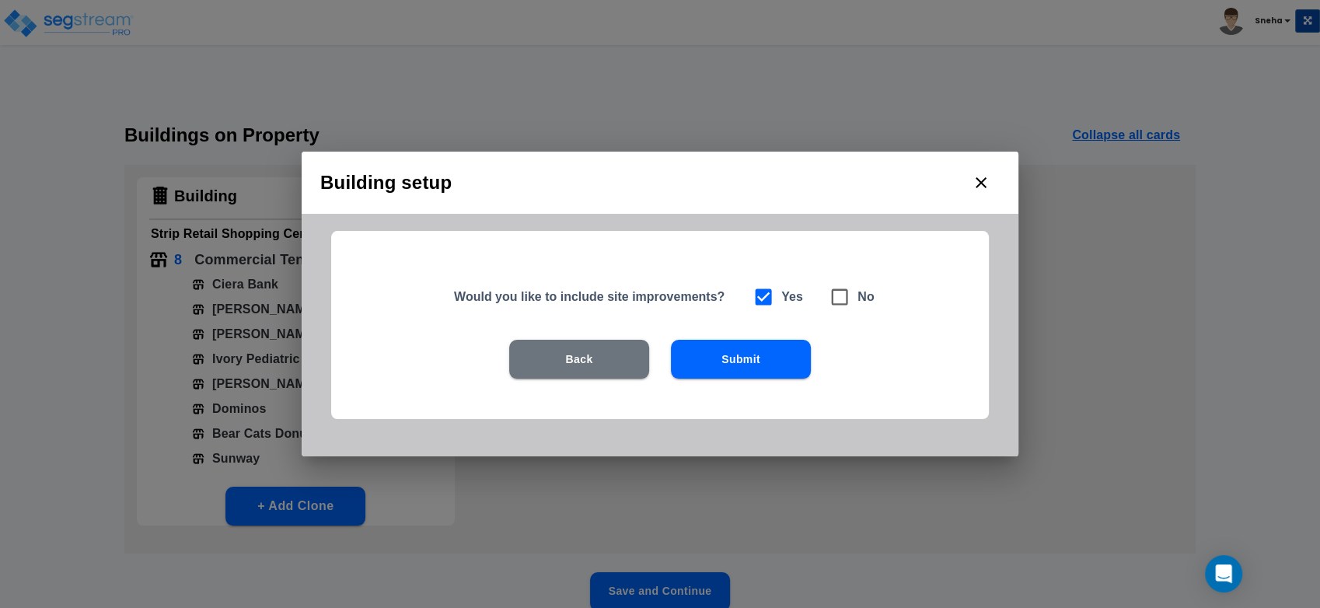
click at [738, 352] on button "Submit" at bounding box center [741, 359] width 140 height 39
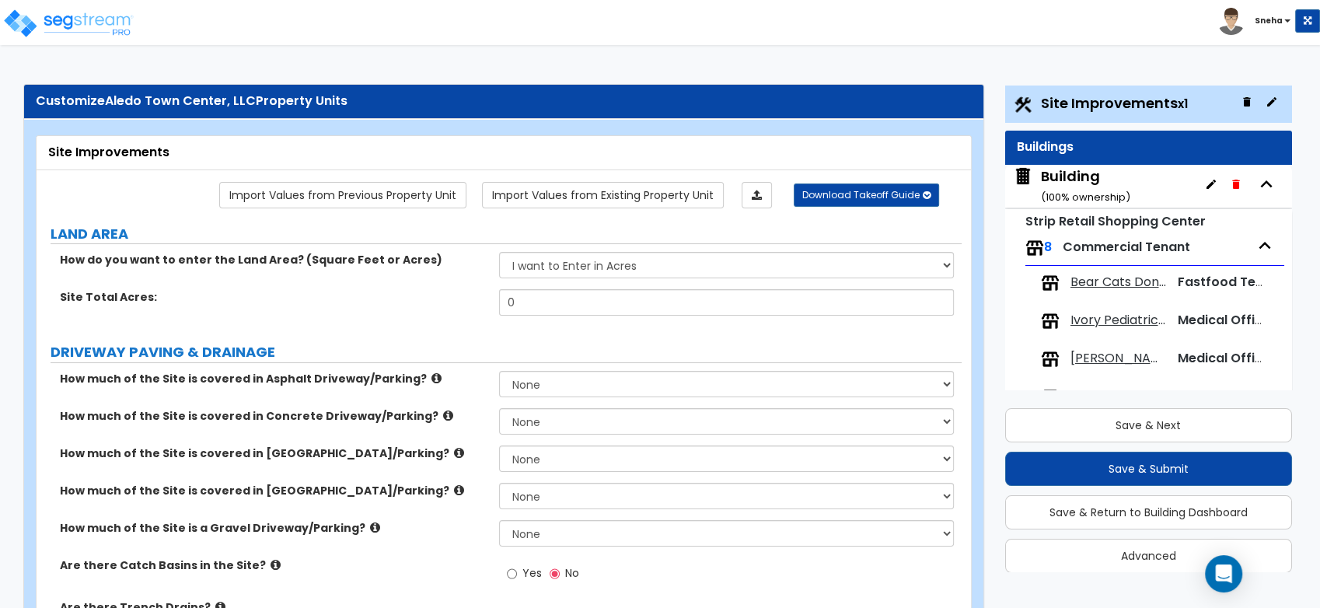
click at [1117, 283] on span "Bear Cats Donuts" at bounding box center [1118, 283] width 96 height 18
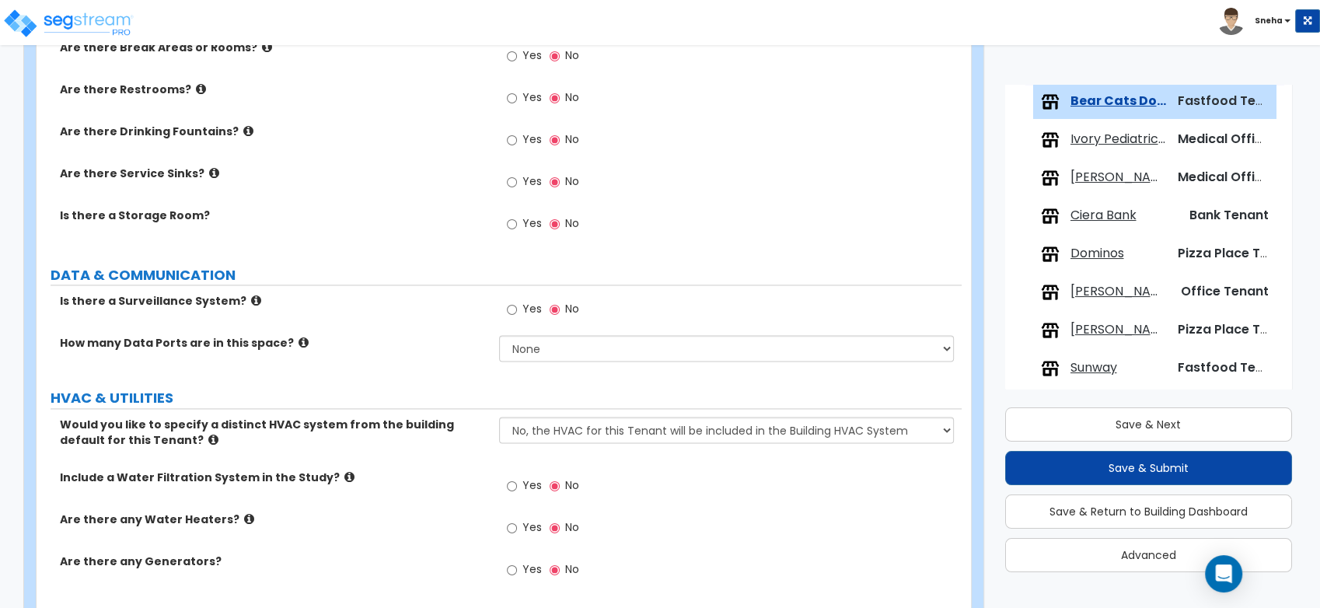
scroll to position [2245, 0]
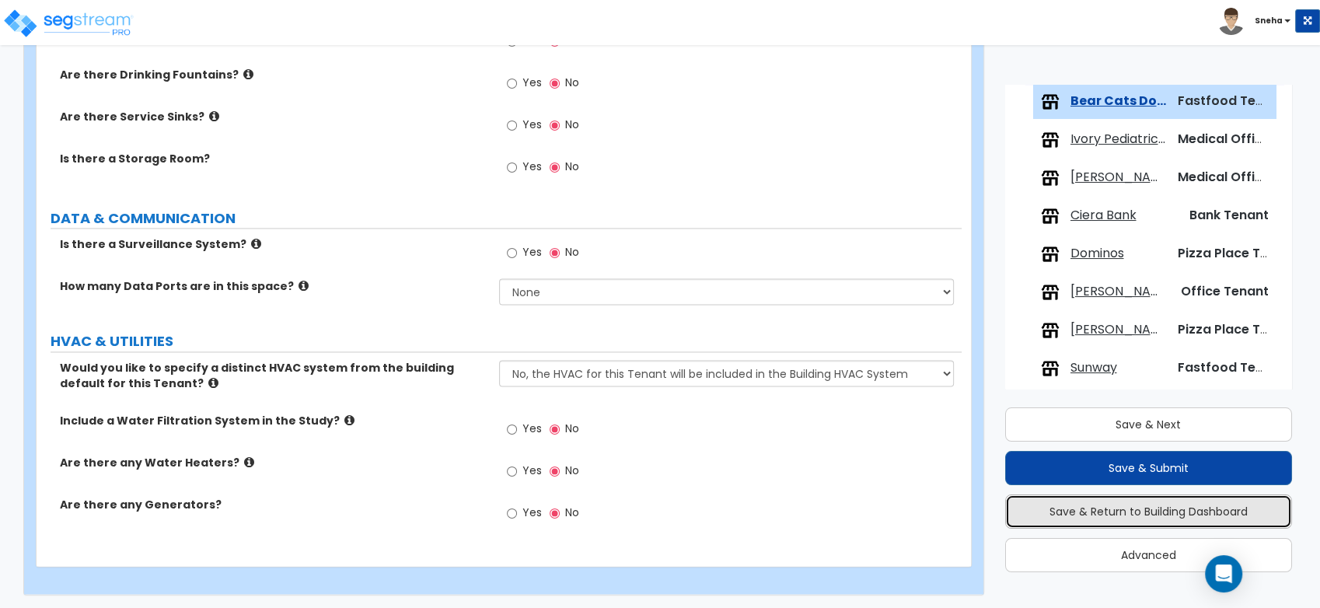
click at [1104, 522] on button "Save & Return to Building Dashboard" at bounding box center [1149, 511] width 288 height 34
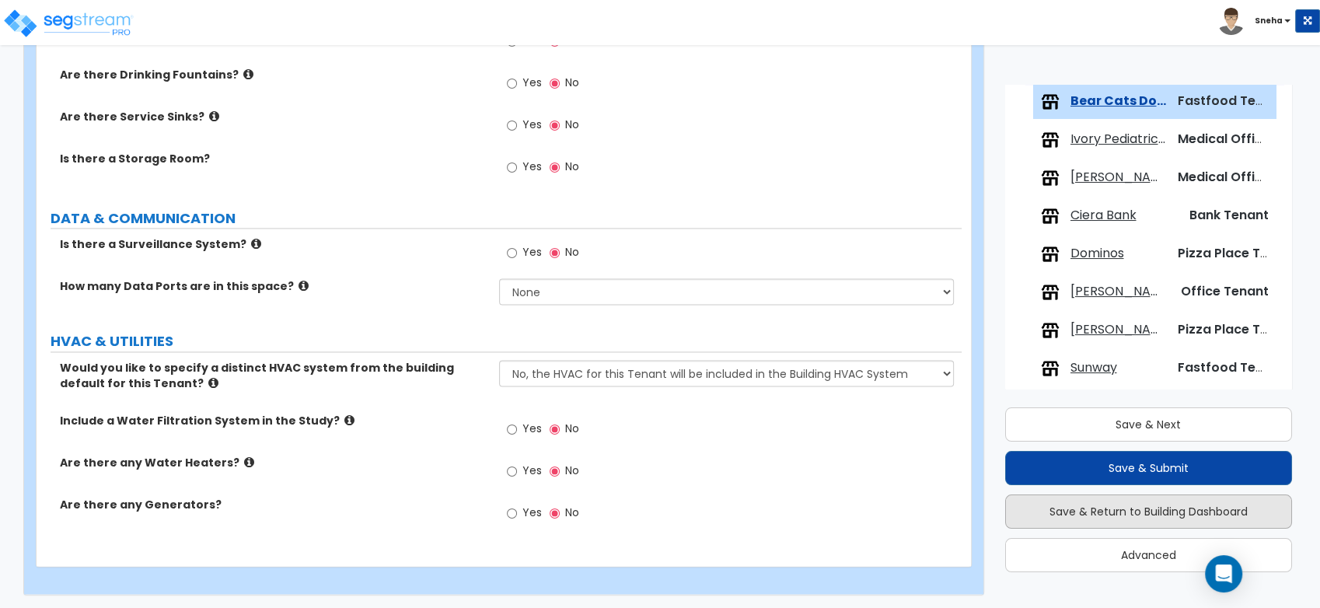
scroll to position [0, 0]
